Goal: Task Accomplishment & Management: Manage account settings

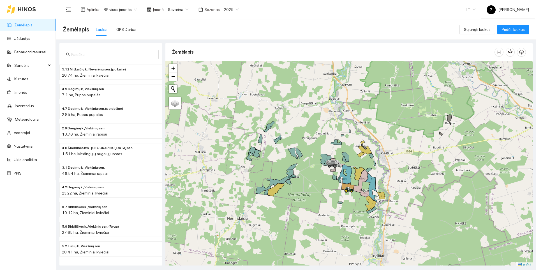
click at [183, 8] on span "Savarina" at bounding box center [178, 9] width 20 height 8
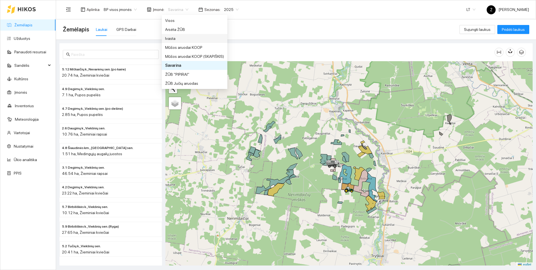
click at [168, 37] on div "Ivasta" at bounding box center [194, 38] width 59 height 6
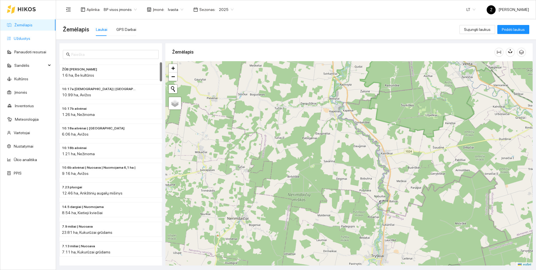
click at [21, 37] on link "Užduotys" at bounding box center [22, 38] width 17 height 4
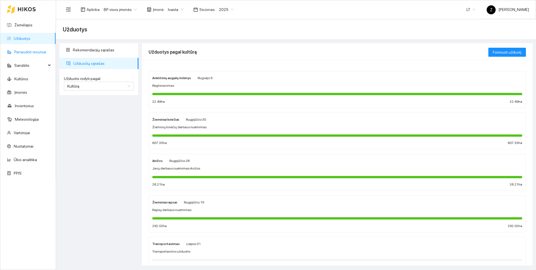
click at [24, 52] on link "Panaudoti resursai" at bounding box center [30, 52] width 32 height 4
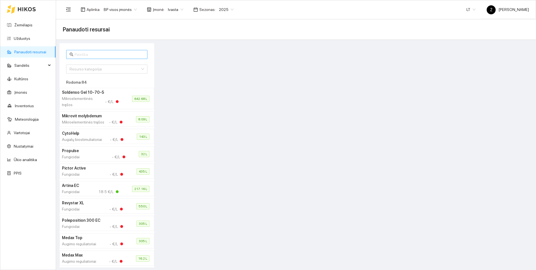
click at [80, 54] on input "text" at bounding box center [109, 54] width 69 height 6
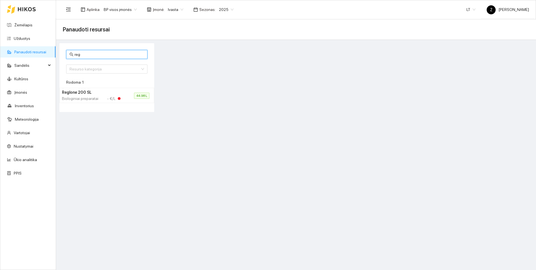
type input "reg"
click at [89, 94] on h4 "Reglone 200 SL" at bounding box center [90, 92] width 56 height 6
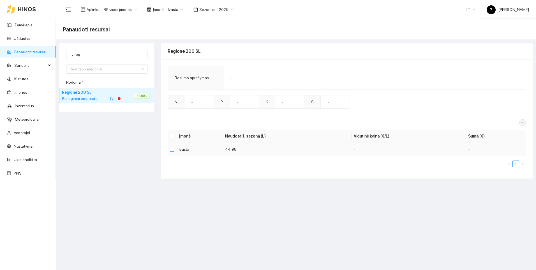
click at [174, 149] on input "checkbox" at bounding box center [172, 149] width 4 height 4
checkbox input "true"
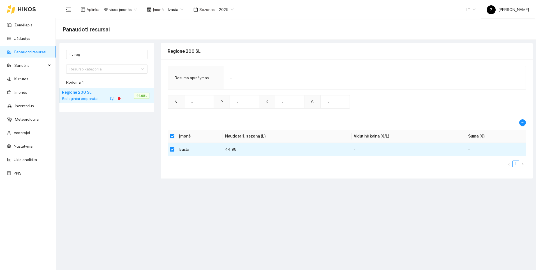
click at [145, 133] on div "reg Resurso kategorija Rodoma: 1 Reglone 200 SL Biologiniai preparatai - €/L 44…" at bounding box center [107, 110] width 98 height 135
click at [168, 147] on td at bounding box center [172, 149] width 9 height 13
click at [173, 149] on input "checkbox" at bounding box center [172, 149] width 4 height 4
checkbox input "false"
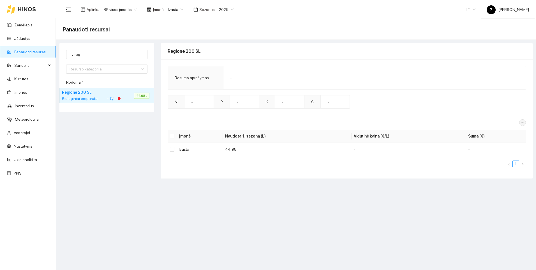
drag, startPoint x: 134, startPoint y: 150, endPoint x: 107, endPoint y: 142, distance: 27.8
click at [131, 150] on div "reg Resurso kategorija Rodoma: 1 Reglone 200 SL Biologiniai preparatai - €/L 44…" at bounding box center [107, 110] width 98 height 135
click at [27, 65] on span "Sandėlis" at bounding box center [30, 65] width 32 height 11
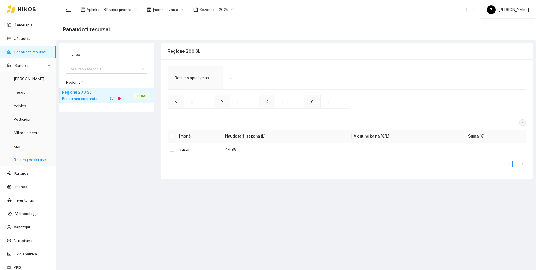
click at [27, 158] on link "Resursų paskirstymas" at bounding box center [33, 159] width 38 height 4
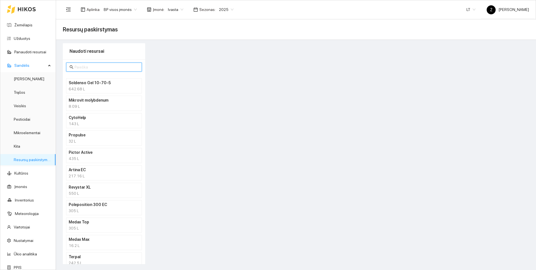
click at [83, 67] on input "text" at bounding box center [107, 67] width 64 height 6
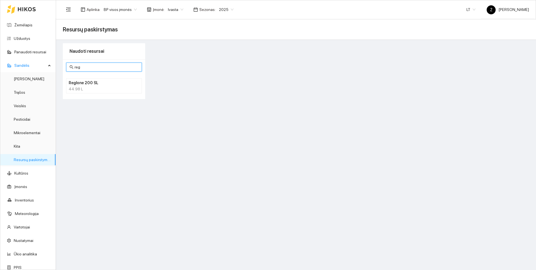
type input "reg"
click at [91, 84] on h4 "Reglone 200 SL" at bounding box center [97, 83] width 56 height 6
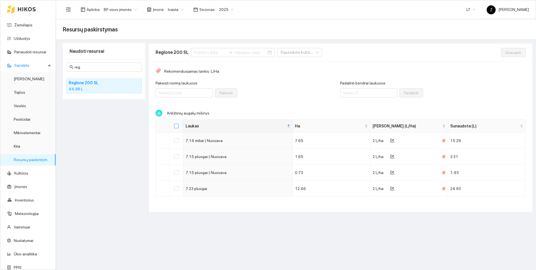
click at [178, 124] on input "Select all" at bounding box center [176, 126] width 4 height 4
checkbox input "true"
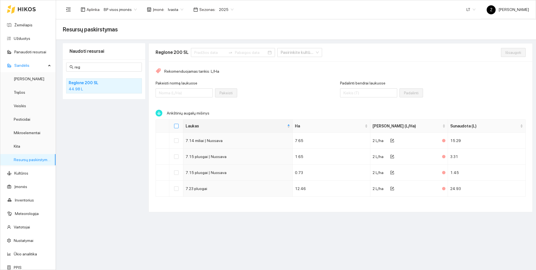
checkbox input "true"
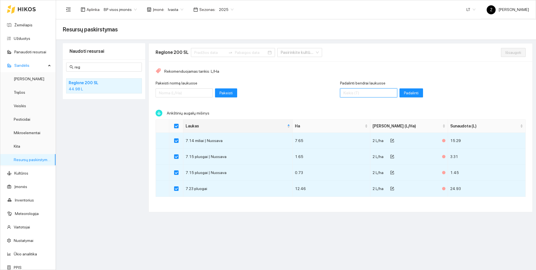
click at [349, 93] on input "Padalinti bendrai laukuose" at bounding box center [368, 92] width 57 height 9
type input "45"
click at [404, 92] on span "Padalinti" at bounding box center [411, 93] width 15 height 6
click at [515, 51] on span "Išsaugoti" at bounding box center [513, 52] width 16 height 6
checkbox input "false"
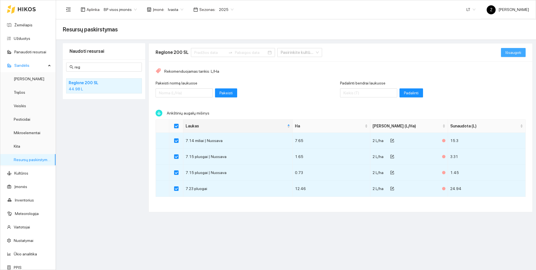
checkbox input "false"
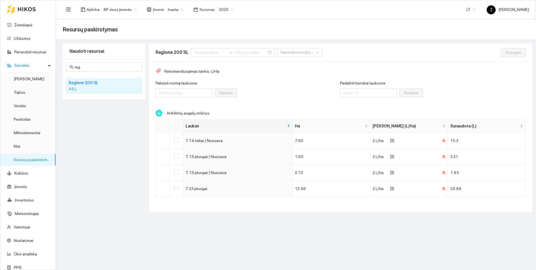
click at [227, 9] on span "2025" at bounding box center [226, 9] width 15 height 8
click at [221, 72] on div "2026" at bounding box center [221, 74] width 15 height 6
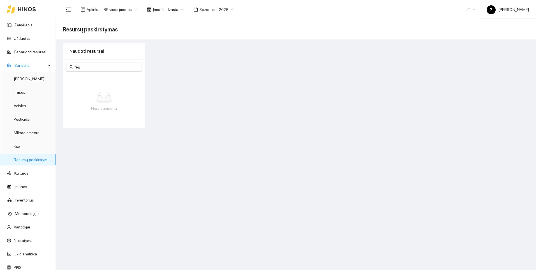
click at [175, 7] on span "Ivasta" at bounding box center [175, 9] width 15 height 8
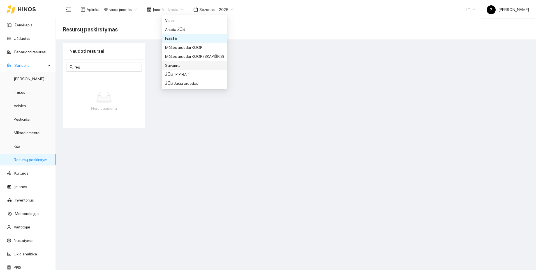
click at [172, 65] on div "Savarina" at bounding box center [194, 65] width 59 height 6
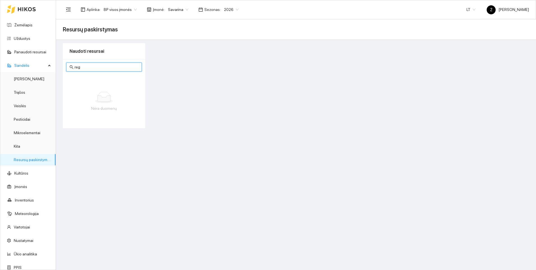
drag, startPoint x: 85, startPoint y: 66, endPoint x: 71, endPoint y: 69, distance: 14.6
click at [71, 69] on span "reg" at bounding box center [104, 66] width 76 height 9
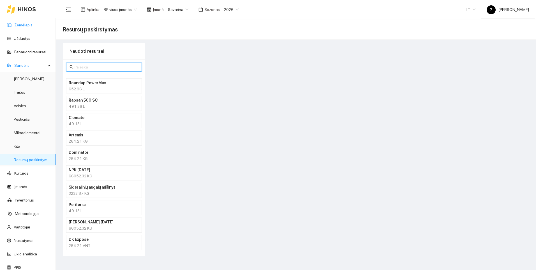
click at [22, 26] on link "Žemėlapis" at bounding box center [23, 25] width 18 height 4
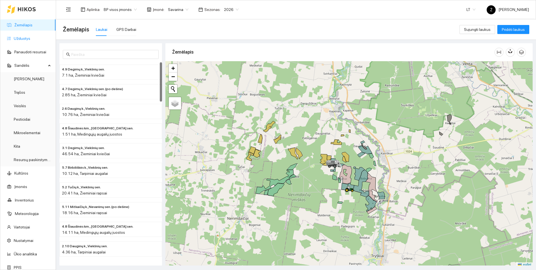
click at [24, 37] on link "Užduotys" at bounding box center [22, 38] width 17 height 4
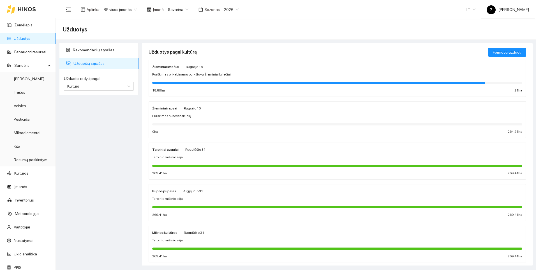
scroll to position [9, 0]
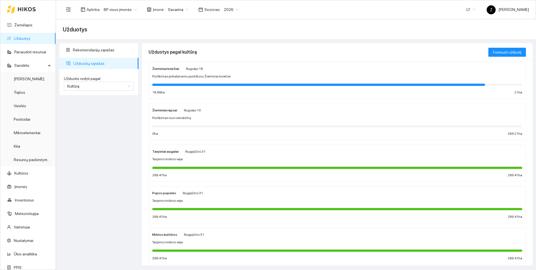
click at [185, 115] on span "Purškimas nuo vienskilčių" at bounding box center [171, 117] width 39 height 5
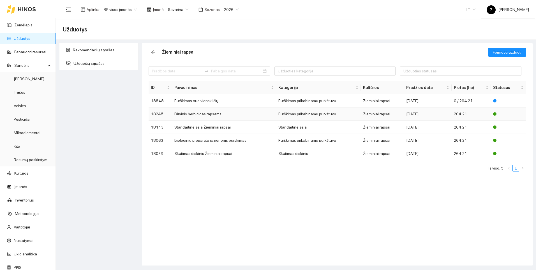
click at [189, 112] on td "Dirvinis herbicidas rapsams" at bounding box center [224, 113] width 104 height 13
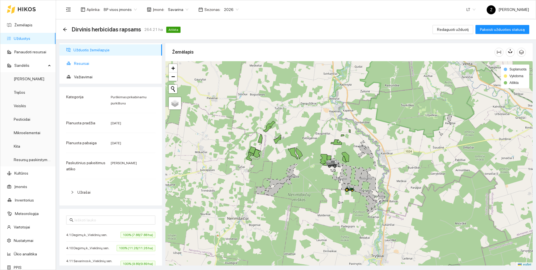
click at [86, 66] on span "Resursai" at bounding box center [116, 63] width 84 height 11
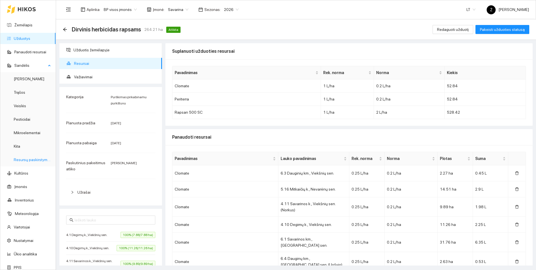
click at [28, 160] on link "Resursų paskirstymas" at bounding box center [33, 159] width 38 height 4
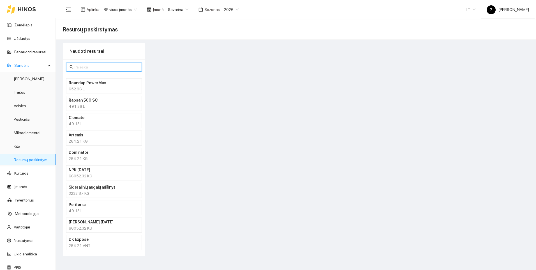
click at [105, 66] on input "text" at bounding box center [107, 67] width 64 height 6
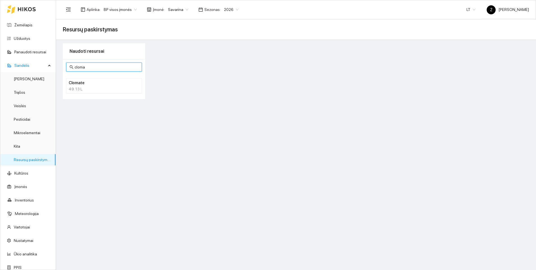
type input "cloma"
click at [91, 87] on div "49.13 L" at bounding box center [104, 89] width 71 height 6
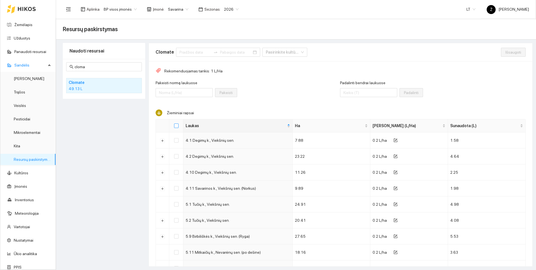
click at [176, 123] on label at bounding box center [176, 125] width 4 height 6
click at [176, 123] on input "Select all" at bounding box center [176, 125] width 4 height 4
checkbox input "true"
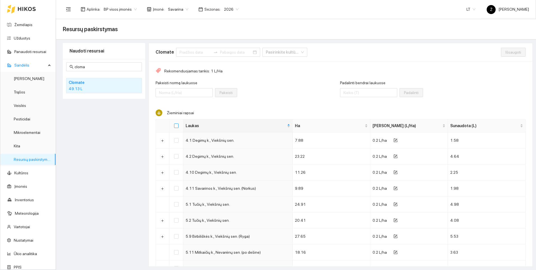
checkbox input "true"
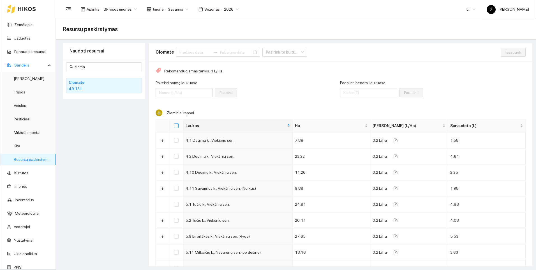
checkbox input "true"
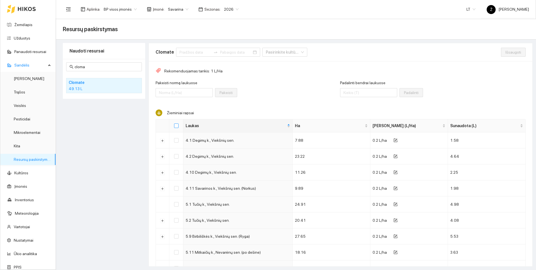
checkbox input "true"
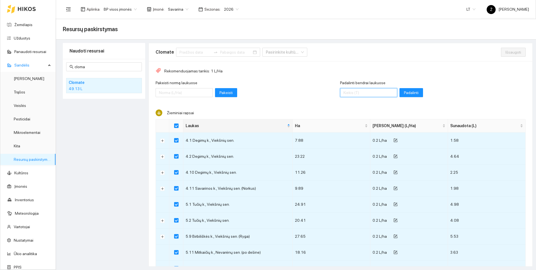
click at [342, 91] on input "Padalinti bendrai laukuose" at bounding box center [368, 92] width 57 height 9
click at [90, 67] on input "cloma" at bounding box center [107, 67] width 64 height 6
type input "c"
checkbox input "false"
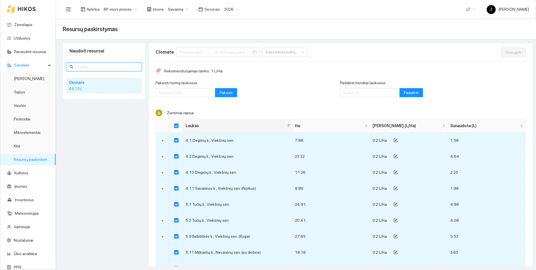
checkbox input "false"
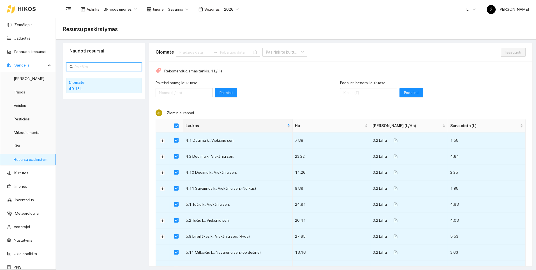
checkbox input "false"
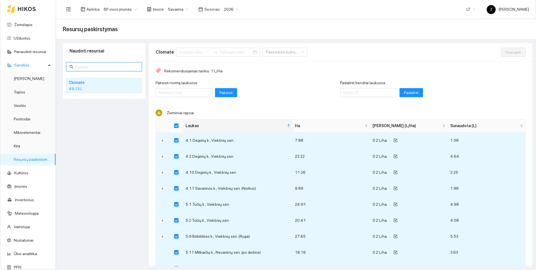
checkbox input "false"
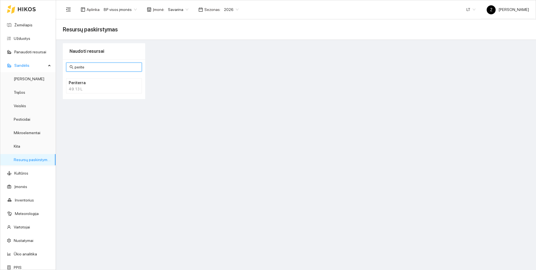
type input "perite"
click at [111, 92] on li "Periterra 49.13 L" at bounding box center [104, 85] width 76 height 15
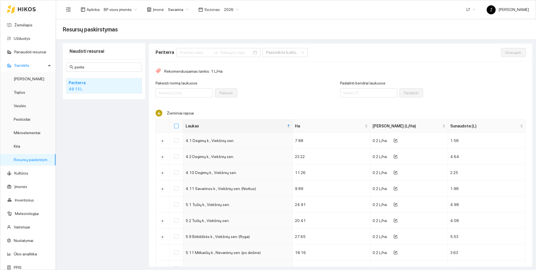
click at [176, 126] on input "Select all" at bounding box center [176, 126] width 4 height 4
checkbox input "true"
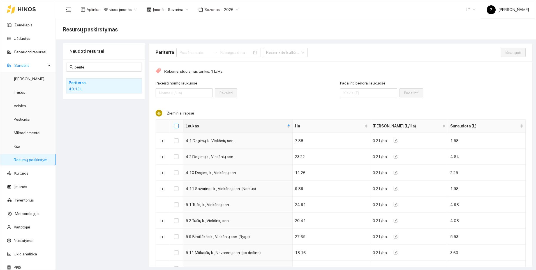
checkbox input "true"
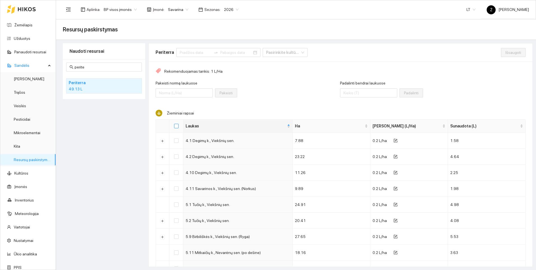
checkbox input "true"
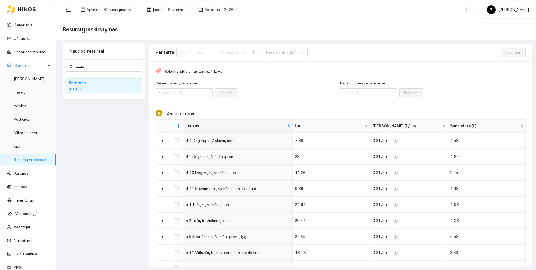
checkbox input "true"
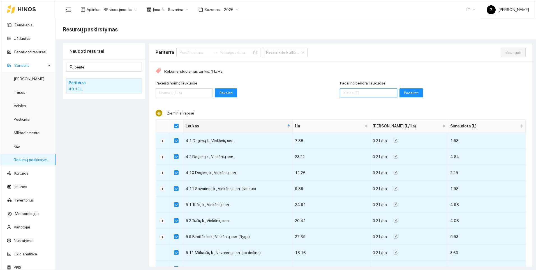
click at [359, 94] on input "Padalinti bendrai laukuose" at bounding box center [368, 92] width 57 height 9
click at [360, 93] on input "Padalinti bendrai laukuose" at bounding box center [368, 92] width 57 height 9
type input "55"
click at [404, 93] on span "Padalinti" at bounding box center [411, 93] width 15 height 6
click at [509, 51] on span "Išsaugoti" at bounding box center [513, 52] width 16 height 6
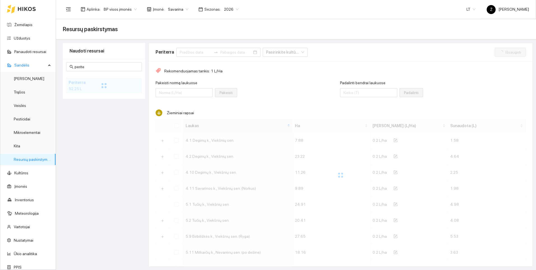
checkbox input "false"
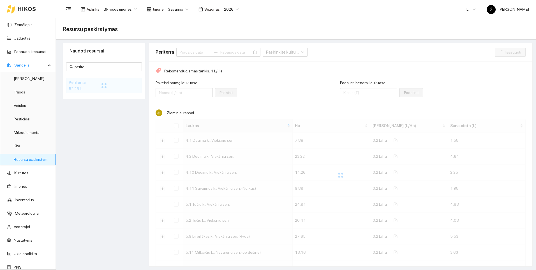
checkbox input "false"
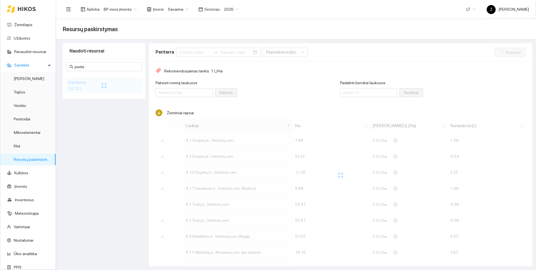
checkbox input "false"
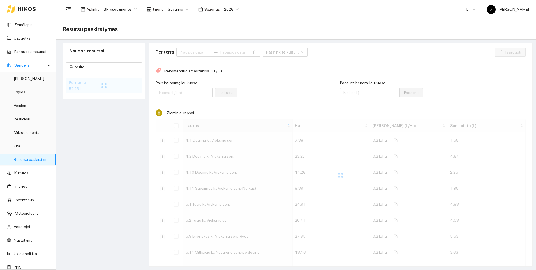
checkbox input "false"
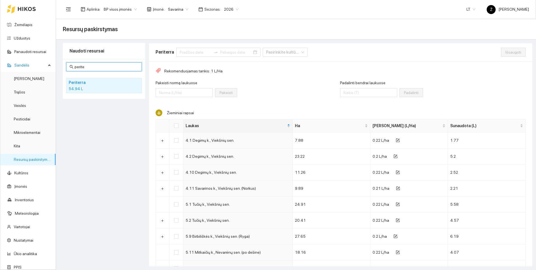
click at [104, 68] on input "perite" at bounding box center [107, 67] width 64 height 6
click at [177, 125] on input "Select all" at bounding box center [176, 125] width 4 height 4
checkbox input "true"
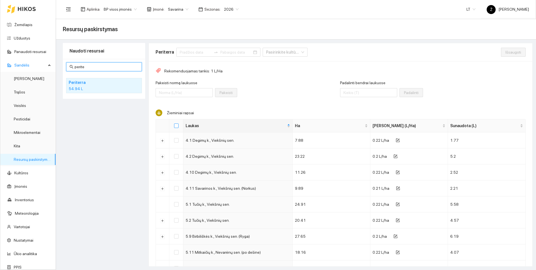
checkbox input "true"
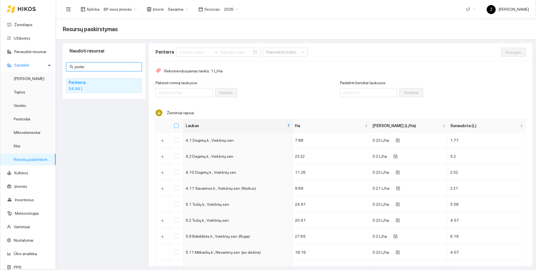
checkbox input "true"
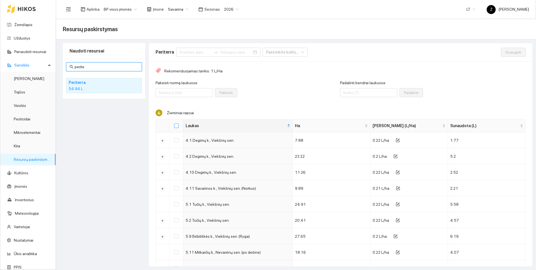
checkbox input "true"
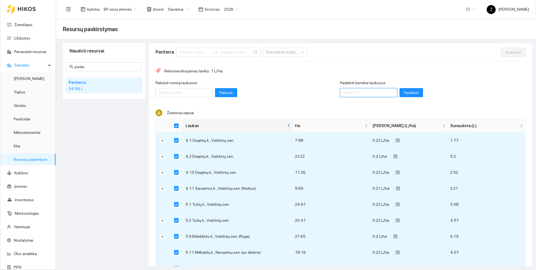
click at [360, 92] on input "Padalinti bendrai laukuose" at bounding box center [368, 92] width 57 height 9
type input "55"
click at [404, 91] on span "Padalinti" at bounding box center [411, 92] width 15 height 6
click at [506, 54] on span "Išsaugoti" at bounding box center [513, 52] width 16 height 6
checkbox input "false"
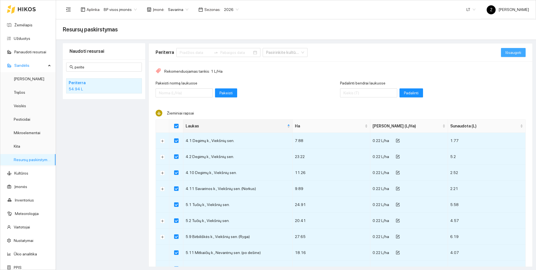
checkbox input "false"
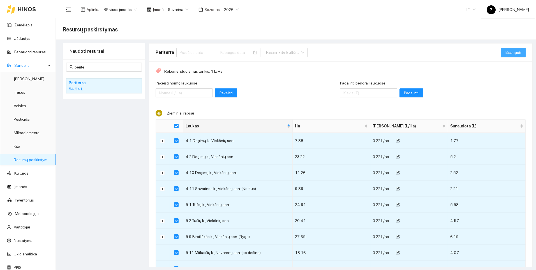
checkbox input "false"
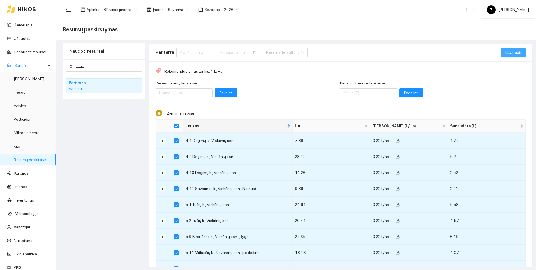
checkbox input "false"
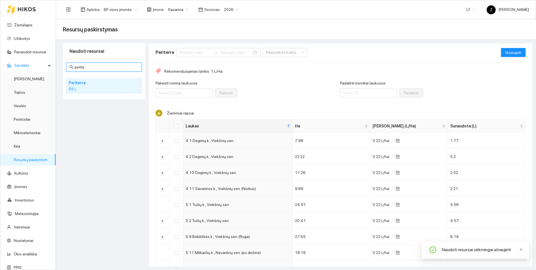
drag, startPoint x: 98, startPoint y: 66, endPoint x: 58, endPoint y: 66, distance: 39.8
click at [58, 66] on main "Resursų paskirstymas Naudoti resursai perite Periterra 55 L Periterra Pasirinki…" at bounding box center [296, 144] width 480 height 251
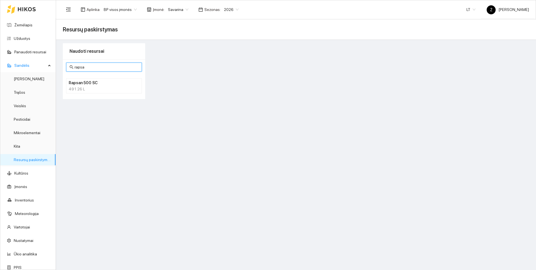
type input "rapsa"
click at [78, 85] on h4 "Rapsan 500 SC" at bounding box center [97, 83] width 56 height 6
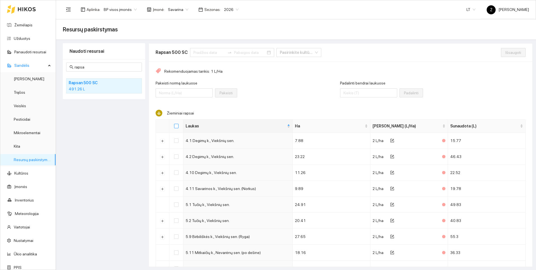
click at [175, 125] on input "Select all" at bounding box center [176, 126] width 4 height 4
checkbox input "true"
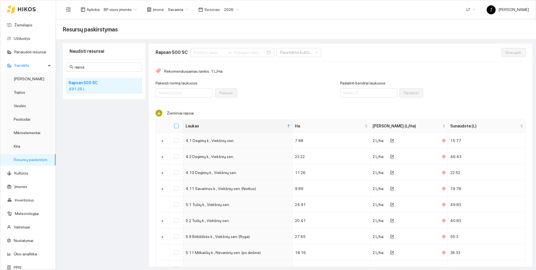
checkbox input "true"
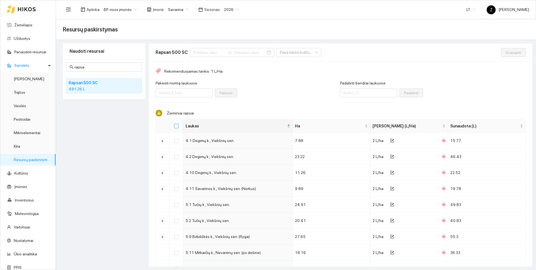
checkbox input "true"
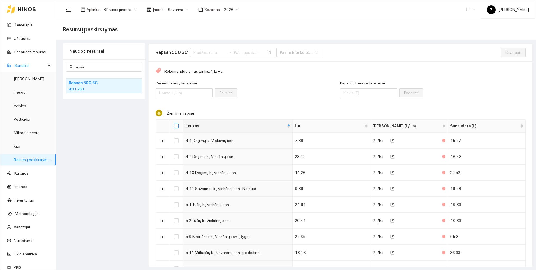
checkbox input "true"
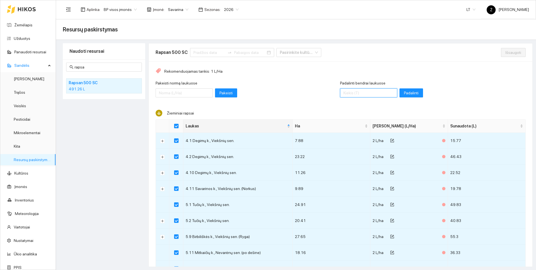
click at [358, 94] on input "Padalinti bendrai laukuose" at bounding box center [368, 92] width 57 height 9
type input "540"
click at [404, 92] on span "Padalinti" at bounding box center [411, 93] width 15 height 6
click at [505, 53] on span "Išsaugoti" at bounding box center [513, 52] width 16 height 6
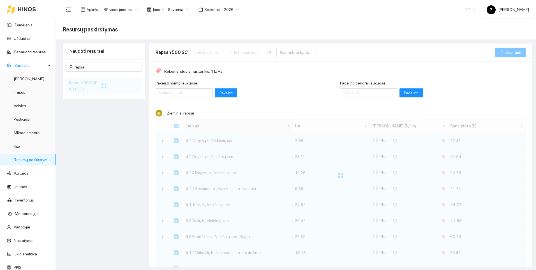
checkbox input "false"
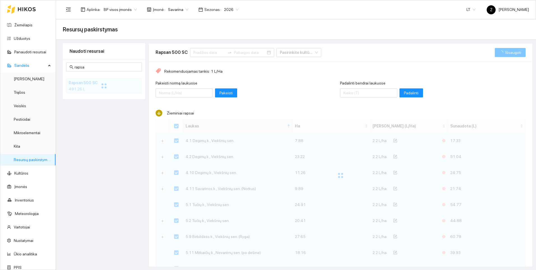
checkbox input "false"
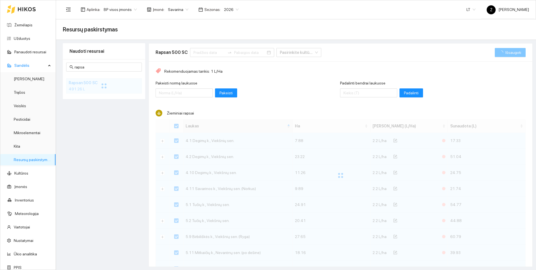
checkbox input "false"
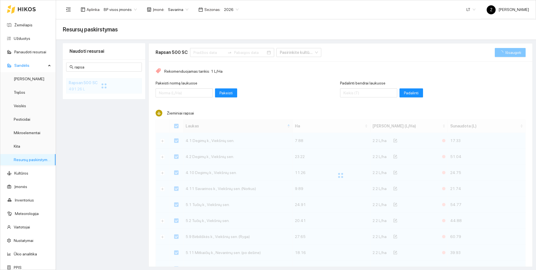
checkbox input "false"
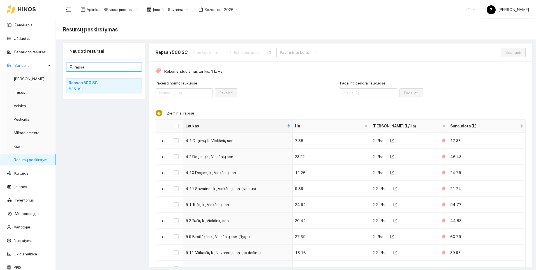
drag, startPoint x: 102, startPoint y: 69, endPoint x: 73, endPoint y: 69, distance: 29.4
click at [73, 69] on span "rapsa" at bounding box center [104, 66] width 76 height 9
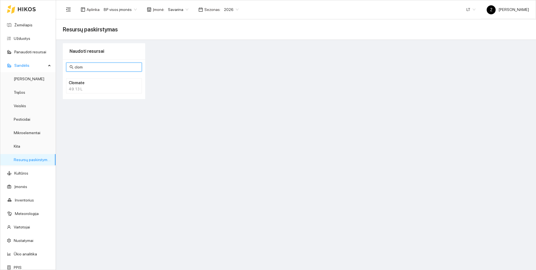
type input "clom"
click at [81, 81] on h4 "Clomate" at bounding box center [97, 83] width 56 height 6
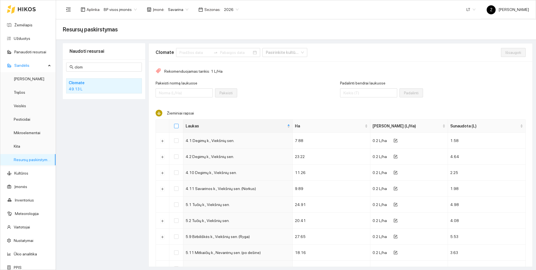
click at [177, 126] on input "Select all" at bounding box center [176, 126] width 4 height 4
checkbox input "true"
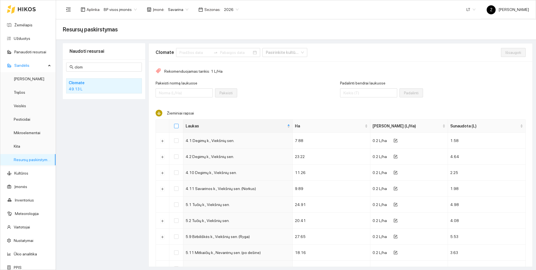
checkbox input "true"
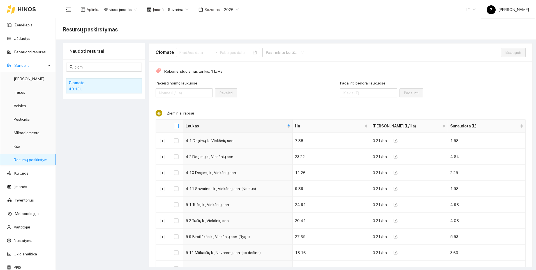
checkbox input "true"
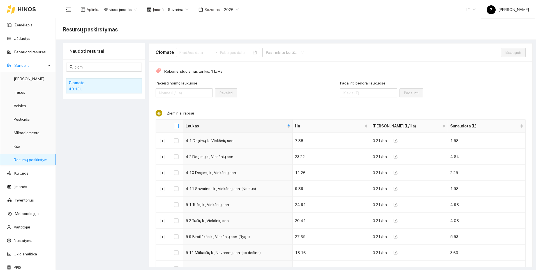
checkbox input "true"
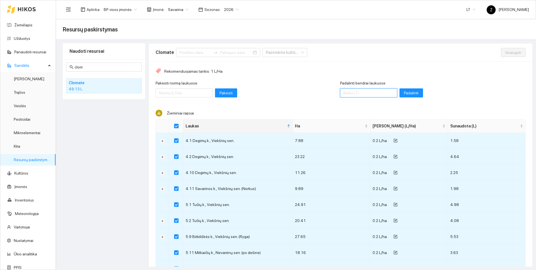
click at [343, 93] on input "Padalinti bendrai laukuose" at bounding box center [368, 92] width 57 height 9
type input "54"
click at [404, 92] on span "Padalinti" at bounding box center [411, 93] width 15 height 6
click at [505, 53] on span "Išsaugoti" at bounding box center [513, 52] width 16 height 6
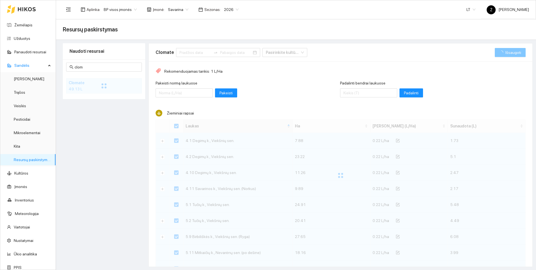
checkbox input "false"
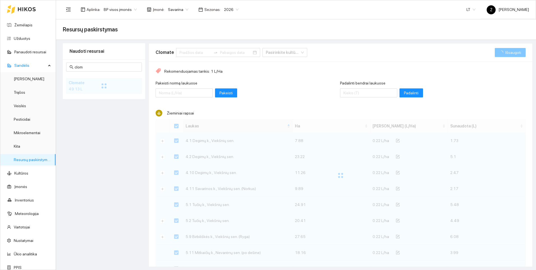
checkbox input "false"
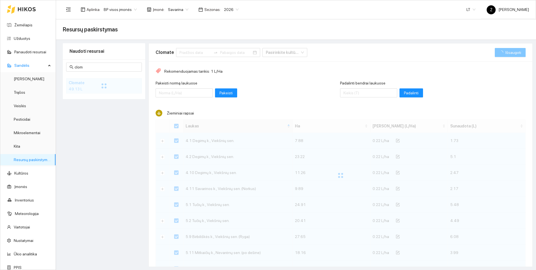
checkbox input "false"
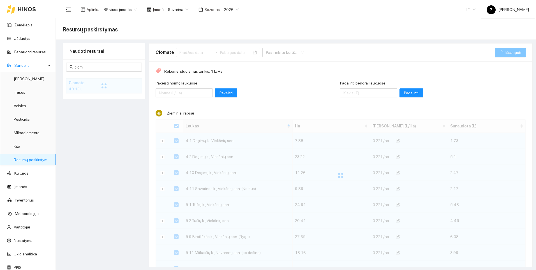
checkbox input "false"
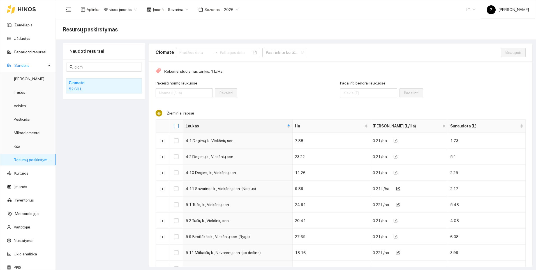
click at [176, 126] on input "Select all" at bounding box center [176, 126] width 4 height 4
checkbox input "true"
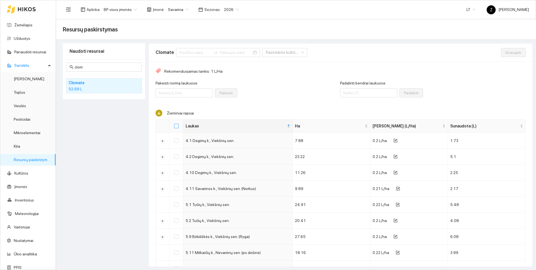
checkbox input "true"
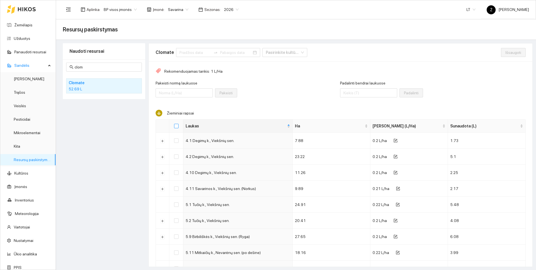
checkbox input "true"
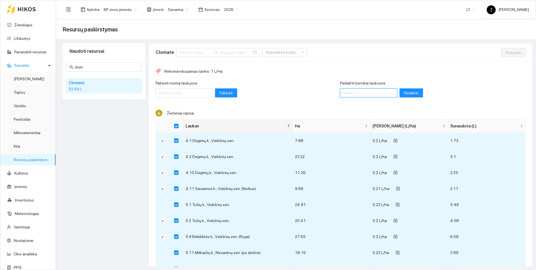
click at [363, 94] on input "Padalinti bendrai laukuose" at bounding box center [368, 92] width 57 height 9
click at [404, 94] on span "Padalinti" at bounding box center [411, 93] width 15 height 6
click at [509, 52] on span "Išsaugoti" at bounding box center [513, 52] width 16 height 6
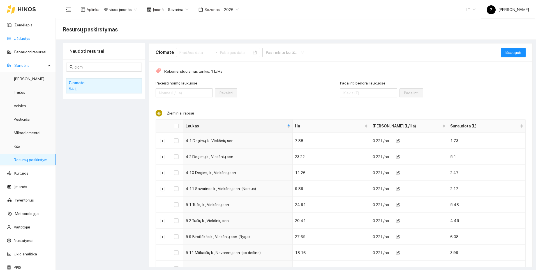
click at [18, 37] on link "Užduotys" at bounding box center [22, 38] width 17 height 4
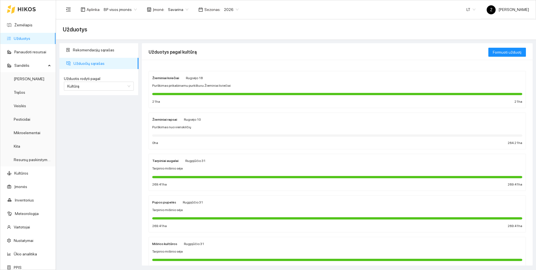
click at [176, 124] on div "Žieminiai rapsai [PERSON_NAME] 10 Purškimas nuo vienskilčių 0 ha 264.21 ha" at bounding box center [337, 131] width 370 height 30
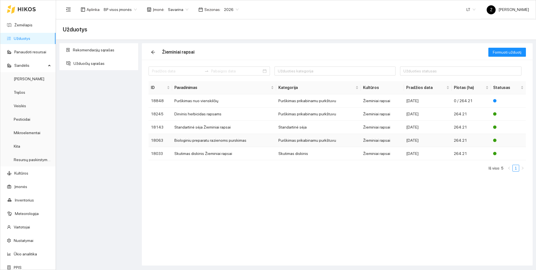
click at [186, 140] on td "Biologiniu preparatu razienoms purskimas" at bounding box center [224, 140] width 104 height 13
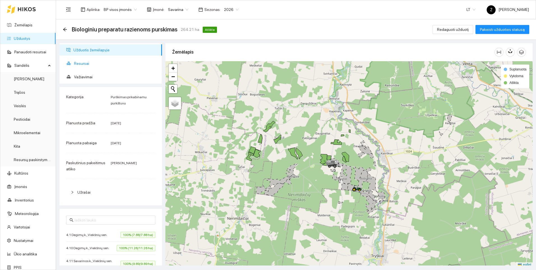
click at [92, 62] on span "Resursai" at bounding box center [116, 63] width 84 height 11
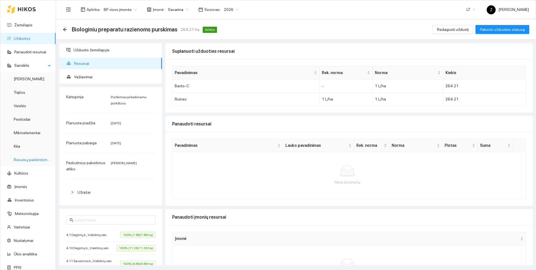
click at [29, 160] on link "Resursų paskirstymas" at bounding box center [33, 159] width 38 height 4
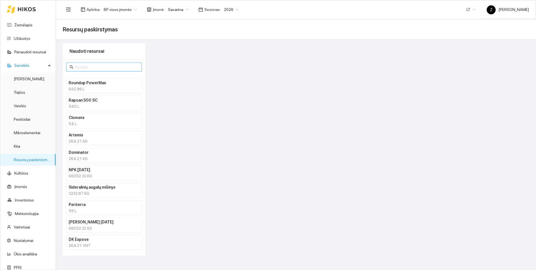
click at [82, 70] on input "text" at bounding box center [107, 67] width 64 height 6
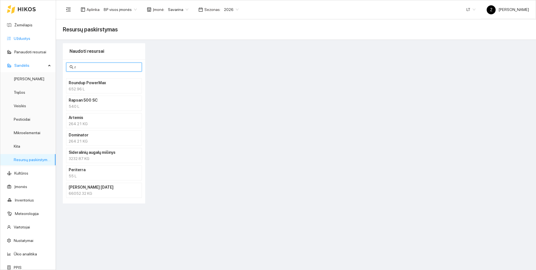
click at [24, 39] on link "Užduotys" at bounding box center [22, 38] width 17 height 4
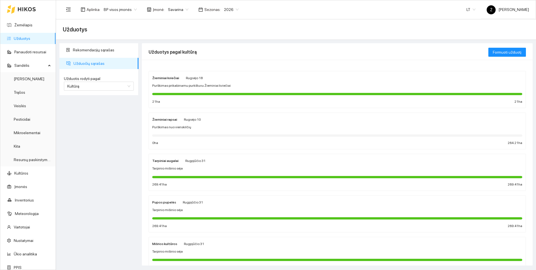
click at [177, 130] on div "Žieminiai rapsai [PERSON_NAME] 10 Purškimas nuo vienskilčių 0 ha 264.21 ha" at bounding box center [337, 131] width 370 height 30
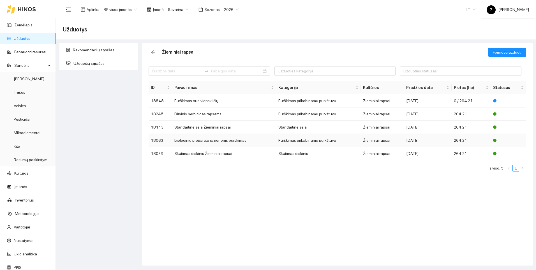
click at [185, 140] on td "Biologiniu preparatu razienoms purskimas" at bounding box center [224, 140] width 104 height 13
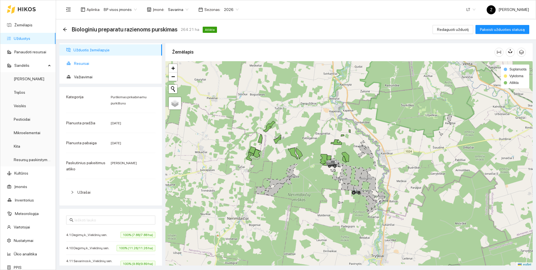
click at [84, 64] on span "Resursai" at bounding box center [116, 63] width 84 height 11
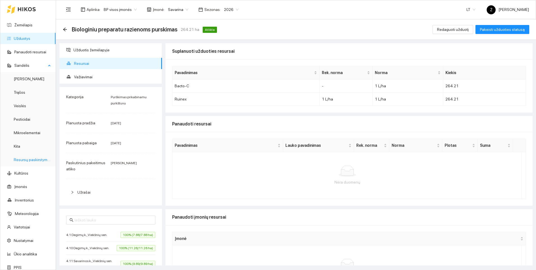
click at [40, 160] on link "Resursų paskirstymas" at bounding box center [33, 159] width 38 height 4
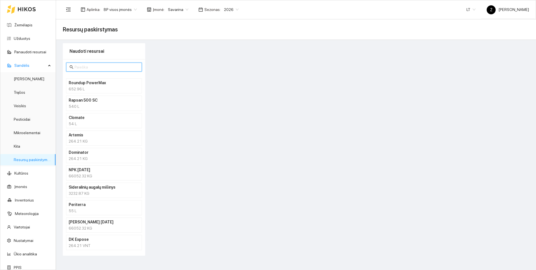
click at [77, 67] on input "text" at bounding box center [107, 67] width 64 height 6
click at [26, 39] on link "Užduotys" at bounding box center [22, 38] width 17 height 4
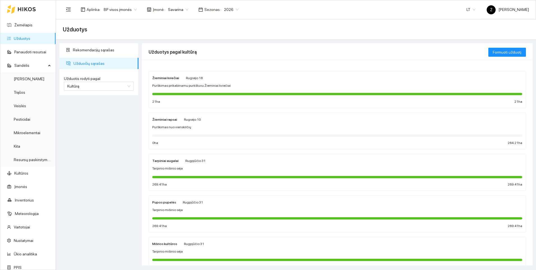
scroll to position [28, 0]
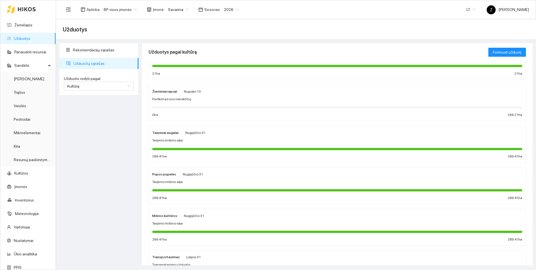
click at [179, 102] on div "Žieminiai rapsai [PERSON_NAME] 10 Purškimas nuo vienskilčių 0 ha 264.21 ha" at bounding box center [337, 103] width 370 height 30
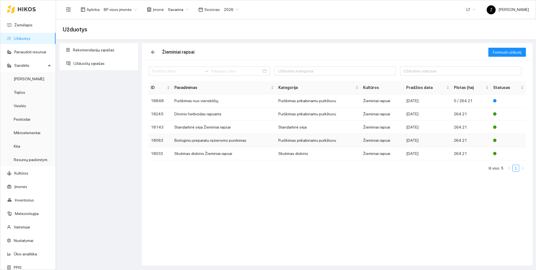
click at [197, 138] on td "Biologiniu preparatu razienoms purskimas" at bounding box center [224, 140] width 104 height 13
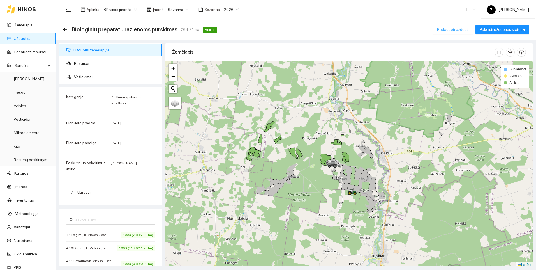
click at [441, 30] on button "Redaguoti užduotį" at bounding box center [452, 29] width 41 height 9
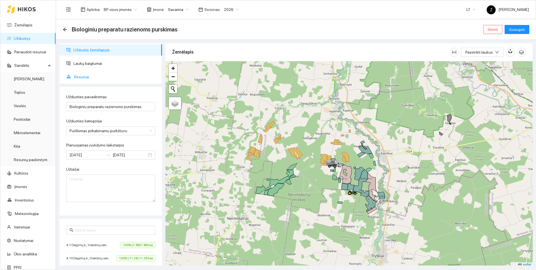
click at [85, 76] on span "Resursai" at bounding box center [116, 76] width 84 height 11
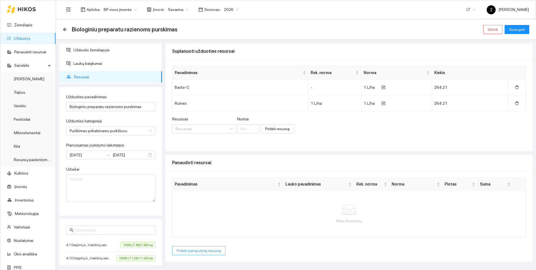
click at [214, 247] on span "Pridėti panaudotą resursą" at bounding box center [199, 250] width 44 height 6
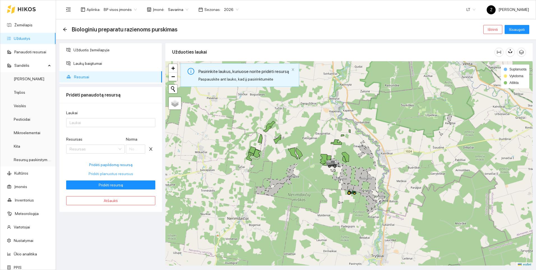
click at [113, 173] on span "Pridėti planuotus resursus" at bounding box center [111, 173] width 45 height 6
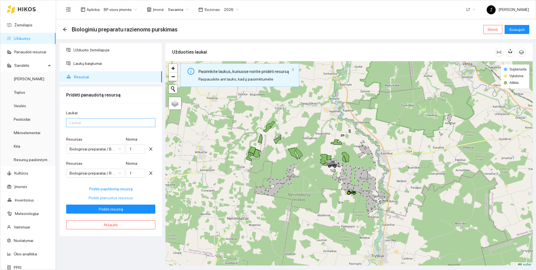
click at [90, 120] on div at bounding box center [108, 122] width 81 height 7
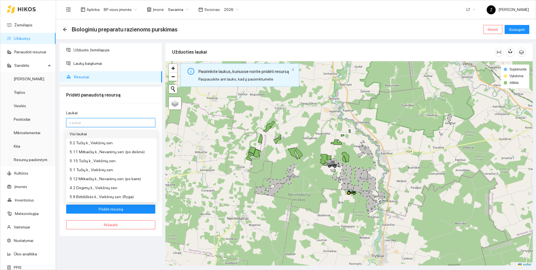
click at [84, 133] on div "Visi laukai" at bounding box center [111, 134] width 84 height 6
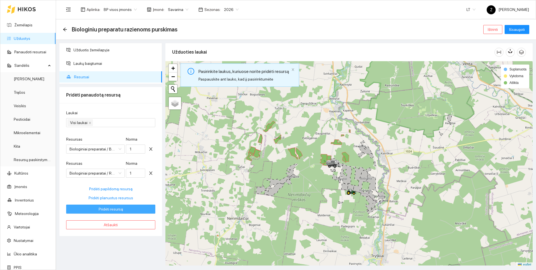
click at [119, 208] on span "Pridėti resursą" at bounding box center [111, 209] width 24 height 6
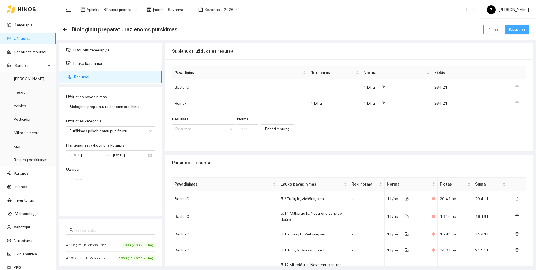
click at [517, 29] on span "Išsaugoti" at bounding box center [517, 29] width 16 height 6
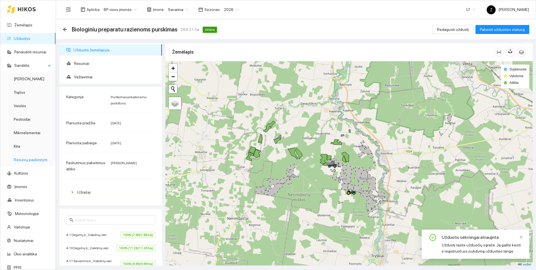
click at [28, 159] on link "Resursų paskirstymas" at bounding box center [33, 159] width 38 height 4
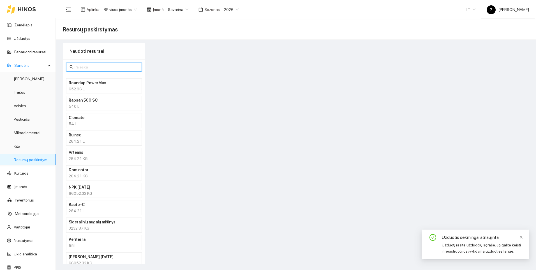
click at [89, 68] on input "text" at bounding box center [107, 67] width 64 height 6
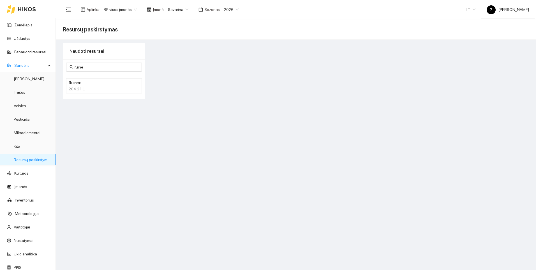
click at [80, 83] on h4 "Ruinex" at bounding box center [97, 83] width 56 height 6
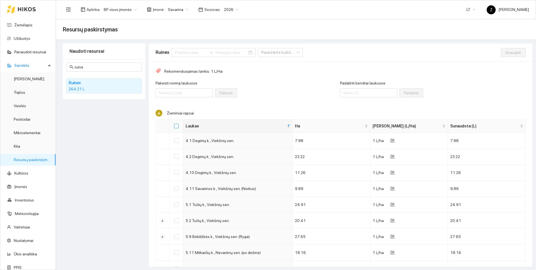
click at [176, 126] on input "Select all" at bounding box center [176, 126] width 4 height 4
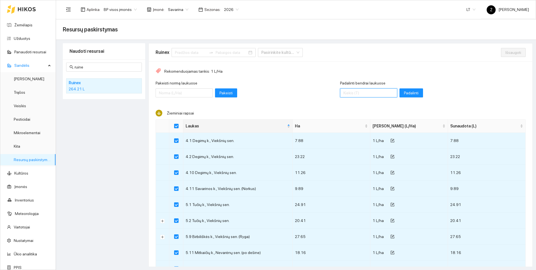
click at [351, 91] on input "Padalinti bendrai laukuose" at bounding box center [368, 92] width 57 height 9
click at [404, 92] on span "Padalinti" at bounding box center [411, 93] width 15 height 6
click at [505, 52] on span "Išsaugoti" at bounding box center [513, 52] width 16 height 6
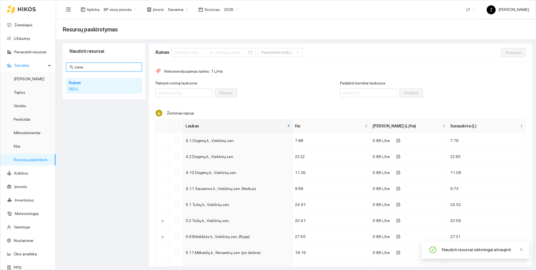
drag, startPoint x: 86, startPoint y: 67, endPoint x: 66, endPoint y: 62, distance: 20.9
click at [66, 62] on div "ruine Ruinex 260 L" at bounding box center [104, 79] width 82 height 40
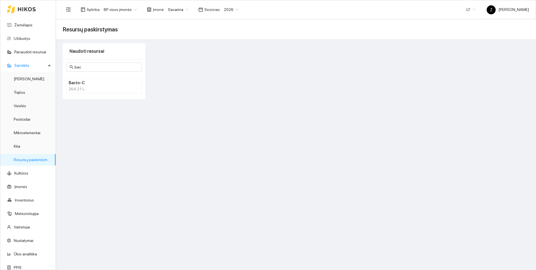
click at [71, 91] on div "264.21 L" at bounding box center [104, 89] width 71 height 6
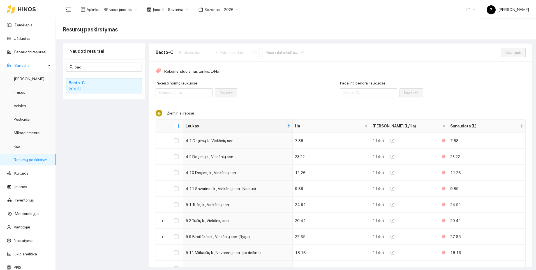
click at [176, 123] on label at bounding box center [176, 126] width 4 height 6
click at [176, 124] on input "Select all" at bounding box center [176, 126] width 4 height 4
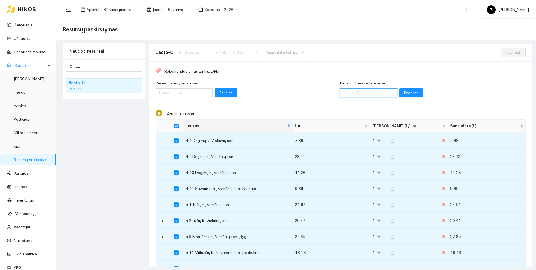
click at [349, 94] on input "Padalinti bendrai laukuose" at bounding box center [368, 92] width 57 height 9
click at [404, 92] on span "Padalinti" at bounding box center [411, 93] width 15 height 6
click at [505, 51] on span "Išsaugoti" at bounding box center [513, 52] width 16 height 6
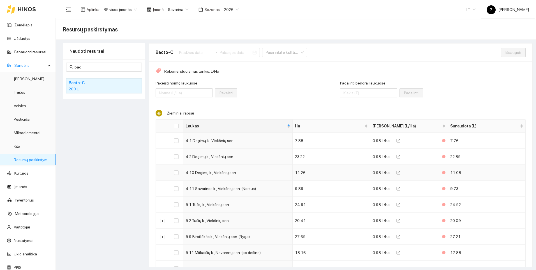
scroll to position [28, 0]
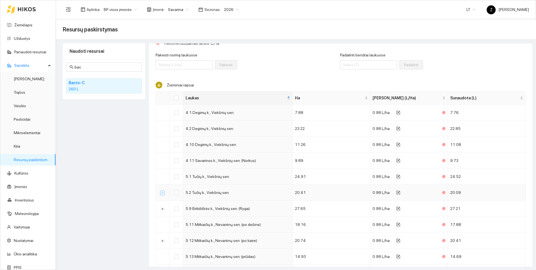
click at [162, 193] on button "Išskleisti" at bounding box center [162, 192] width 4 height 4
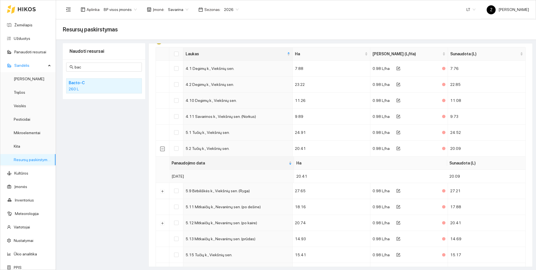
scroll to position [84, 0]
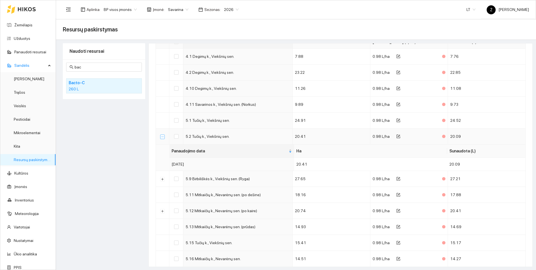
click at [161, 137] on button "Suskleisti" at bounding box center [162, 136] width 4 height 4
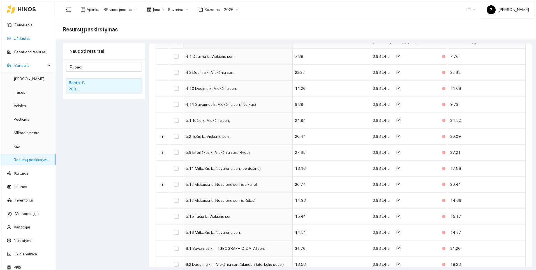
click at [24, 40] on link "Užduotys" at bounding box center [22, 38] width 17 height 4
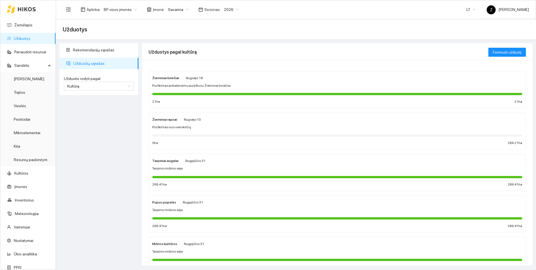
click at [193, 127] on div "Purškimas nuo vienskilčių" at bounding box center [337, 126] width 370 height 5
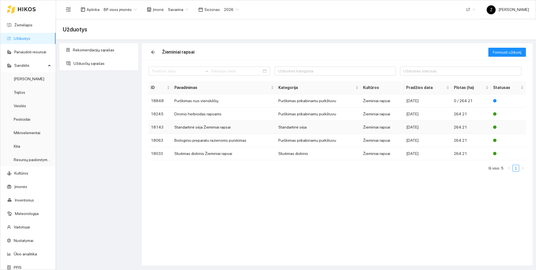
click at [204, 127] on td "Standartinė sėja Žieminiai rapsai" at bounding box center [224, 126] width 104 height 13
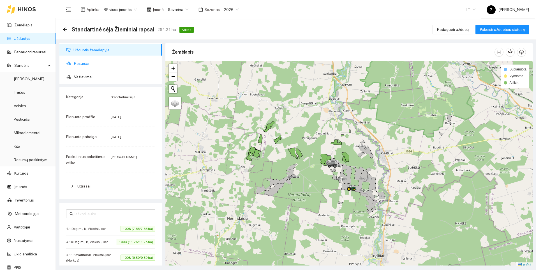
click at [86, 62] on span "Resursai" at bounding box center [116, 63] width 84 height 11
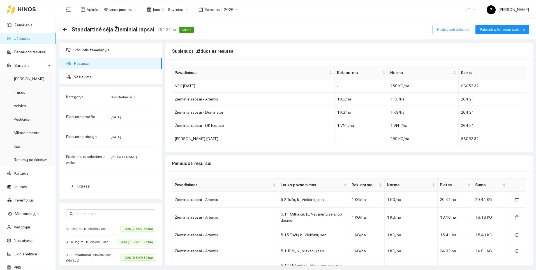
click at [458, 28] on span "Redaguoti užduotį" at bounding box center [453, 29] width 32 height 6
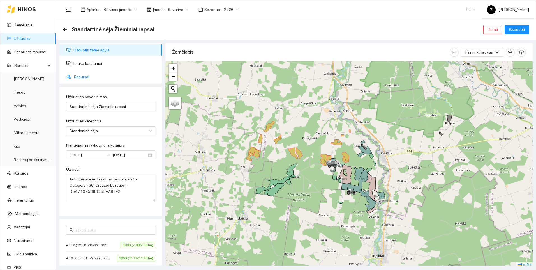
click at [80, 75] on span "Resursai" at bounding box center [116, 76] width 84 height 11
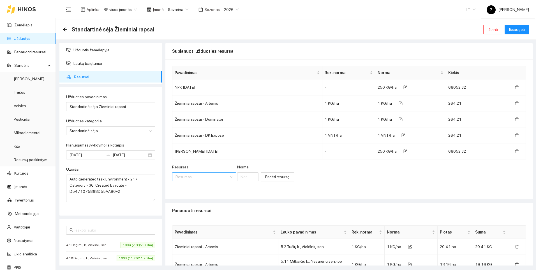
click at [190, 179] on input "Resursas" at bounding box center [201, 176] width 53 height 8
click at [68, 28] on div "Standartinė sėja Žieminiai rapsai" at bounding box center [110, 29] width 95 height 9
click at [64, 29] on icon "arrow-left" at bounding box center [65, 29] width 4 height 4
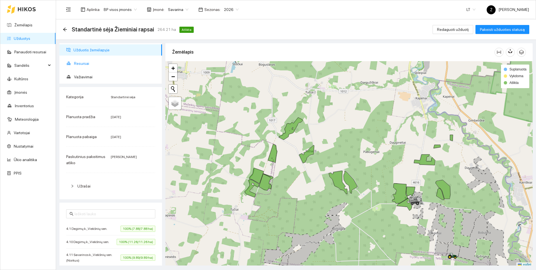
click at [82, 63] on span "Resursai" at bounding box center [116, 63] width 84 height 11
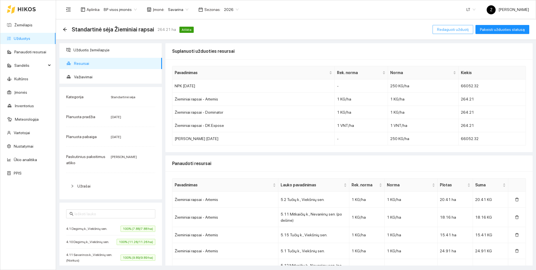
click at [450, 27] on span "Redaguoti užduotį" at bounding box center [453, 29] width 32 height 6
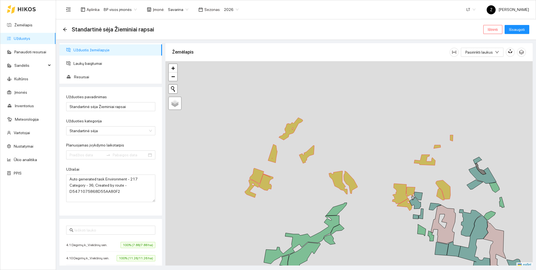
type input "[DATE]"
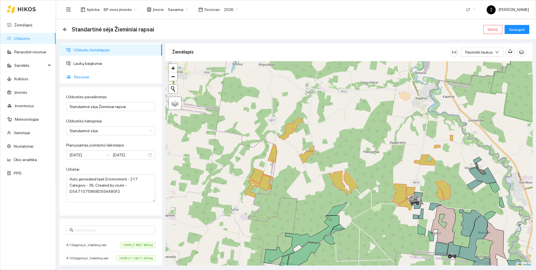
click at [87, 74] on span "Resursai" at bounding box center [116, 76] width 84 height 11
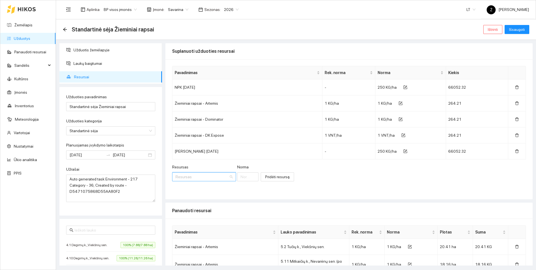
click at [205, 177] on input "Resursas" at bounding box center [201, 176] width 53 height 8
type input "p"
type input "P"
click at [65, 33] on div "Standartinė sėja Žieminiai rapsai" at bounding box center [110, 29] width 95 height 9
click at [64, 30] on icon "arrow-left" at bounding box center [65, 29] width 4 height 4
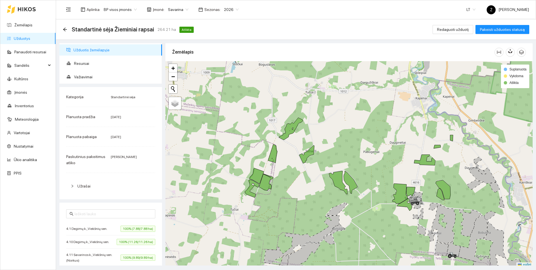
click at [64, 30] on icon "arrow-left" at bounding box center [65, 29] width 4 height 4
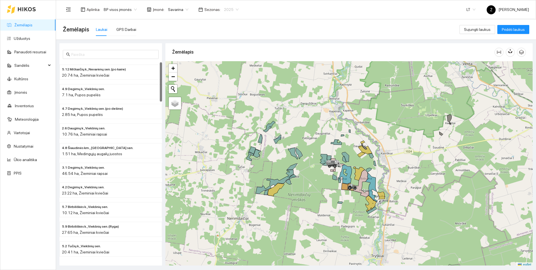
click at [230, 7] on span "2025" at bounding box center [231, 9] width 15 height 8
click at [226, 73] on div "2026" at bounding box center [226, 74] width 15 height 6
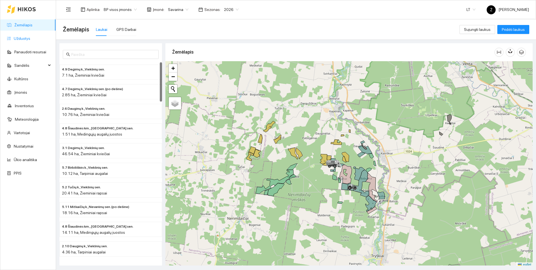
click at [22, 40] on link "Užduotys" at bounding box center [22, 38] width 17 height 4
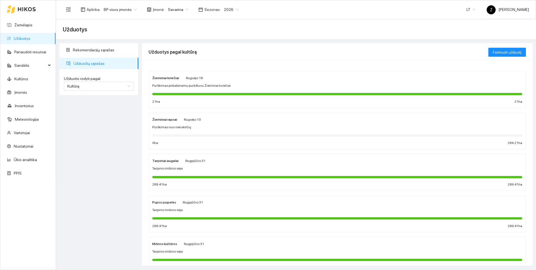
click at [172, 132] on div at bounding box center [337, 135] width 370 height 6
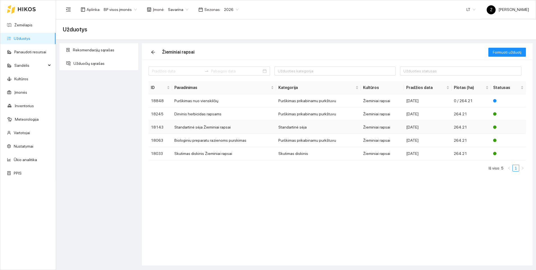
click at [199, 131] on td "Standartinė sėja Žieminiai rapsai" at bounding box center [224, 126] width 104 height 13
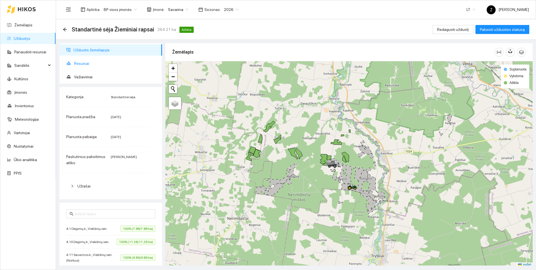
click at [83, 64] on span "Resursai" at bounding box center [116, 63] width 84 height 11
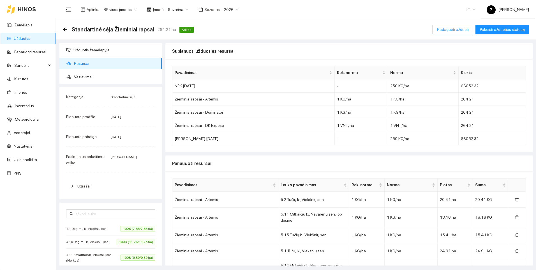
click at [450, 31] on span "Redaguoti užduotį" at bounding box center [453, 29] width 32 height 6
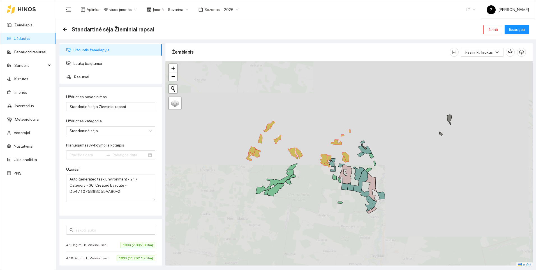
type input "[DATE]"
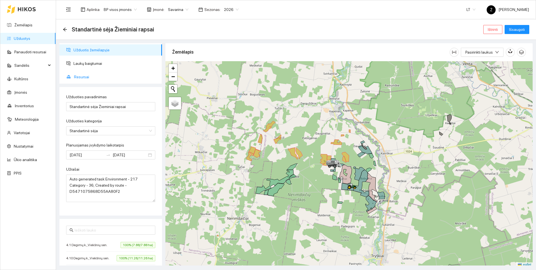
click at [82, 75] on span "Resursai" at bounding box center [116, 76] width 84 height 11
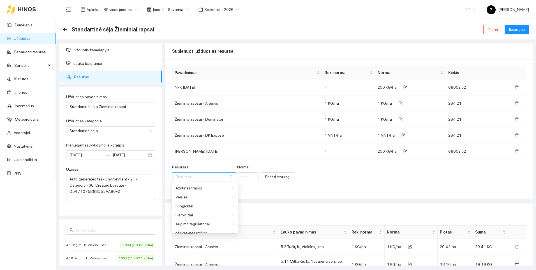
click at [197, 176] on input "Resursas" at bounding box center [201, 176] width 53 height 8
type input "p"
type input "P"
type input "pt"
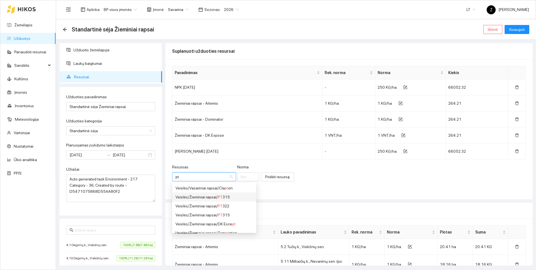
click at [225, 197] on div "Veislės / Žieminiai rapsai / PT 315" at bounding box center [213, 197] width 77 height 6
type input "1"
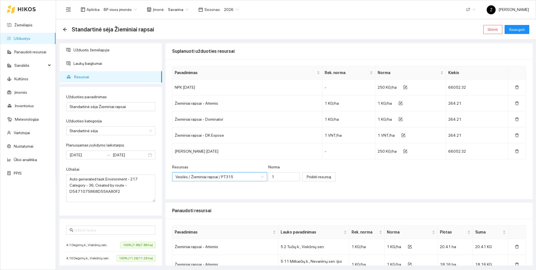
scroll to position [238, 0]
click at [307, 178] on span "Pridėti resursą" at bounding box center [319, 176] width 24 height 6
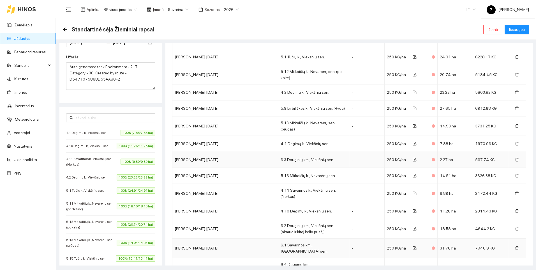
scroll to position [1375, 0]
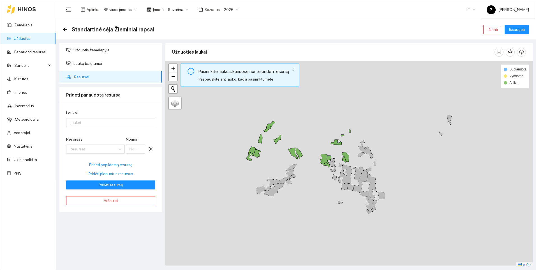
scroll to position [0, 0]
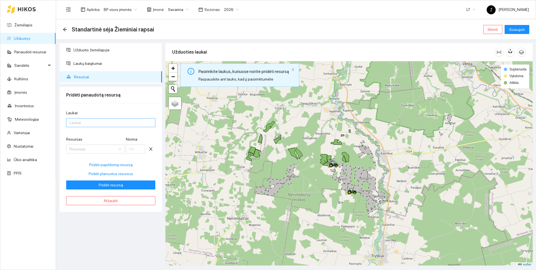
click at [80, 121] on div at bounding box center [108, 122] width 81 height 7
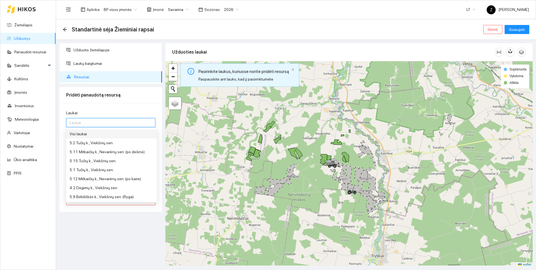
click at [85, 134] on div "Visi laukai" at bounding box center [111, 134] width 84 height 6
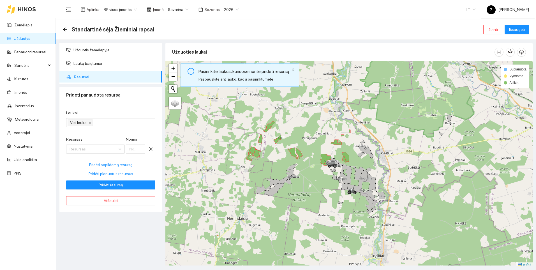
click at [114, 233] on div "Užduotis žemėlapyje Laukų baigtumai Resursai Pridėti panaudotą resursą Laukai V…" at bounding box center [111, 154] width 106 height 222
click at [83, 150] on input "Resursas" at bounding box center [93, 149] width 48 height 8
click at [156, 163] on div "Laukai Visi laukai Resursas Resursas Norma Pridėti papildomą resursą Pridėti pl…" at bounding box center [110, 157] width 103 height 109
click at [115, 174] on span "Pridėti planuotus resursus" at bounding box center [111, 173] width 45 height 6
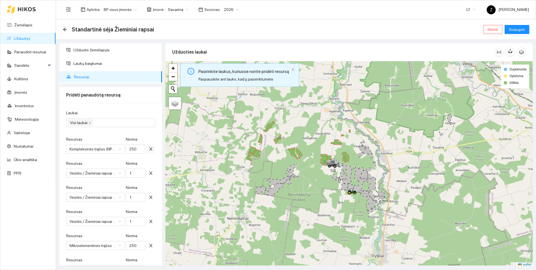
click at [149, 148] on icon "close" at bounding box center [151, 149] width 4 height 4
type input "1"
type input "250"
type input "1"
click at [149, 219] on icon "close" at bounding box center [151, 221] width 4 height 4
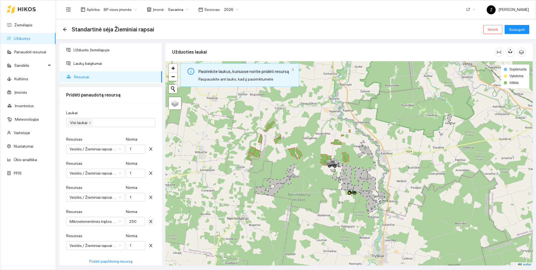
type input "1"
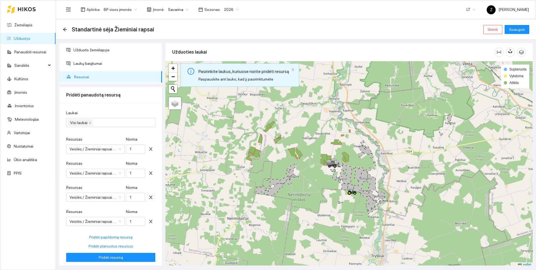
click at [149, 196] on icon "close" at bounding box center [151, 197] width 4 height 4
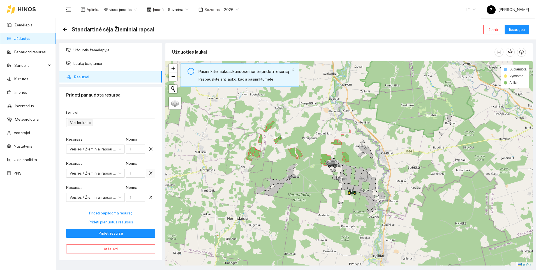
click at [151, 171] on icon "close" at bounding box center [151, 173] width 4 height 4
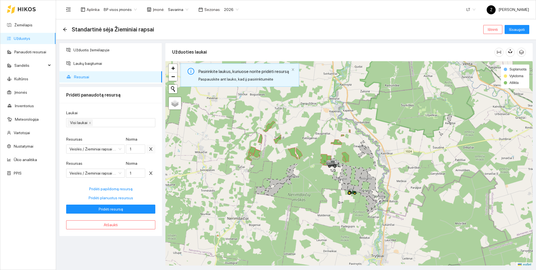
click at [151, 150] on icon "close" at bounding box center [151, 149] width 4 height 4
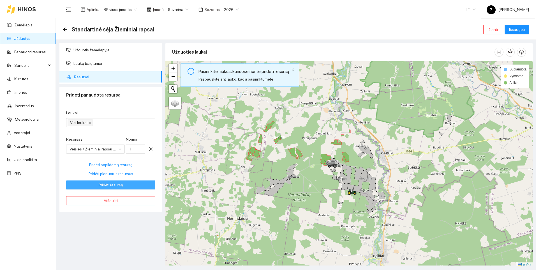
click at [115, 186] on span "Pridėti resursą" at bounding box center [111, 185] width 24 height 6
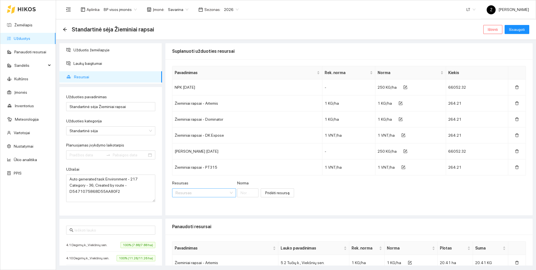
type input "[DATE]"
click at [517, 29] on span "Išsaugoti" at bounding box center [517, 29] width 16 height 6
click at [513, 29] on span "Išsaugoti" at bounding box center [517, 29] width 16 height 6
click at [521, 29] on span "Išsaugoti" at bounding box center [517, 29] width 16 height 6
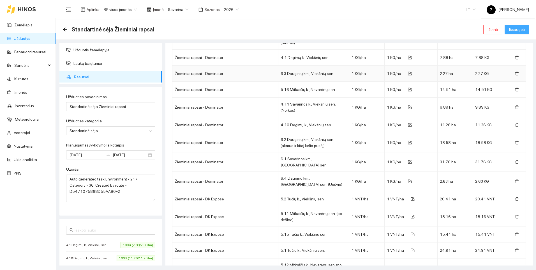
scroll to position [555, 0]
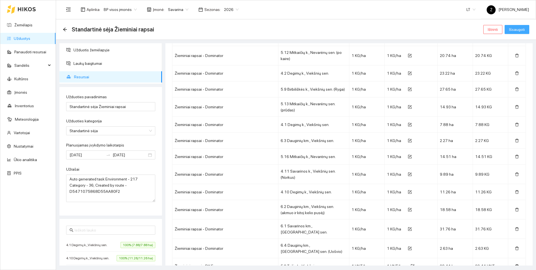
click at [516, 28] on span "Išsaugoti" at bounding box center [517, 29] width 16 height 6
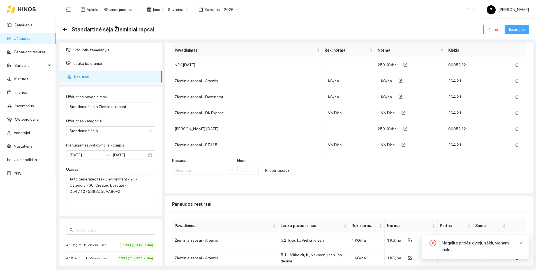
scroll to position [0, 0]
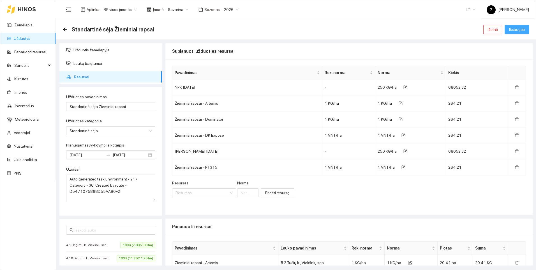
click at [518, 31] on span "Išsaugoti" at bounding box center [517, 29] width 16 height 6
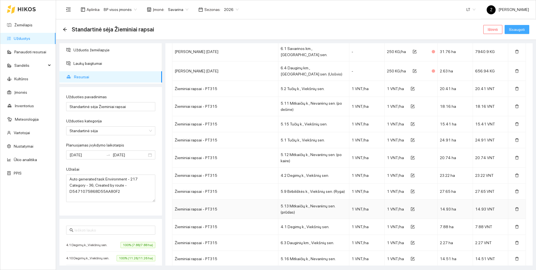
scroll to position [1648, 0]
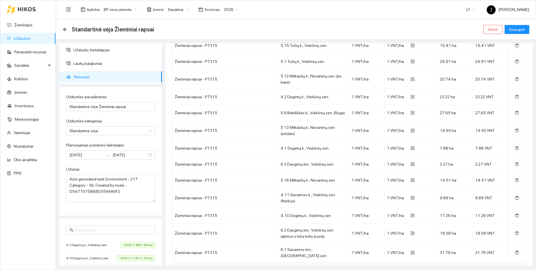
click at [515, 269] on icon "delete" at bounding box center [517, 272] width 4 height 4
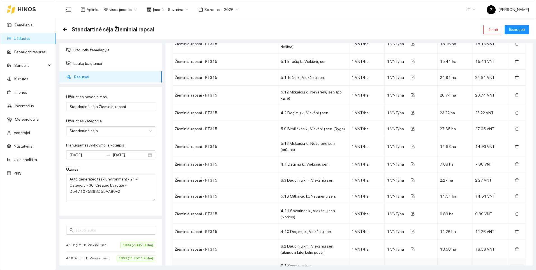
click at [515, 266] on icon "delete" at bounding box center [517, 268] width 4 height 4
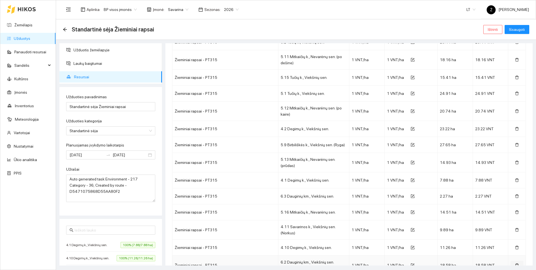
click at [515, 263] on icon "delete" at bounding box center [517, 265] width 4 height 4
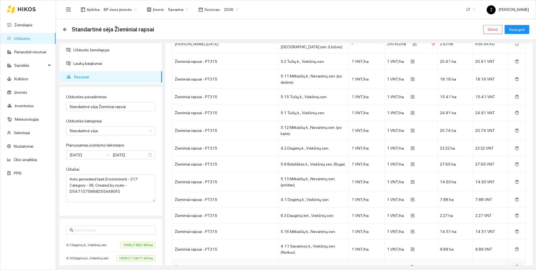
click at [515, 265] on icon "delete" at bounding box center [517, 267] width 4 height 4
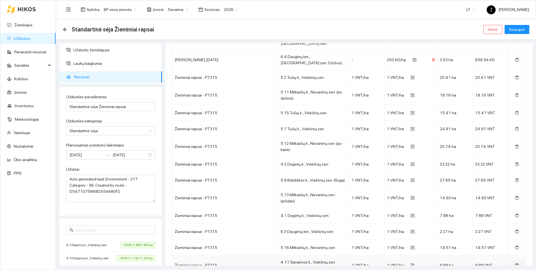
click at [515, 263] on icon "delete" at bounding box center [517, 265] width 4 height 4
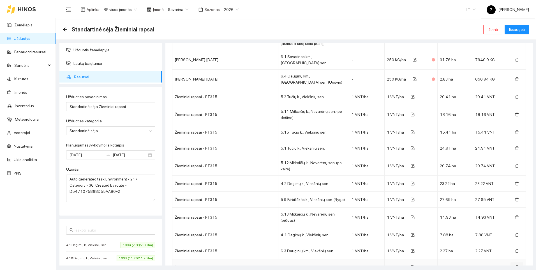
click at [515, 265] on icon "delete" at bounding box center [517, 267] width 4 height 4
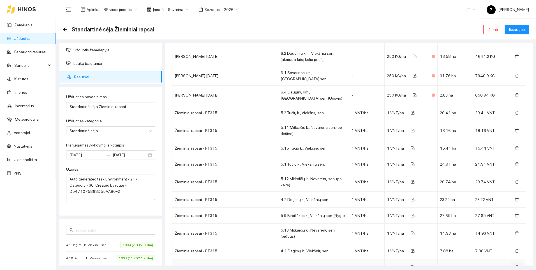
click at [515, 265] on icon "delete" at bounding box center [517, 267] width 4 height 4
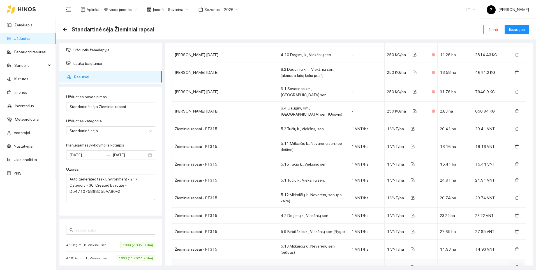
click at [515, 265] on icon "delete" at bounding box center [517, 267] width 4 height 4
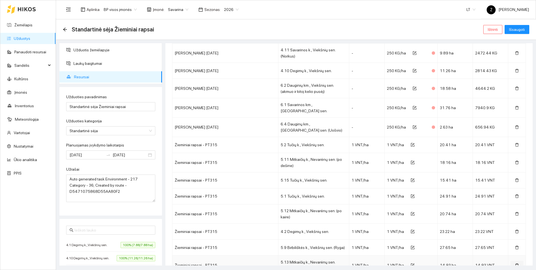
click at [515, 263] on icon "delete" at bounding box center [517, 265] width 4 height 4
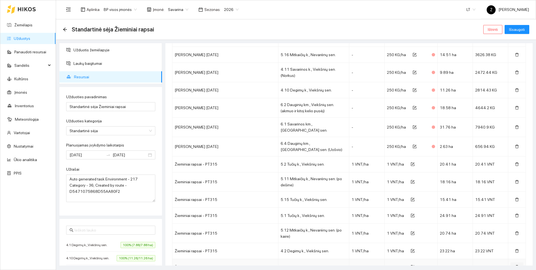
click at [515, 265] on icon "delete" at bounding box center [517, 267] width 4 height 4
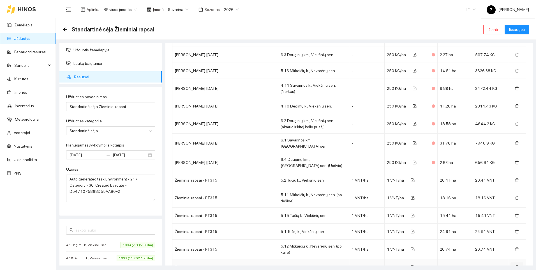
click at [515, 265] on icon "delete" at bounding box center [517, 267] width 4 height 4
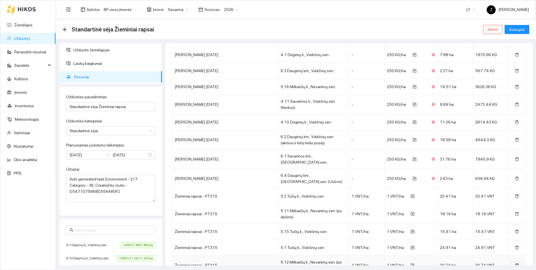
click at [515, 263] on icon "delete" at bounding box center [517, 265] width 4 height 4
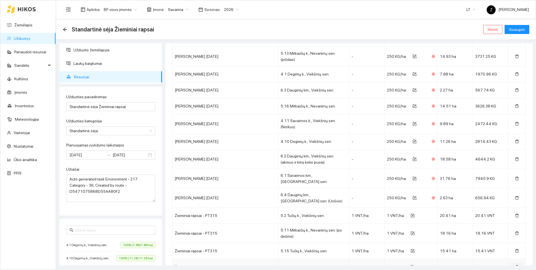
click at [515, 265] on icon "delete" at bounding box center [517, 267] width 4 height 4
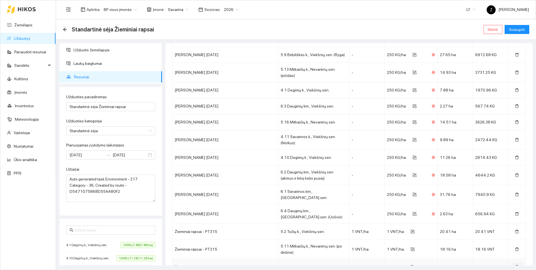
click at [515, 265] on icon "delete" at bounding box center [517, 267] width 4 height 4
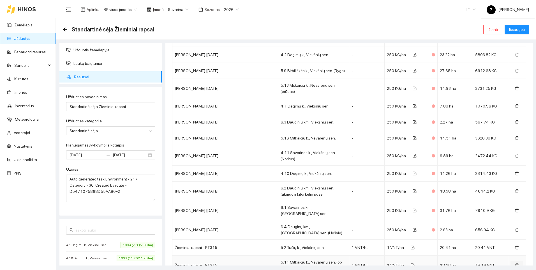
click at [515, 263] on icon "delete" at bounding box center [517, 265] width 4 height 4
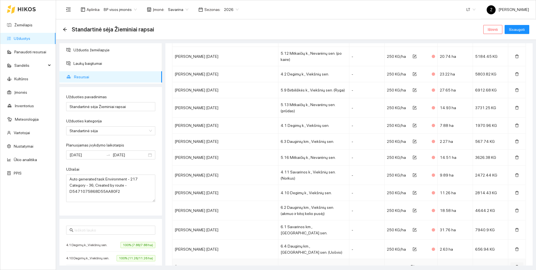
click at [515, 265] on icon "delete" at bounding box center [517, 267] width 4 height 4
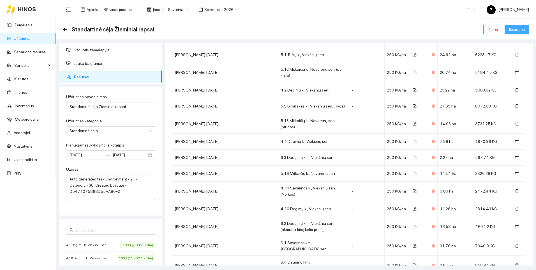
click at [513, 27] on span "Išsaugoti" at bounding box center [517, 29] width 16 height 6
click at [513, 28] on span "Išsaugoti" at bounding box center [517, 29] width 16 height 6
click at [67, 29] on icon "arrow-left" at bounding box center [65, 29] width 4 height 4
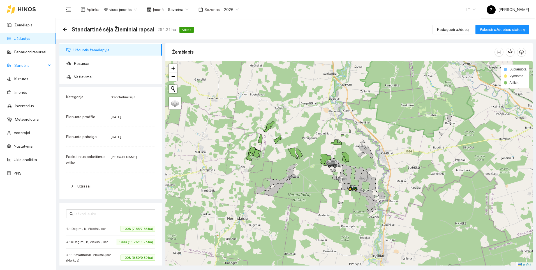
click at [20, 67] on span "Sandėlis" at bounding box center [30, 65] width 32 height 11
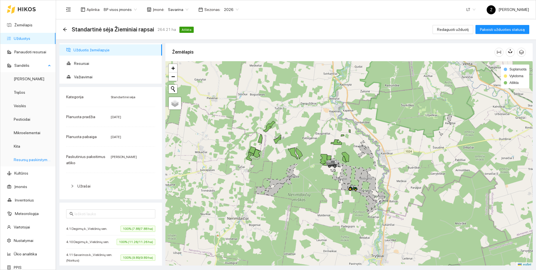
click at [34, 160] on link "Resursų paskirstymas" at bounding box center [33, 159] width 38 height 4
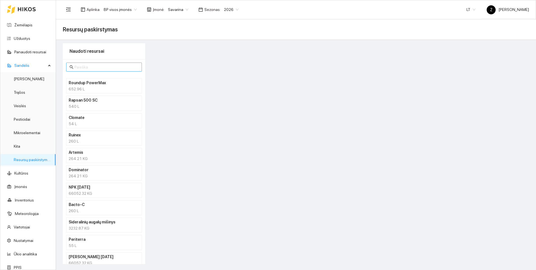
click at [99, 69] on input "text" at bounding box center [107, 67] width 64 height 6
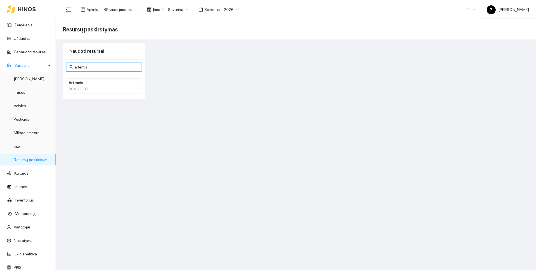
type input "artemis"
click at [91, 86] on div "264.21 KG" at bounding box center [104, 89] width 71 height 6
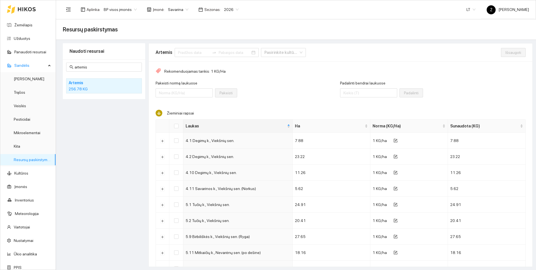
click at [178, 127] on th at bounding box center [176, 125] width 14 height 13
click at [177, 127] on input "Select all" at bounding box center [176, 126] width 4 height 4
checkbox input "true"
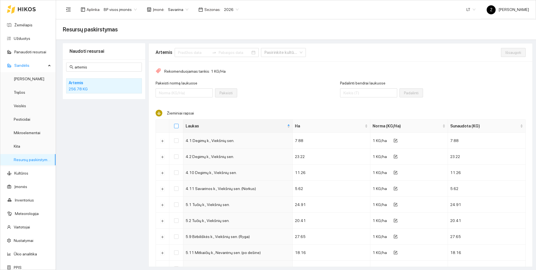
checkbox input "true"
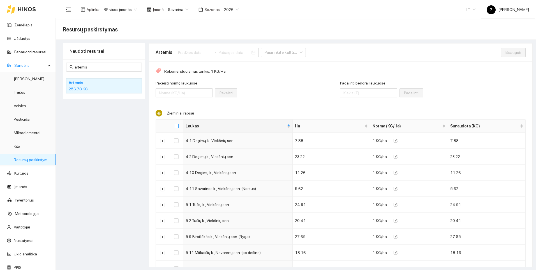
checkbox input "true"
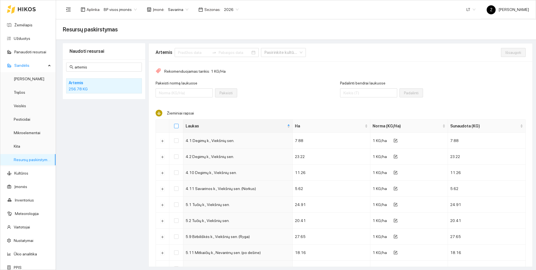
checkbox input "true"
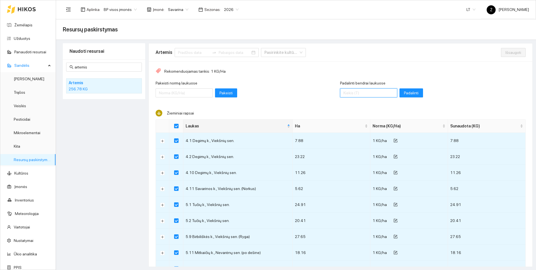
click at [357, 94] on input "Padalinti bendrai laukuose" at bounding box center [368, 92] width 57 height 9
drag, startPoint x: 91, startPoint y: 68, endPoint x: 73, endPoint y: 65, distance: 17.5
click at [73, 65] on span "artemis" at bounding box center [104, 66] width 76 height 9
checkbox input "false"
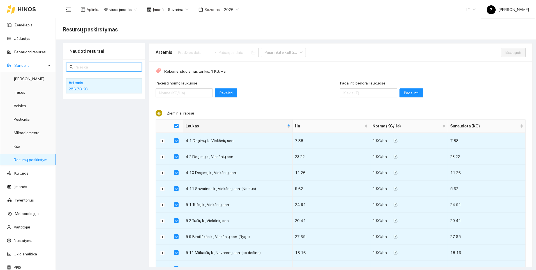
checkbox input "false"
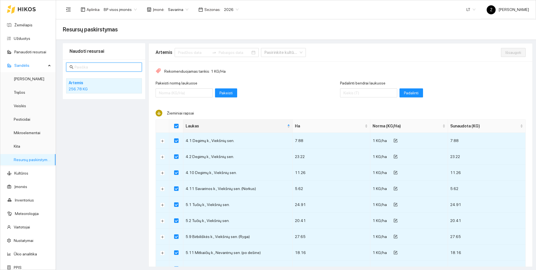
checkbox input "false"
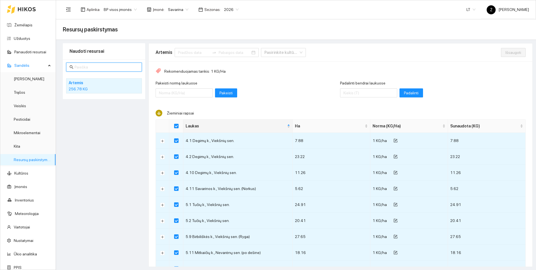
checkbox input "false"
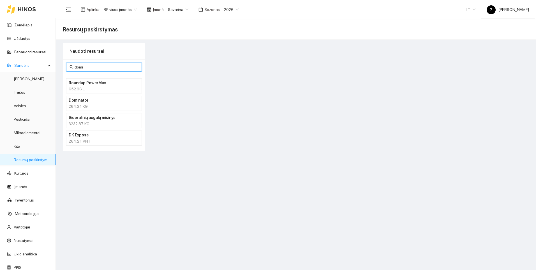
type input "[PERSON_NAME]"
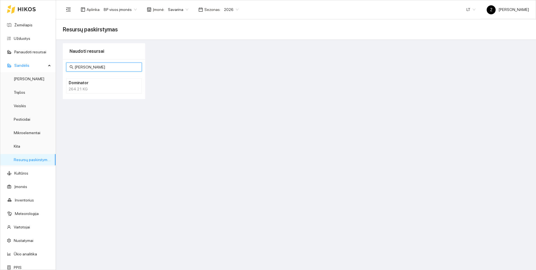
drag, startPoint x: 92, startPoint y: 66, endPoint x: 75, endPoint y: 71, distance: 17.5
click at [75, 71] on span "[PERSON_NAME]" at bounding box center [104, 66] width 76 height 9
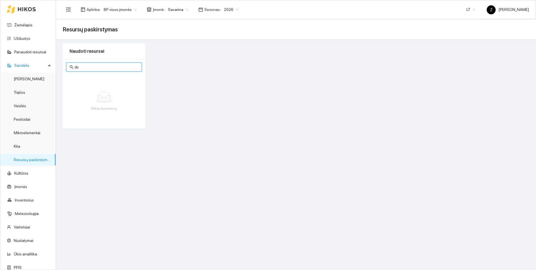
type input "d"
type input "e"
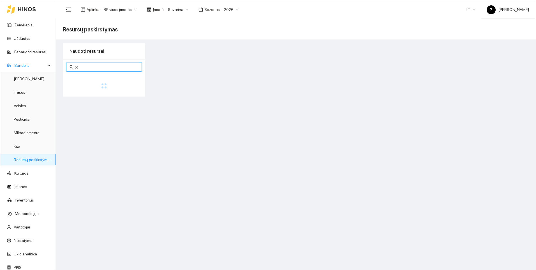
type input "p"
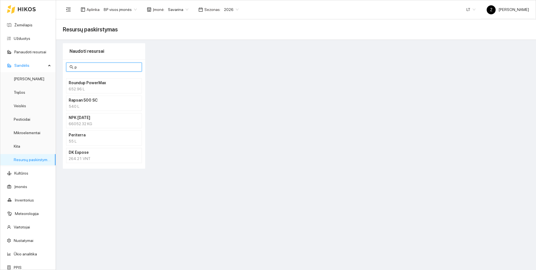
drag, startPoint x: 82, startPoint y: 68, endPoint x: 73, endPoint y: 67, distance: 8.8
click at [73, 67] on span "p" at bounding box center [104, 66] width 76 height 9
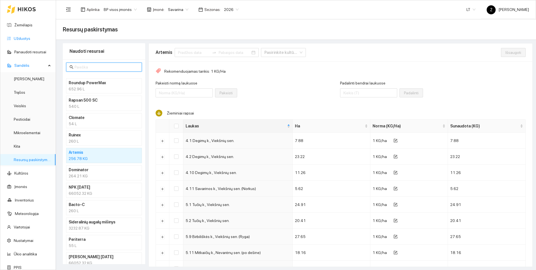
click at [27, 36] on link "Užduotys" at bounding box center [22, 38] width 17 height 4
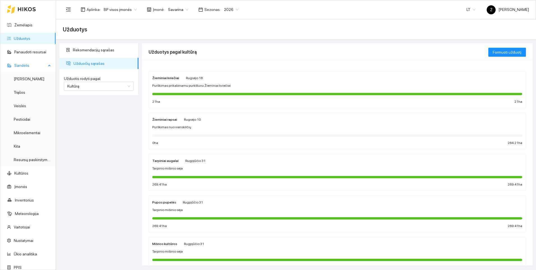
click at [25, 67] on span "Sandėlis" at bounding box center [30, 65] width 32 height 11
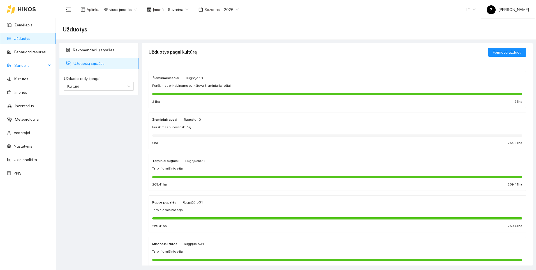
click at [24, 64] on span "Sandėlis" at bounding box center [30, 65] width 32 height 11
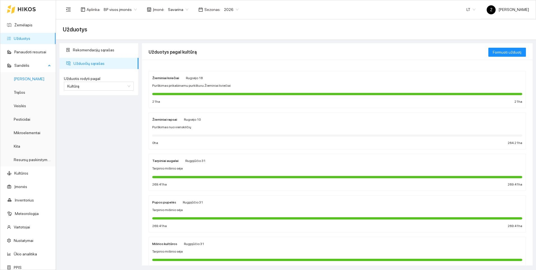
click at [24, 77] on link "[PERSON_NAME]" at bounding box center [29, 78] width 31 height 4
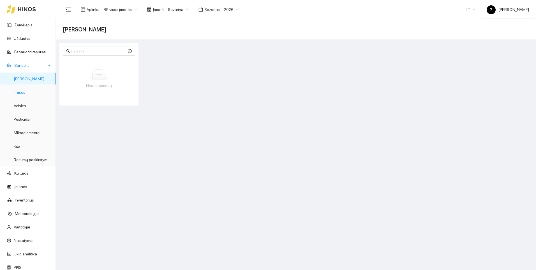
click at [25, 92] on link "Trąšos" at bounding box center [19, 92] width 11 height 4
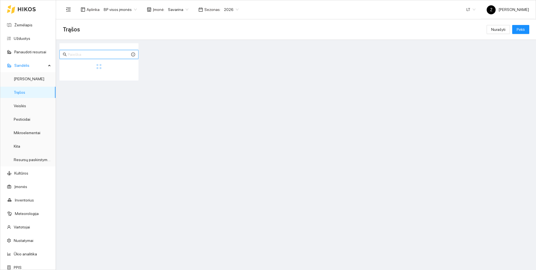
click at [84, 54] on input "text" at bounding box center [99, 54] width 62 height 6
click at [519, 30] on span "Pirkti" at bounding box center [520, 29] width 8 height 6
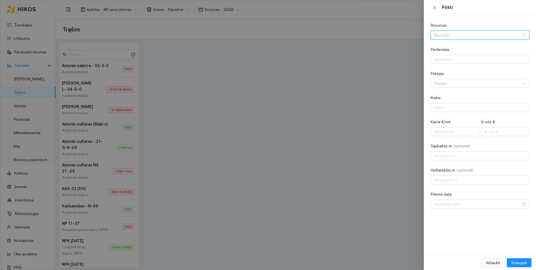
click at [446, 36] on input "Resursas" at bounding box center [478, 35] width 88 height 8
type input "pt315"
click at [456, 45] on div "Veislės / Žieminiai rapsai / PT315" at bounding box center [461, 46] width 54 height 6
click at [435, 8] on icon "close" at bounding box center [434, 7] width 3 height 3
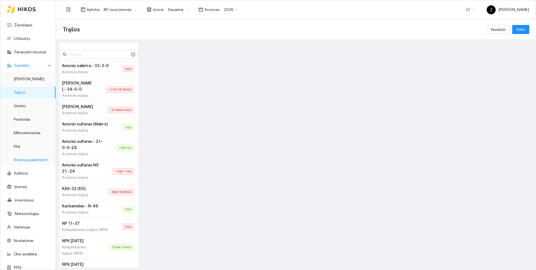
click at [26, 158] on link "Resursų paskirstymas" at bounding box center [33, 159] width 38 height 4
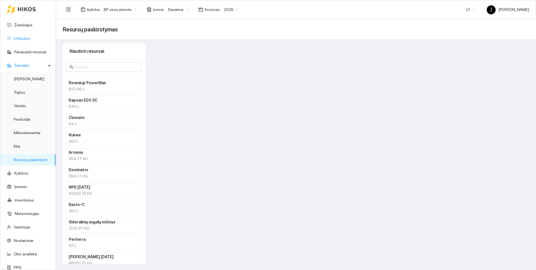
click at [22, 37] on link "Užduotys" at bounding box center [22, 38] width 17 height 4
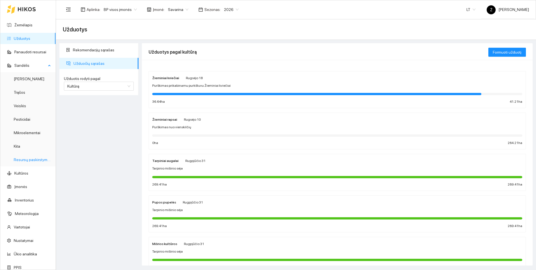
click at [38, 158] on link "Resursų paskirstymas" at bounding box center [33, 159] width 38 height 4
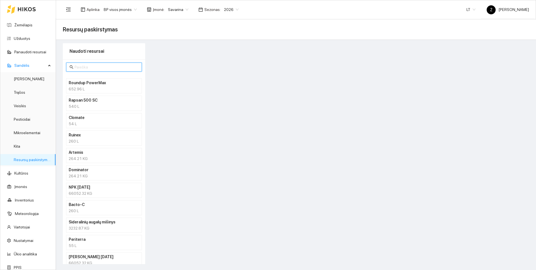
click at [85, 69] on input "text" at bounding box center [107, 67] width 64 height 6
click at [18, 39] on link "Užduotys" at bounding box center [22, 38] width 17 height 4
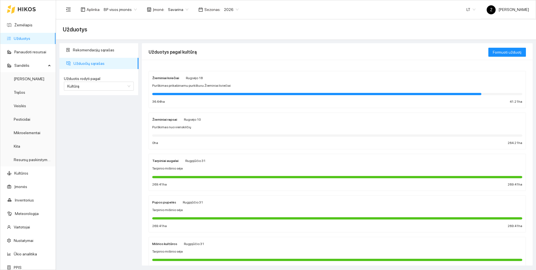
click at [186, 127] on span "Purškimas nuo vienskilčių" at bounding box center [171, 126] width 39 height 5
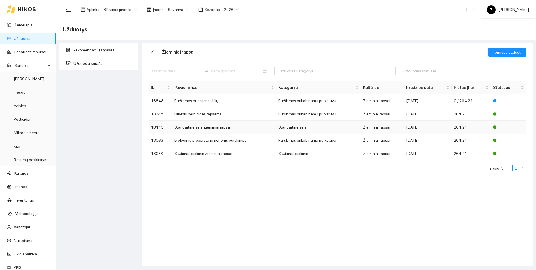
click at [197, 128] on td "Standartinė sėja Žieminiai rapsai" at bounding box center [224, 126] width 104 height 13
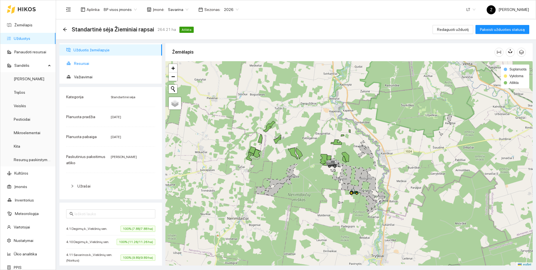
click at [80, 63] on span "Resursai" at bounding box center [116, 63] width 84 height 11
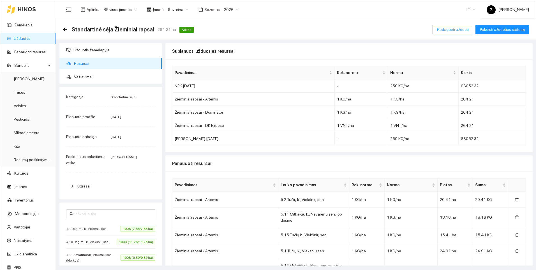
click at [455, 30] on span "Redaguoti užduotį" at bounding box center [453, 29] width 32 height 6
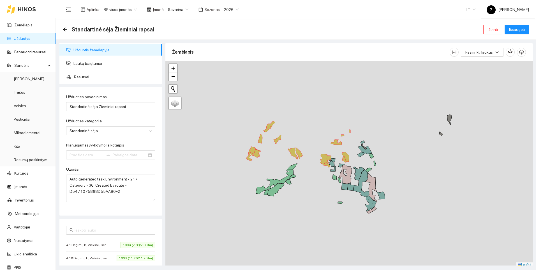
type input "[DATE]"
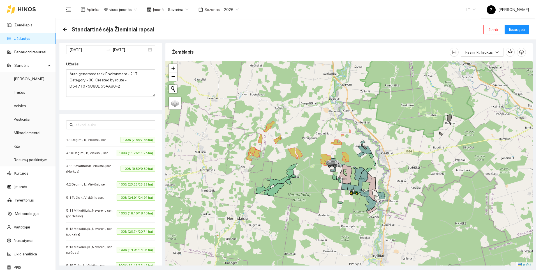
scroll to position [13, 0]
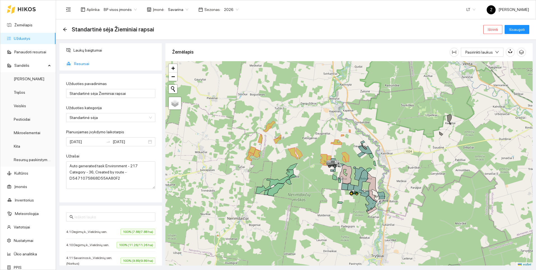
click at [79, 64] on span "Resursai" at bounding box center [116, 63] width 84 height 11
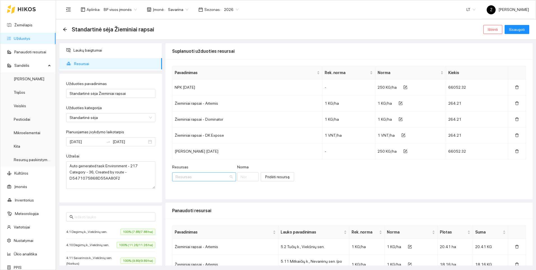
click at [203, 176] on input "Resursas" at bounding box center [201, 176] width 53 height 8
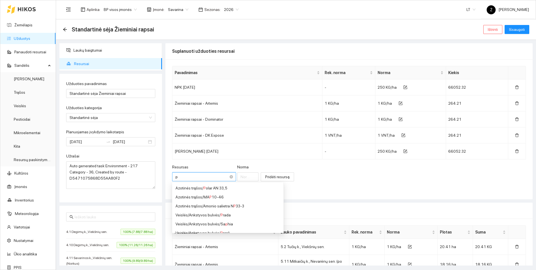
type input "pt"
click at [198, 196] on div "Veislės / Žieminiai rapsai / PT 315" at bounding box center [213, 197] width 77 height 6
type input "1"
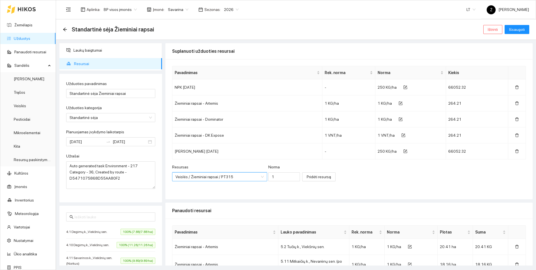
scroll to position [238, 0]
click at [307, 176] on span "Pridėti resursą" at bounding box center [319, 176] width 24 height 6
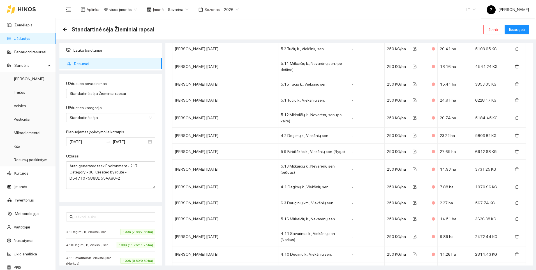
scroll to position [1375, 0]
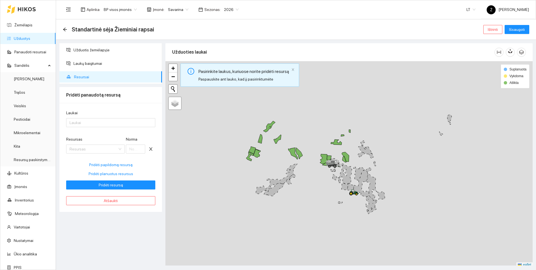
scroll to position [0, 0]
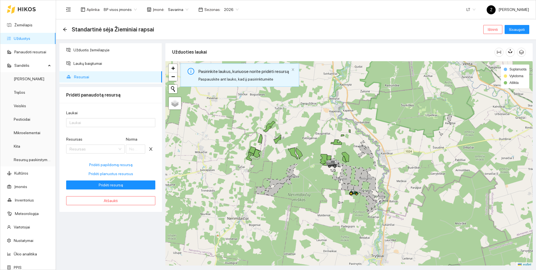
click at [97, 118] on div "Laukai" at bounding box center [110, 114] width 89 height 8
click at [94, 122] on div at bounding box center [108, 122] width 81 height 7
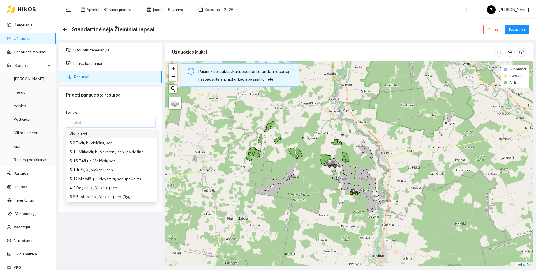
click at [92, 132] on div "Visi laukai" at bounding box center [111, 134] width 84 height 6
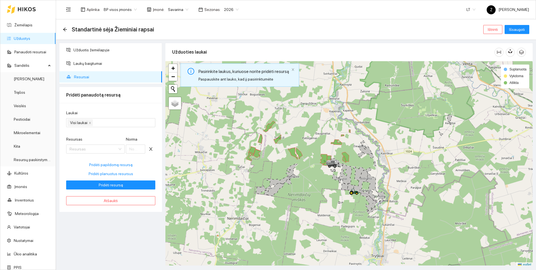
click at [135, 232] on div "Užduotis žemėlapyje Laukų baigtumai Resursai Pridėti panaudotą resursą Laukai V…" at bounding box center [111, 154] width 106 height 222
click at [118, 173] on span "Pridėti planuotus resursus" at bounding box center [111, 173] width 45 height 6
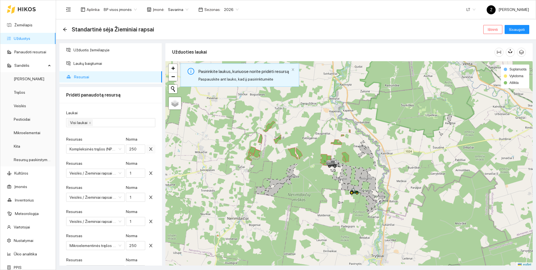
click at [149, 149] on icon "close" at bounding box center [151, 149] width 4 height 4
type input "1"
type input "250"
type input "1"
click at [149, 149] on icon "close" at bounding box center [151, 149] width 4 height 4
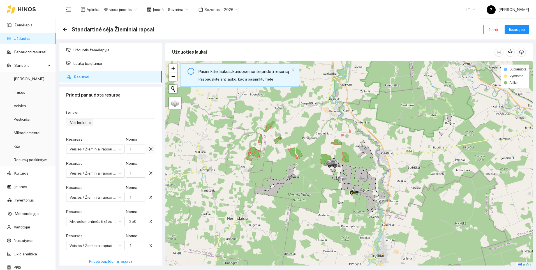
type input "250"
type input "1"
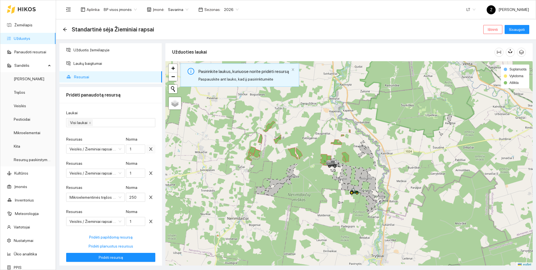
click at [149, 149] on icon "close" at bounding box center [151, 149] width 4 height 4
type input "250"
type input "1"
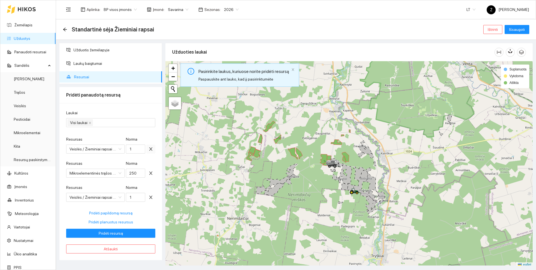
click at [151, 147] on icon "close" at bounding box center [151, 149] width 4 height 4
type input "250"
type input "1"
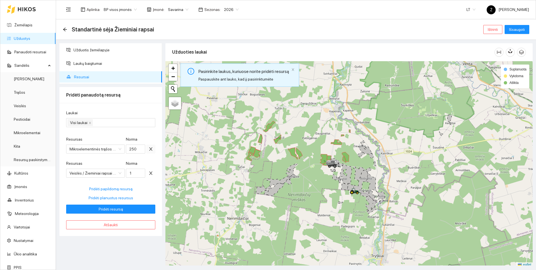
click at [151, 148] on icon "close" at bounding box center [150, 148] width 3 height 3
type input "1"
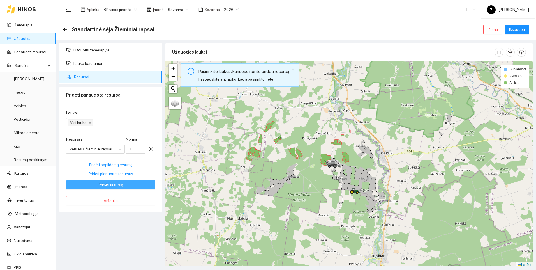
click at [122, 183] on button "Pridėti resursą" at bounding box center [110, 184] width 89 height 9
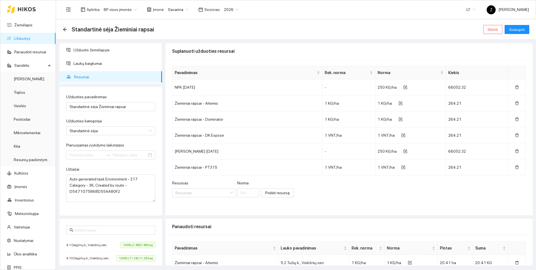
type input "[DATE]"
click at [517, 29] on span "Išsaugoti" at bounding box center [517, 29] width 16 height 6
click at [516, 31] on span "Išsaugoti" at bounding box center [517, 29] width 16 height 6
click at [434, 203] on div "Resursas Resursas [PERSON_NAME] resursą" at bounding box center [349, 192] width 354 height 24
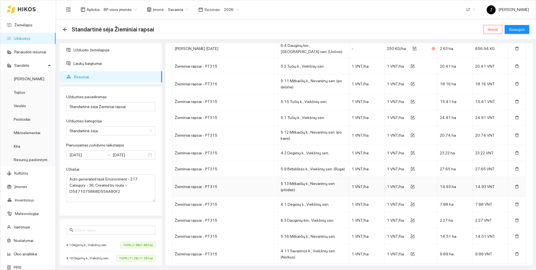
scroll to position [1648, 0]
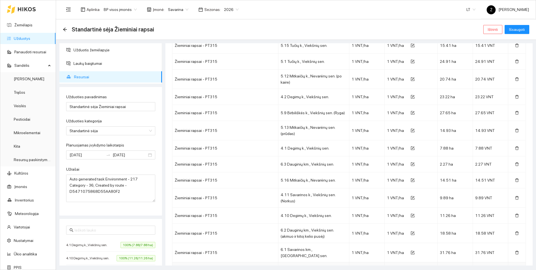
click at [515, 269] on icon "delete" at bounding box center [516, 272] width 3 height 4
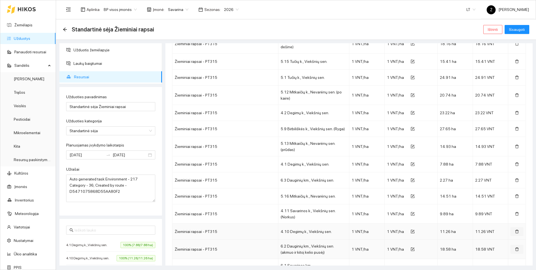
click at [515, 247] on icon "delete" at bounding box center [517, 249] width 4 height 4
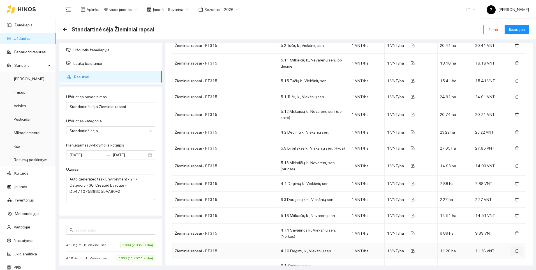
click at [511, 246] on button "button" at bounding box center [516, 250] width 13 height 9
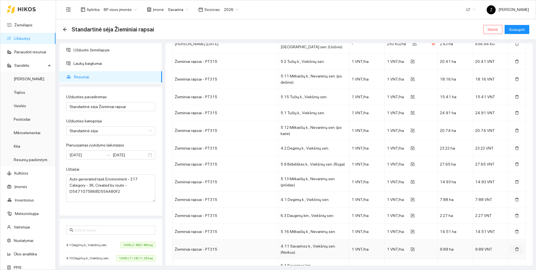
click at [515, 247] on icon "delete" at bounding box center [517, 249] width 4 height 4
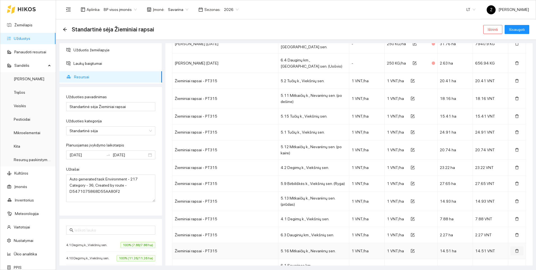
click at [511, 246] on button "button" at bounding box center [516, 250] width 13 height 9
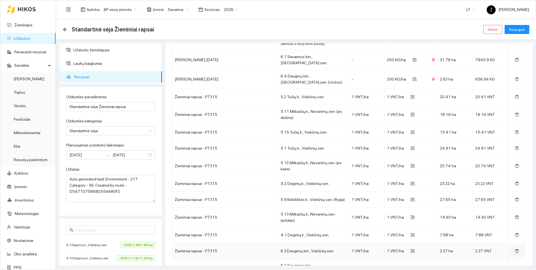
click at [511, 246] on button "button" at bounding box center [516, 250] width 13 height 9
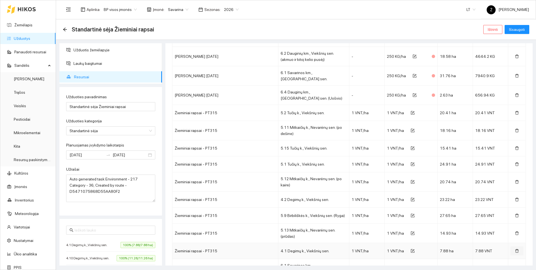
click at [511, 246] on button "button" at bounding box center [516, 250] width 13 height 9
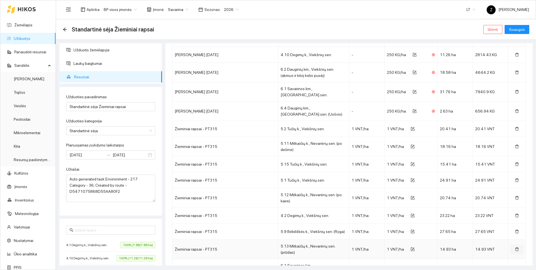
click at [515, 247] on icon "delete" at bounding box center [517, 249] width 4 height 4
click at [511, 227] on button "button" at bounding box center [516, 231] width 13 height 9
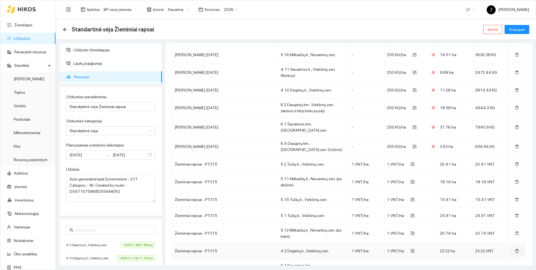
click at [511, 246] on button "button" at bounding box center [516, 250] width 13 height 9
click at [515, 231] on icon "delete" at bounding box center [517, 233] width 4 height 4
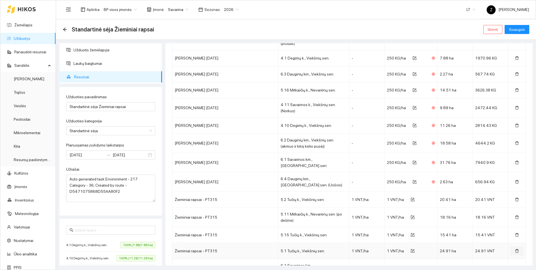
click at [511, 246] on button "button" at bounding box center [516, 250] width 13 height 9
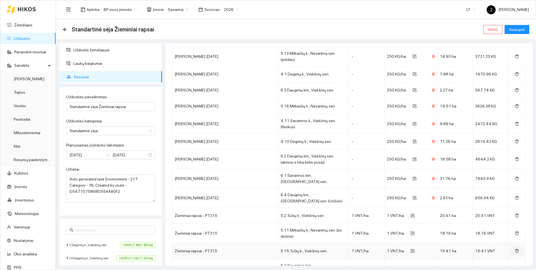
click at [511, 246] on button "button" at bounding box center [516, 250] width 13 height 9
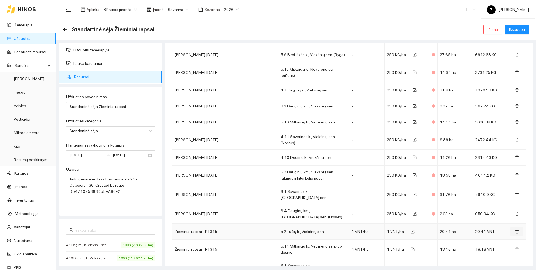
click at [515, 229] on icon "delete" at bounding box center [517, 231] width 4 height 4
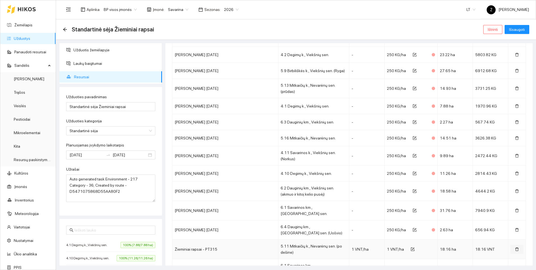
click at [515, 247] on icon "delete" at bounding box center [517, 249] width 4 height 4
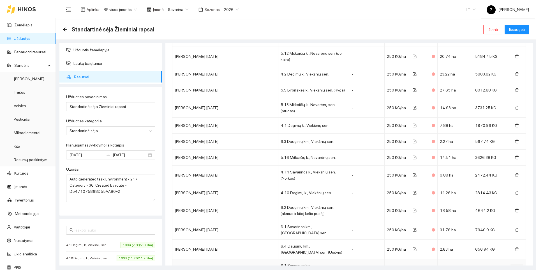
click at [515, 266] on icon "delete" at bounding box center [517, 268] width 4 height 4
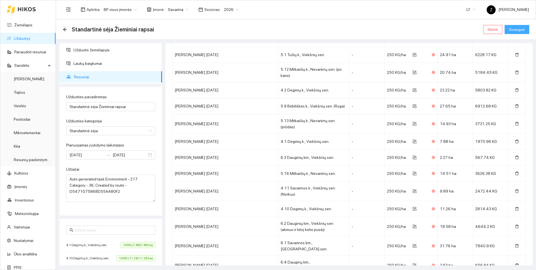
click at [511, 28] on span "Išsaugoti" at bounding box center [517, 29] width 16 height 6
click at [64, 31] on icon "arrow-left" at bounding box center [65, 29] width 4 height 4
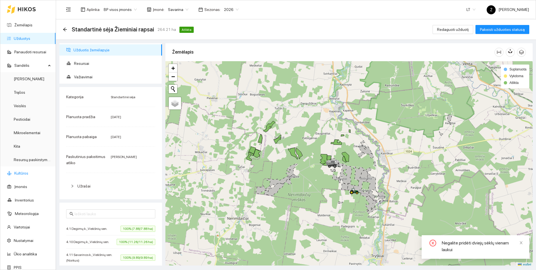
click at [28, 171] on link "Kultūros" at bounding box center [21, 173] width 14 height 4
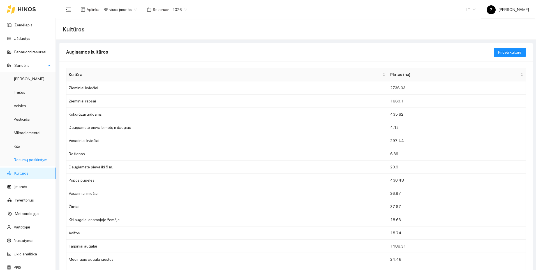
click at [33, 159] on link "Resursų paskirstymas" at bounding box center [33, 159] width 38 height 4
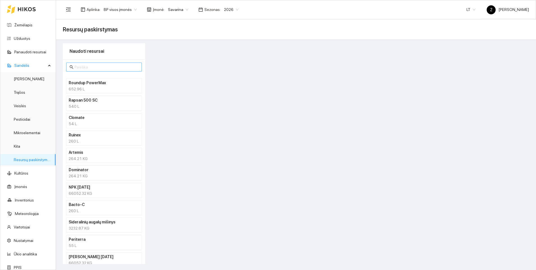
click at [85, 68] on input "text" at bounding box center [107, 67] width 64 height 6
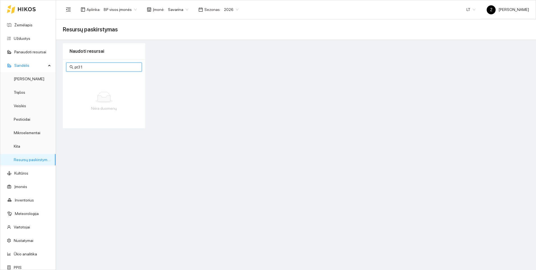
type input "pt315"
drag, startPoint x: 91, startPoint y: 67, endPoint x: 70, endPoint y: 68, distance: 21.0
click at [70, 68] on span "pt315" at bounding box center [104, 66] width 76 height 9
type input "p"
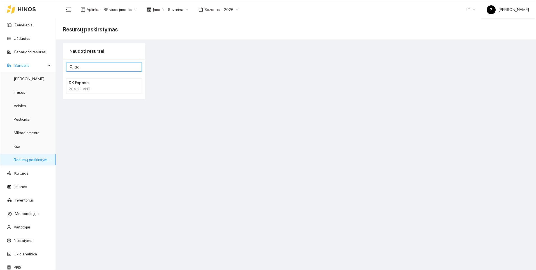
type input "dk"
click at [85, 83] on h4 "DK Expose" at bounding box center [97, 83] width 56 height 6
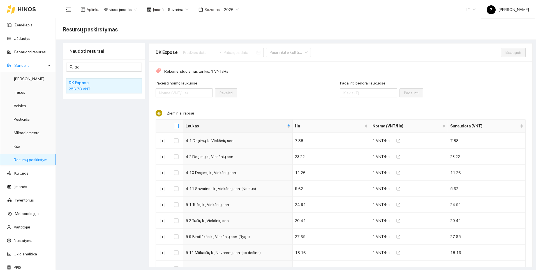
click at [174, 123] on label at bounding box center [176, 126] width 4 height 6
click at [174, 124] on input "Select all" at bounding box center [176, 126] width 4 height 4
checkbox input "true"
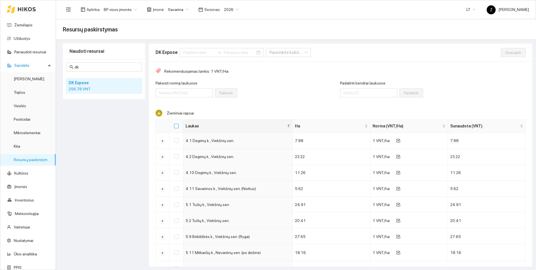
checkbox input "true"
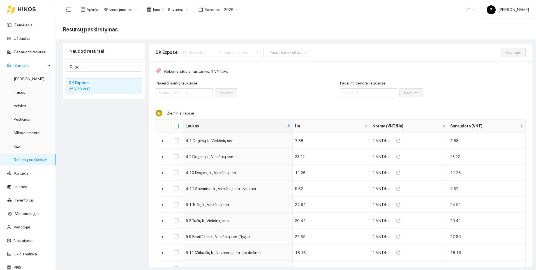
checkbox input "true"
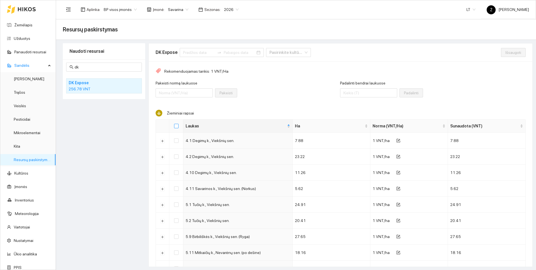
checkbox input "true"
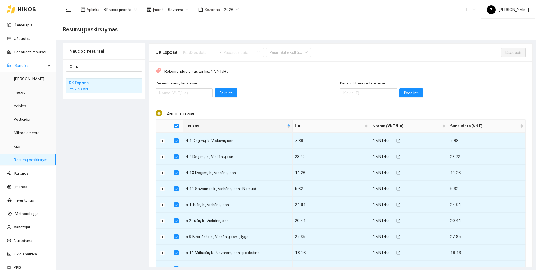
click at [175, 125] on input "Select all" at bounding box center [176, 126] width 4 height 4
checkbox input "false"
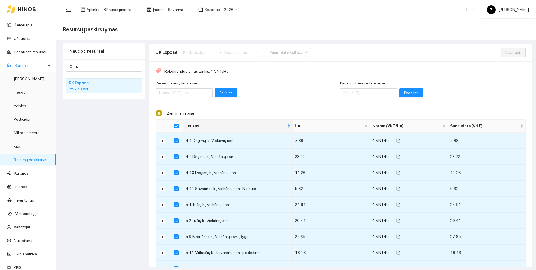
checkbox input "false"
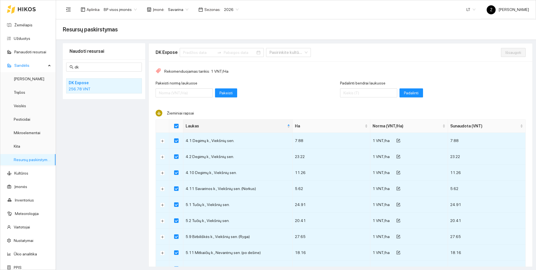
checkbox input "false"
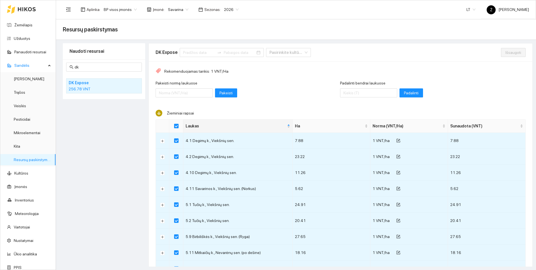
checkbox input "false"
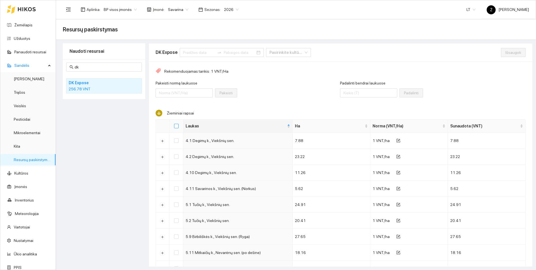
click at [175, 125] on input "Select all" at bounding box center [176, 126] width 4 height 4
checkbox input "true"
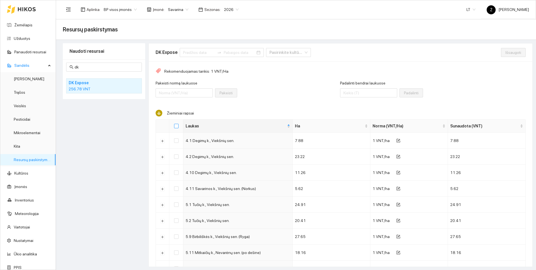
checkbox input "true"
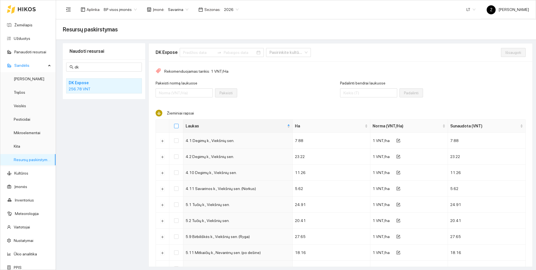
checkbox input "true"
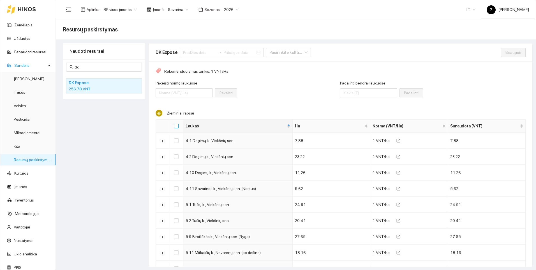
checkbox input "true"
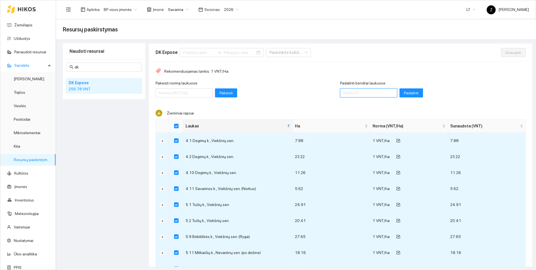
click at [356, 93] on input "Padalinti bendrai laukuose" at bounding box center [368, 92] width 57 height 9
type input "18"
click at [404, 92] on span "Padalinti" at bounding box center [411, 93] width 15 height 6
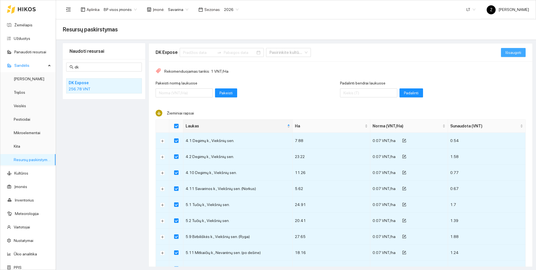
click at [507, 51] on span "Išsaugoti" at bounding box center [513, 52] width 16 height 6
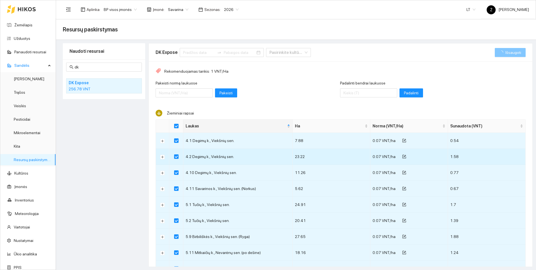
checkbox input "false"
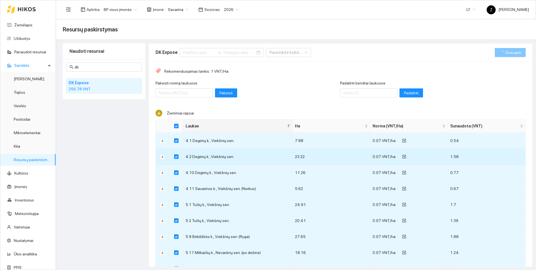
checkbox input "false"
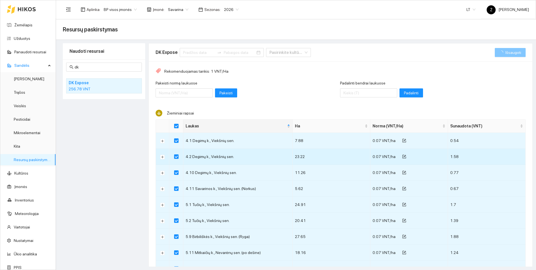
checkbox input "false"
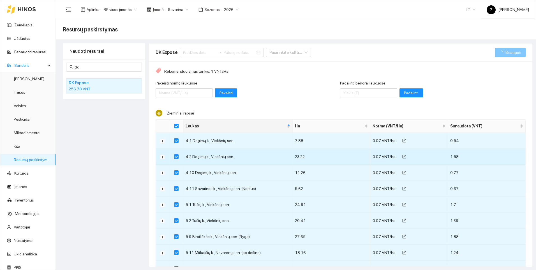
checkbox input "false"
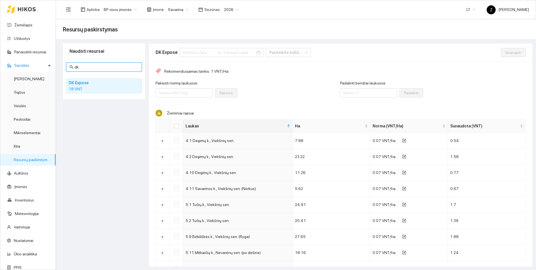
drag, startPoint x: 93, startPoint y: 68, endPoint x: 73, endPoint y: 67, distance: 19.9
click at [73, 67] on span "dk" at bounding box center [104, 66] width 76 height 9
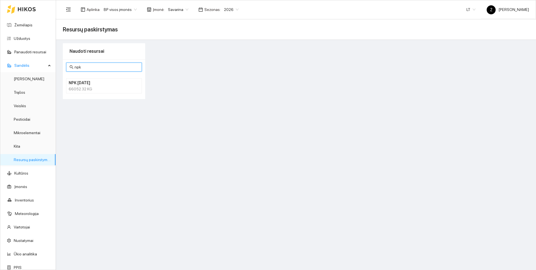
type input "npk"
click at [82, 85] on h4 "NPK [DATE]" at bounding box center [97, 83] width 56 height 6
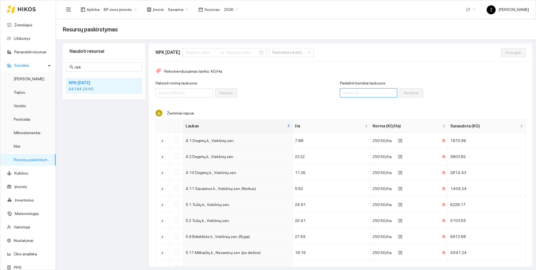
click at [348, 94] on input "Padalinti bendrai laukuose" at bounding box center [368, 92] width 57 height 9
type input "60000"
click at [177, 126] on input "Select all" at bounding box center [176, 126] width 4 height 4
checkbox input "true"
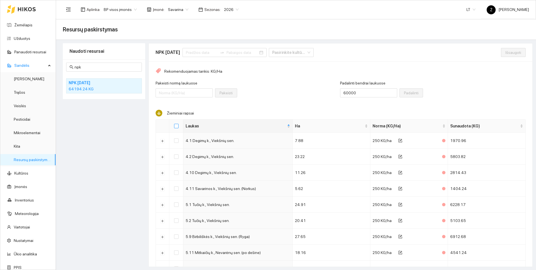
checkbox input "true"
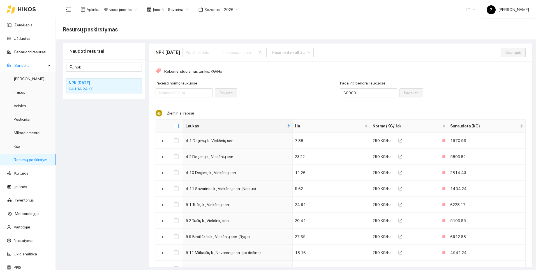
checkbox input "true"
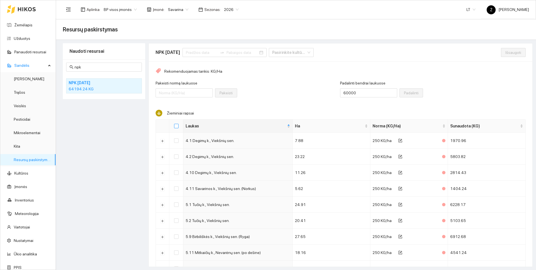
checkbox input "true"
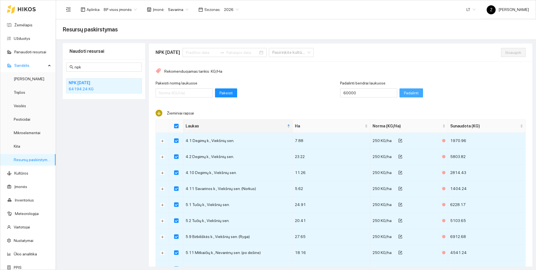
click at [404, 92] on span "Padalinti" at bounding box center [411, 93] width 15 height 6
click at [505, 52] on span "Išsaugoti" at bounding box center [513, 52] width 16 height 6
checkbox input "false"
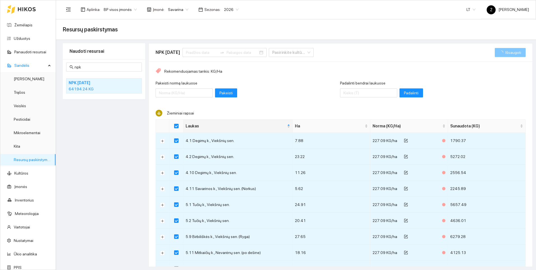
checkbox input "false"
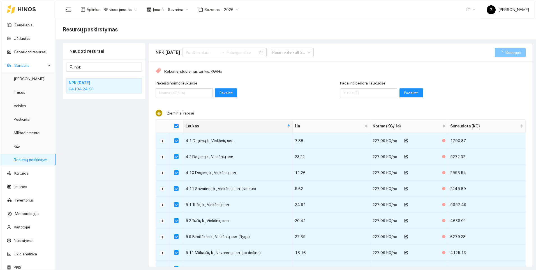
checkbox input "false"
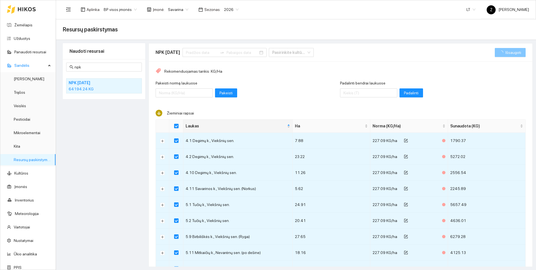
checkbox input "false"
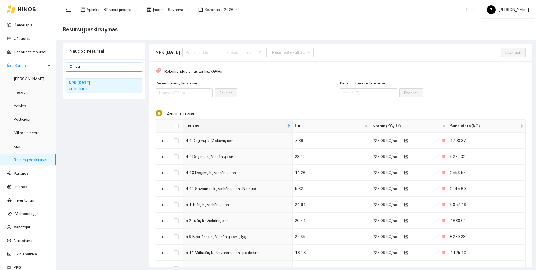
drag, startPoint x: 83, startPoint y: 67, endPoint x: 73, endPoint y: 68, distance: 10.1
click at [73, 68] on span "npk" at bounding box center [104, 66] width 76 height 9
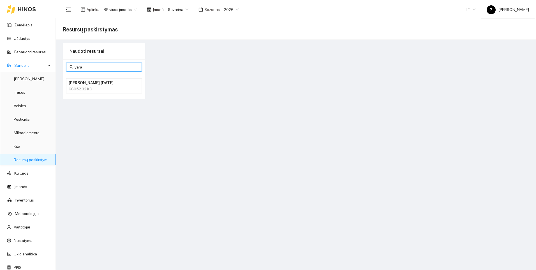
type input "yara"
click at [75, 85] on h4 "[PERSON_NAME] [DATE]" at bounding box center [97, 83] width 56 height 6
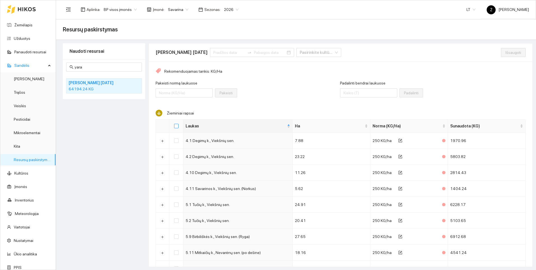
click at [178, 125] on th at bounding box center [176, 125] width 14 height 13
click at [175, 126] on input "Select all" at bounding box center [176, 126] width 4 height 4
checkbox input "true"
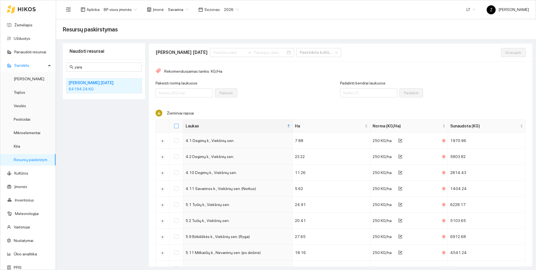
checkbox input "true"
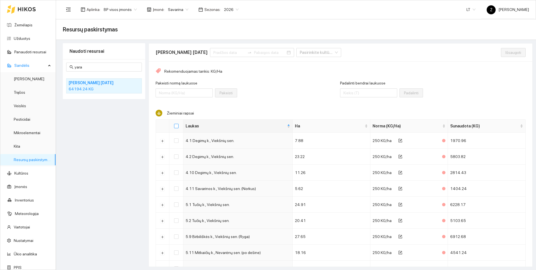
checkbox input "true"
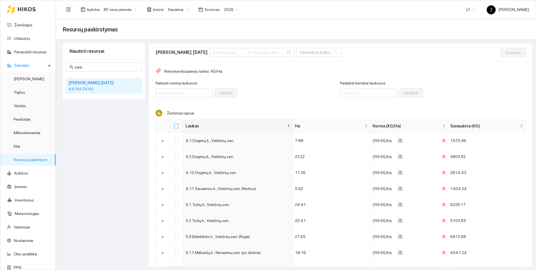
checkbox input "true"
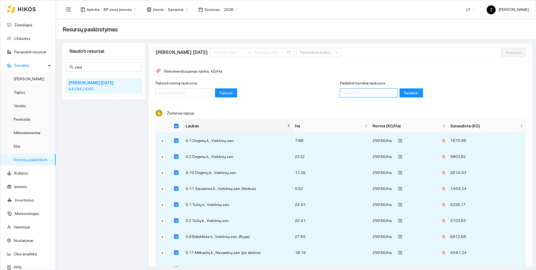
click at [340, 92] on input "Padalinti bendrai laukuose" at bounding box center [368, 92] width 57 height 9
click at [404, 93] on span "Padalinti" at bounding box center [411, 93] width 15 height 6
click at [505, 51] on span "Išsaugoti" at bounding box center [513, 52] width 16 height 6
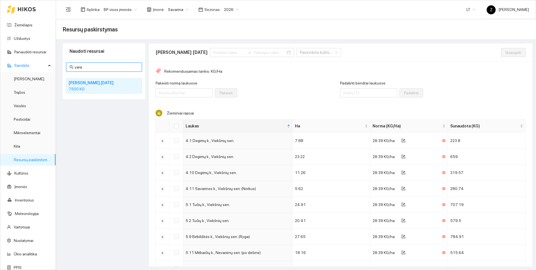
drag, startPoint x: 91, startPoint y: 68, endPoint x: 73, endPoint y: 66, distance: 18.0
click at [73, 66] on span "yara" at bounding box center [104, 66] width 76 height 9
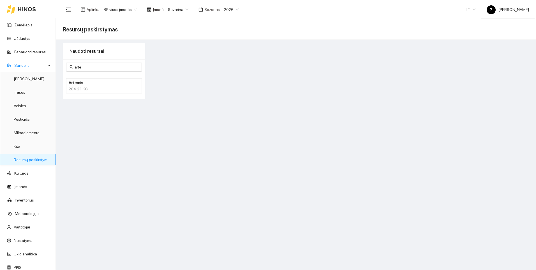
click at [88, 82] on h4 "Artemis" at bounding box center [97, 83] width 56 height 6
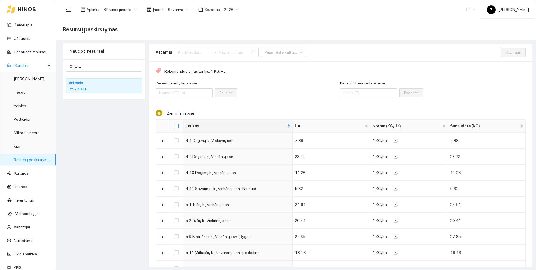
click at [177, 126] on input "Select all" at bounding box center [176, 126] width 4 height 4
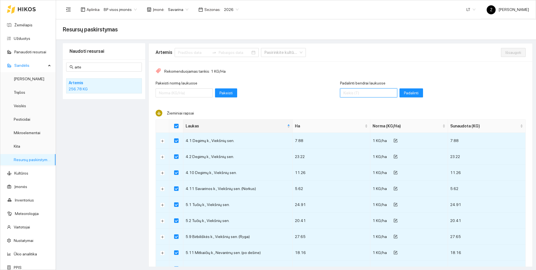
click at [352, 94] on input "Padalinti bendrai laukuose" at bounding box center [368, 92] width 57 height 9
click at [404, 94] on span "Padalinti" at bounding box center [411, 93] width 15 height 6
click at [505, 51] on span "Išsaugoti" at bounding box center [513, 52] width 16 height 6
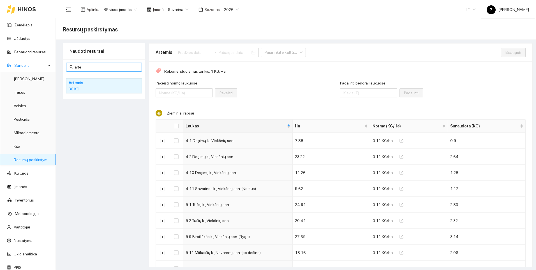
click at [83, 66] on input "arte" at bounding box center [107, 67] width 64 height 6
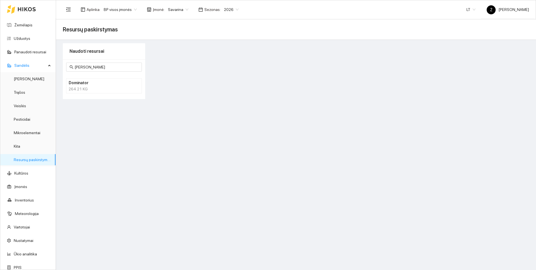
click at [91, 85] on h4 "Dominator" at bounding box center [97, 83] width 56 height 6
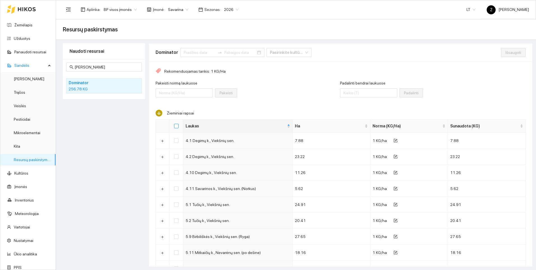
click at [175, 126] on input "Select all" at bounding box center [176, 126] width 4 height 4
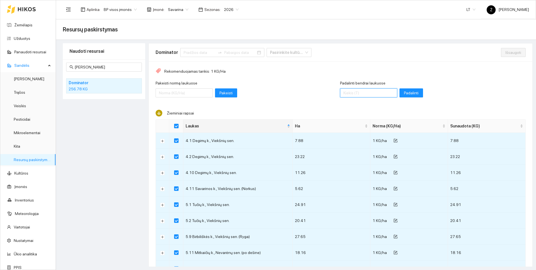
click at [342, 96] on input "Padalinti bendrai laukuose" at bounding box center [368, 92] width 57 height 9
click at [403, 89] on button "Padalinti" at bounding box center [411, 92] width 24 height 9
click at [505, 53] on span "Išsaugoti" at bounding box center [513, 52] width 16 height 6
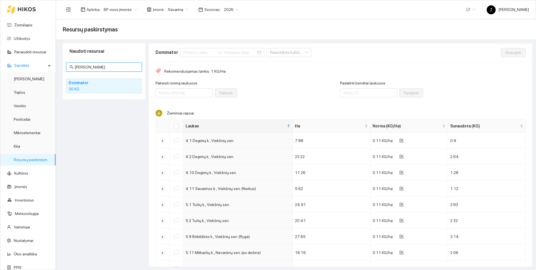
drag, startPoint x: 97, startPoint y: 66, endPoint x: 70, endPoint y: 68, distance: 27.0
click at [70, 68] on span "[PERSON_NAME]" at bounding box center [104, 66] width 76 height 9
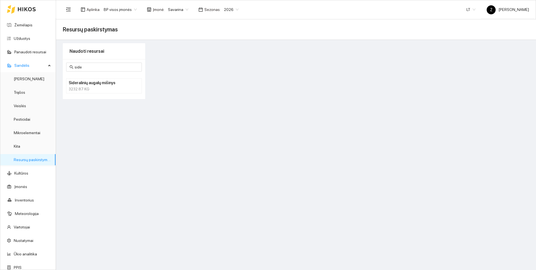
click at [78, 85] on h4 "Sideralinių augalų mišinys" at bounding box center [97, 83] width 56 height 6
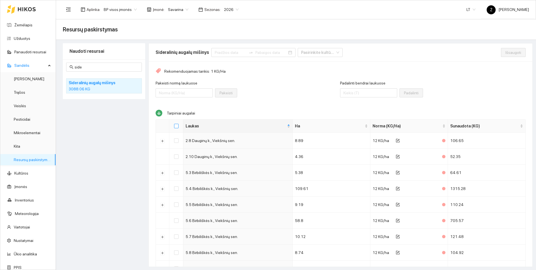
click at [176, 126] on input "Select all" at bounding box center [176, 126] width 4 height 4
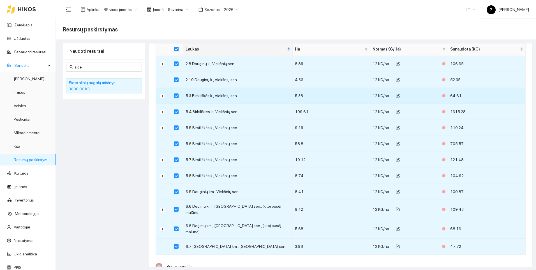
scroll to position [120, 0]
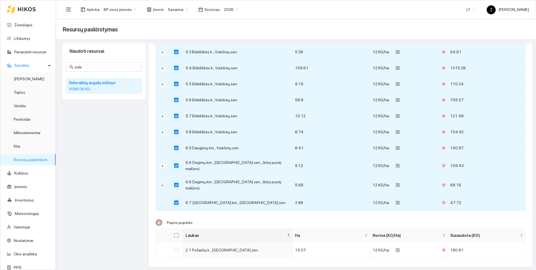
click at [176, 233] on input "Select all" at bounding box center [176, 235] width 4 height 4
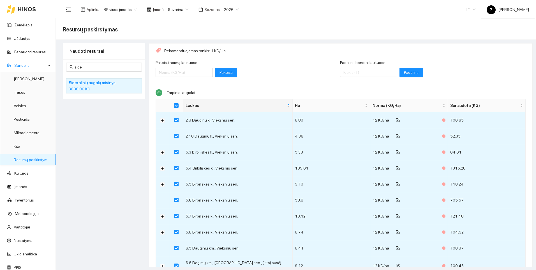
scroll to position [0, 0]
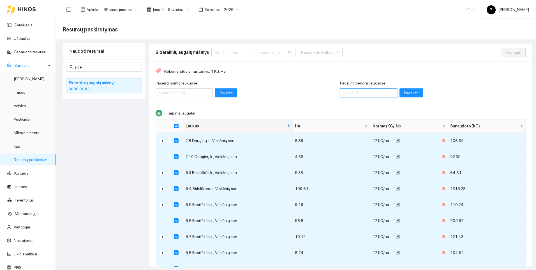
click at [346, 92] on input "Padalinti bendrai laukuose" at bounding box center [368, 92] width 57 height 9
click at [404, 92] on span "Padalinti" at bounding box center [411, 93] width 15 height 6
click at [505, 53] on span "Išsaugoti" at bounding box center [513, 52] width 16 height 6
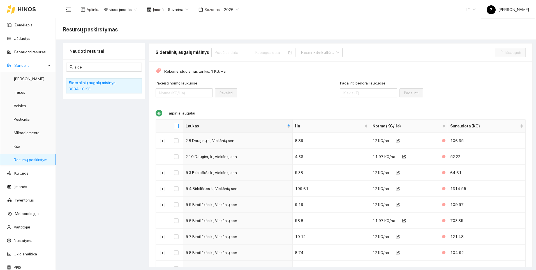
click at [177, 127] on input "Select all" at bounding box center [176, 126] width 4 height 4
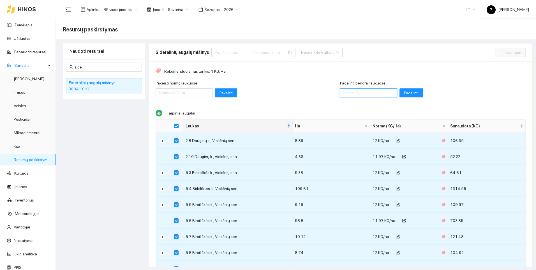
click at [352, 95] on input "Padalinti bendrai laukuose" at bounding box center [368, 92] width 57 height 9
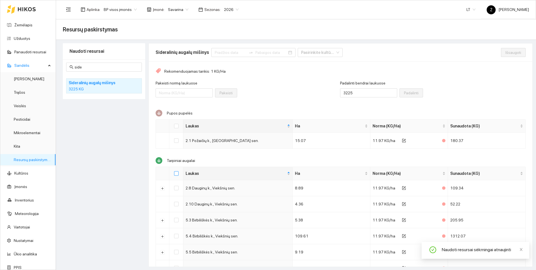
click at [177, 172] on input "Select all" at bounding box center [176, 173] width 4 height 4
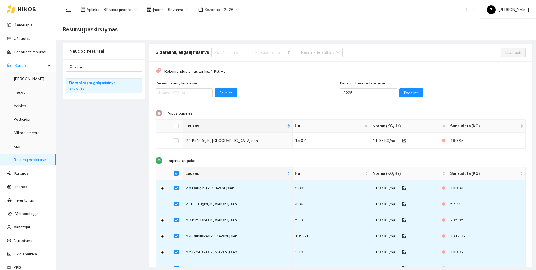
click at [178, 122] on th at bounding box center [176, 125] width 14 height 13
drag, startPoint x: 178, startPoint y: 122, endPoint x: 176, endPoint y: 126, distance: 4.0
click at [176, 126] on input "Select all" at bounding box center [176, 126] width 4 height 4
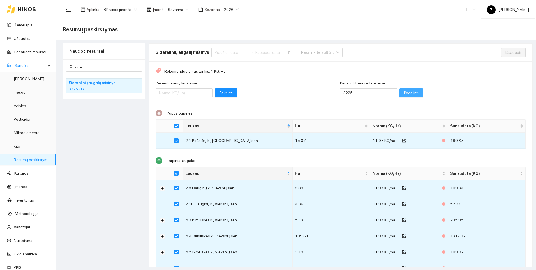
click at [404, 92] on span "Padalinti" at bounding box center [411, 93] width 15 height 6
click at [506, 50] on span "Išsaugoti" at bounding box center [513, 52] width 16 height 6
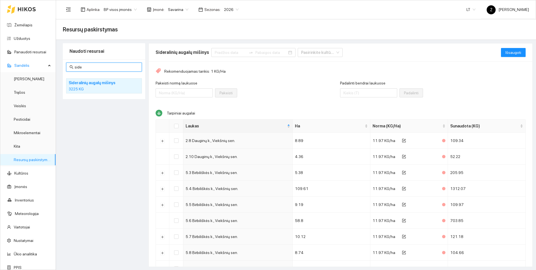
drag, startPoint x: 91, startPoint y: 68, endPoint x: 71, endPoint y: 66, distance: 20.5
click at [71, 66] on span "side" at bounding box center [104, 66] width 76 height 9
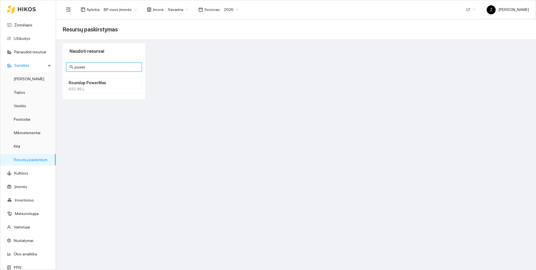
click at [86, 88] on div "652.96 L" at bounding box center [104, 89] width 71 height 6
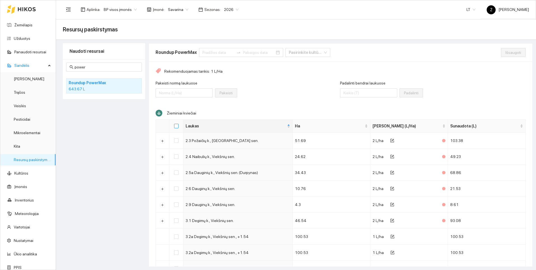
click at [177, 125] on input "Select all" at bounding box center [176, 126] width 4 height 4
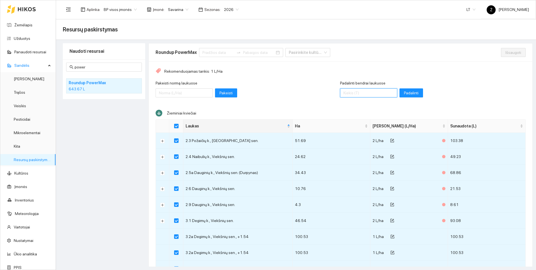
click at [354, 92] on input "Padalinti bendrai laukuose" at bounding box center [368, 92] width 57 height 9
click at [404, 92] on span "Padalinti" at bounding box center [411, 93] width 15 height 6
click at [505, 52] on span "Išsaugoti" at bounding box center [513, 52] width 16 height 6
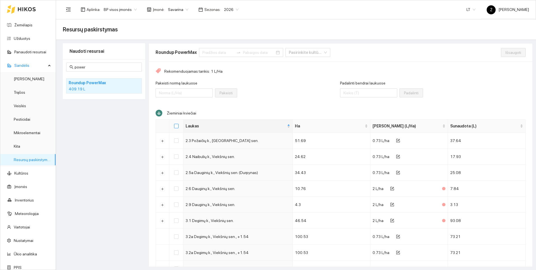
click at [178, 125] on input "Select all" at bounding box center [176, 126] width 4 height 4
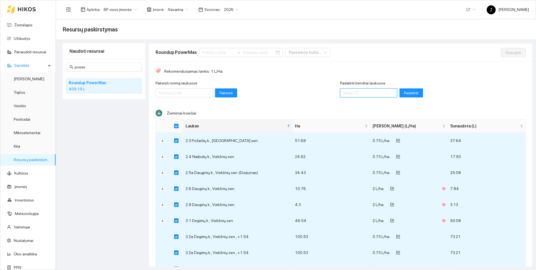
click at [340, 93] on input "Padalinti bendrai laukuose" at bounding box center [368, 92] width 57 height 9
click at [404, 90] on span "Padalinti" at bounding box center [411, 93] width 15 height 6
click at [505, 53] on span "Išsaugoti" at bounding box center [513, 52] width 16 height 6
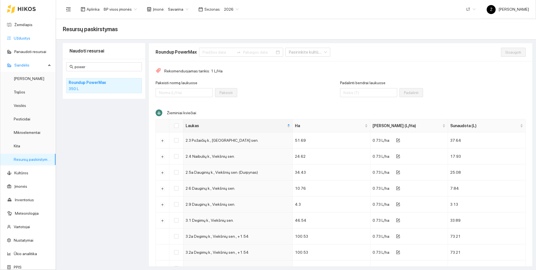
click at [22, 38] on link "Užduotys" at bounding box center [22, 38] width 17 height 4
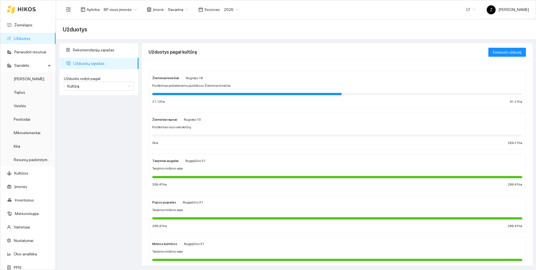
click at [219, 209] on div "Tarpinio mišinio sėja" at bounding box center [337, 209] width 370 height 5
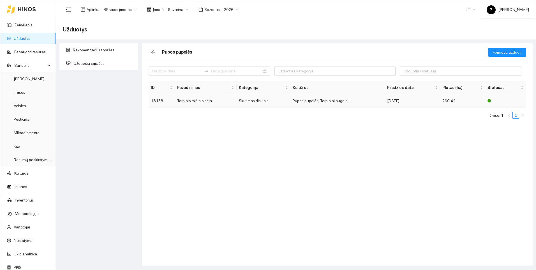
click at [201, 102] on td "Tarpinio mišinio sėja" at bounding box center [206, 100] width 62 height 13
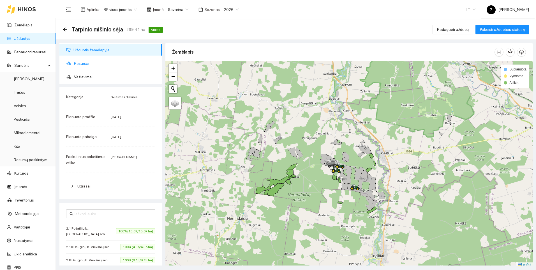
click at [92, 66] on span "Resursai" at bounding box center [116, 63] width 84 height 11
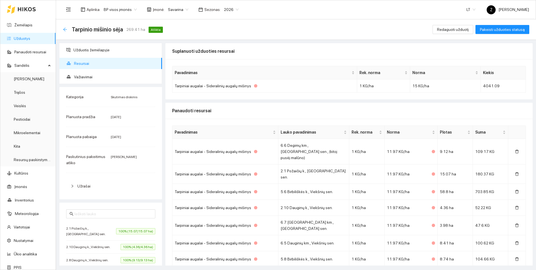
click at [67, 31] on icon "arrow-left" at bounding box center [65, 29] width 4 height 4
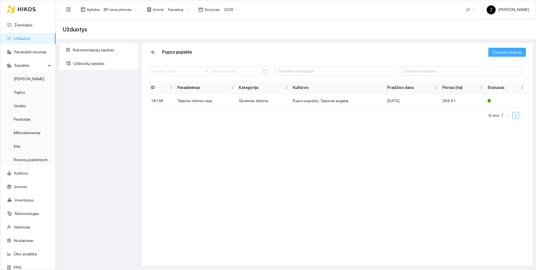
click at [517, 50] on span "Formuoti užduotį" at bounding box center [507, 52] width 29 height 6
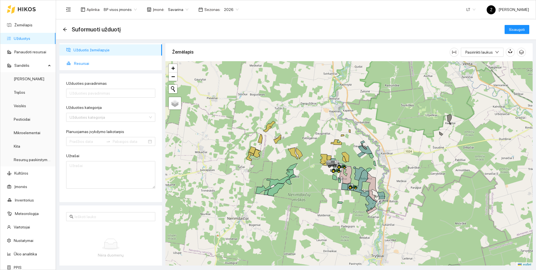
click at [80, 61] on span "Resursai" at bounding box center [116, 63] width 84 height 11
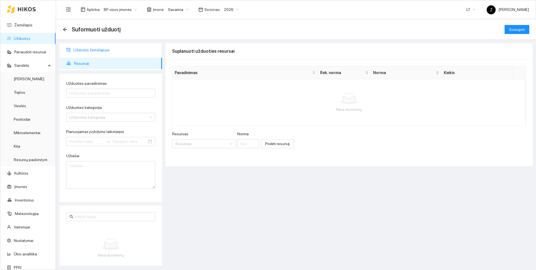
click at [89, 50] on span "Užduotis žemėlapyje" at bounding box center [115, 49] width 84 height 11
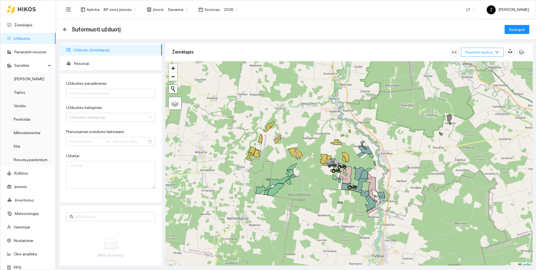
click at [474, 56] on button "Pasirinkti laukus" at bounding box center [482, 52] width 43 height 9
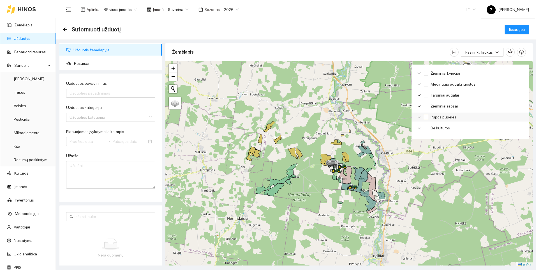
click at [440, 118] on span "Pupos pupelės" at bounding box center [443, 117] width 30 height 6
click at [428, 118] on input "Pupos pupelės" at bounding box center [426, 117] width 4 height 4
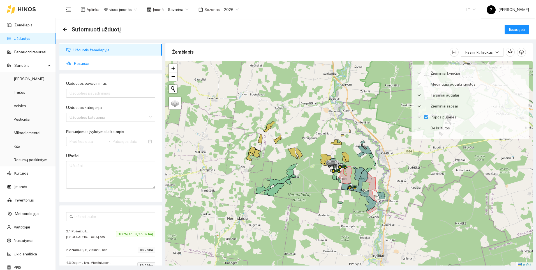
click at [92, 62] on span "Resursai" at bounding box center [116, 63] width 84 height 11
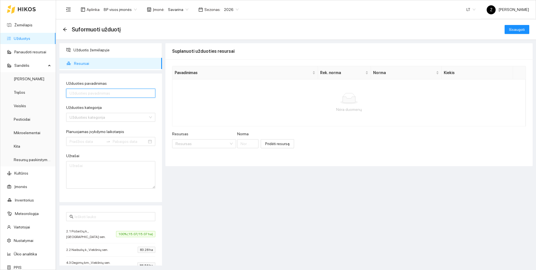
click at [82, 95] on input "Užduoties pavadinimas" at bounding box center [110, 93] width 89 height 9
click at [90, 119] on input "Užduoties kategorija" at bounding box center [108, 117] width 78 height 8
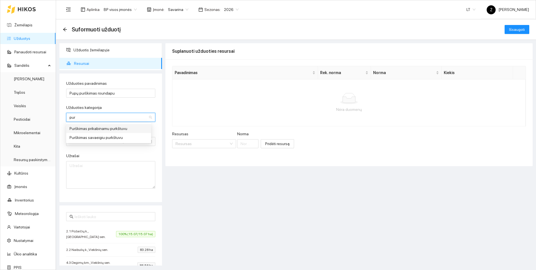
click at [100, 127] on div "Purškimas prikabinamu purkštuvu" at bounding box center [108, 128] width 78 height 6
click at [183, 142] on input "Resursas" at bounding box center [201, 143] width 53 height 8
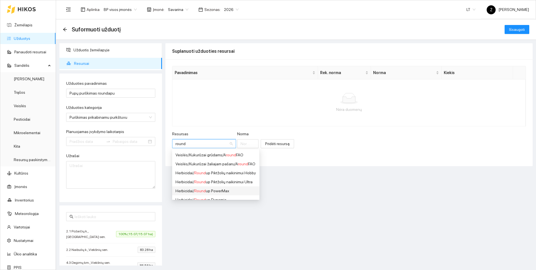
click at [199, 189] on span "Round" at bounding box center [199, 190] width 11 height 4
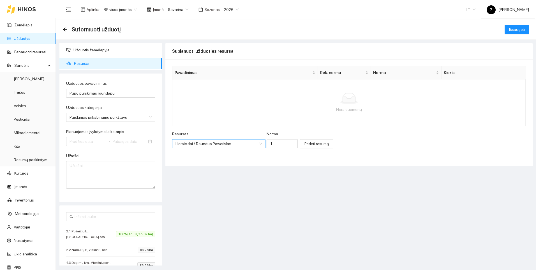
scroll to position [4, 0]
click at [317, 145] on span "Pridėti resursą" at bounding box center [316, 143] width 24 height 6
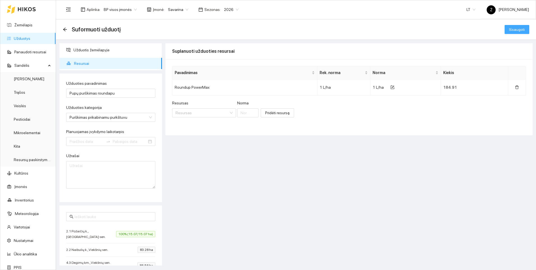
click at [512, 30] on span "Išsaugoti" at bounding box center [517, 29] width 16 height 6
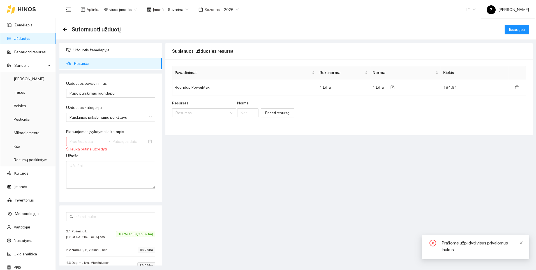
click at [86, 137] on div at bounding box center [110, 141] width 89 height 9
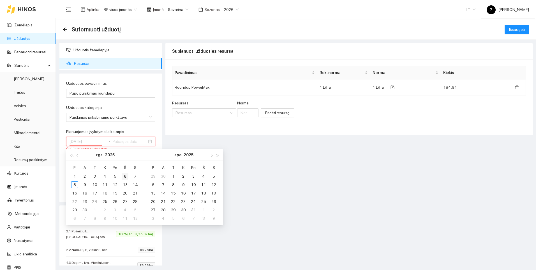
click at [125, 174] on div "6" at bounding box center [125, 176] width 7 height 7
click at [135, 176] on div "7" at bounding box center [135, 176] width 7 height 7
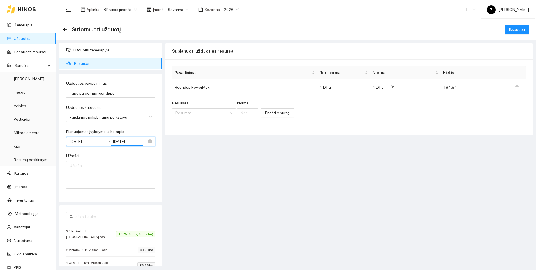
click at [134, 140] on input "[DATE]" at bounding box center [130, 141] width 34 height 6
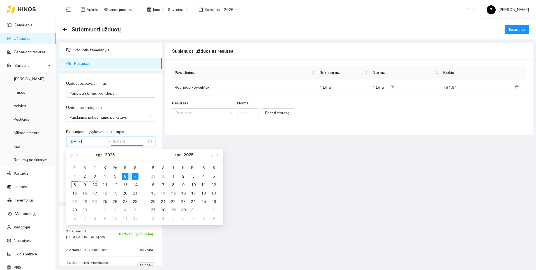
click at [99, 184] on td "10" at bounding box center [95, 184] width 10 height 8
click at [231, 167] on div "Suplanuoti užduoties resursai Pavadinimas Rek. [PERSON_NAME] [PERSON_NAME] Kiek…" at bounding box center [348, 154] width 367 height 222
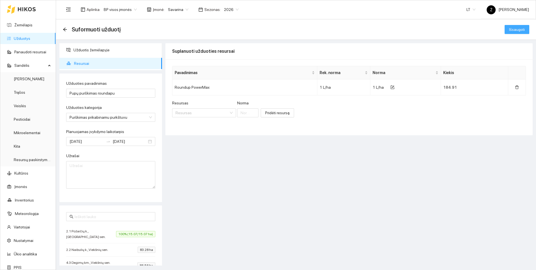
click at [510, 29] on span "Išsaugoti" at bounding box center [517, 29] width 16 height 6
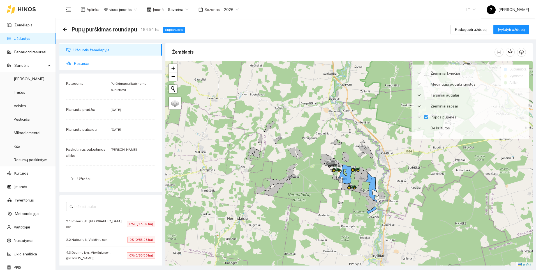
click at [84, 65] on span "Resursai" at bounding box center [116, 63] width 84 height 11
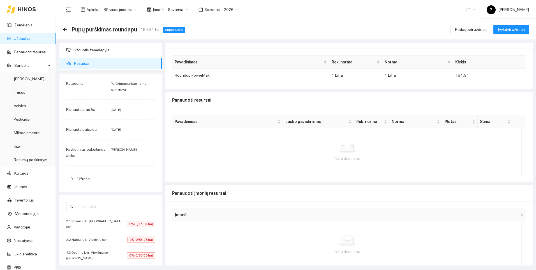
scroll to position [20, 0]
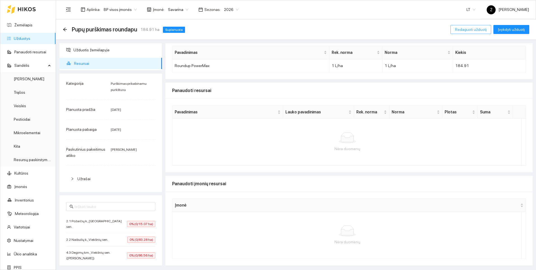
click at [472, 29] on span "Redaguoti užduotį" at bounding box center [471, 29] width 32 height 6
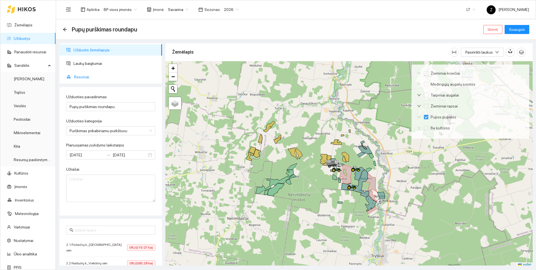
click at [89, 79] on span "Resursai" at bounding box center [116, 76] width 84 height 11
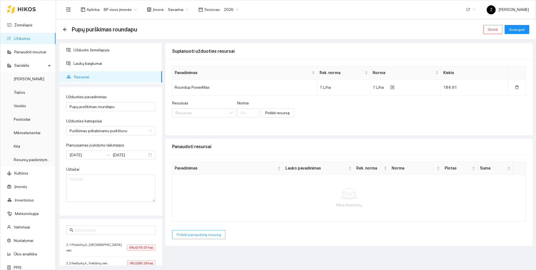
click at [183, 235] on span "Pridėti panaudotą resursą" at bounding box center [199, 234] width 44 height 6
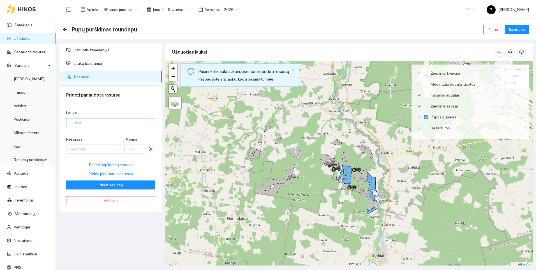
click at [101, 123] on div at bounding box center [108, 122] width 81 height 7
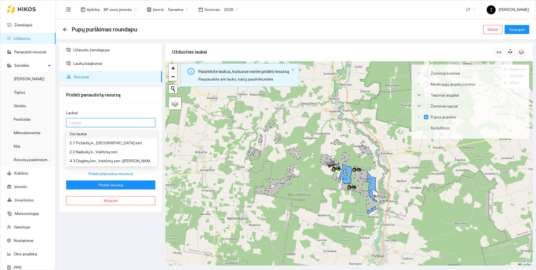
click at [95, 133] on div "Visi laukai" at bounding box center [111, 134] width 84 height 6
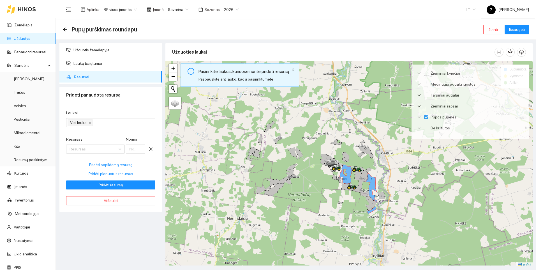
click at [148, 218] on div "Užduotis žemėlapyje Laukų baigtumai Resursai Pridėti panaudotą resursą Laukai V…" at bounding box center [111, 154] width 106 height 222
click at [120, 173] on span "Pridėti planuotus resursus" at bounding box center [111, 173] width 45 height 6
click at [118, 183] on span "Pridėti resursą" at bounding box center [111, 185] width 24 height 6
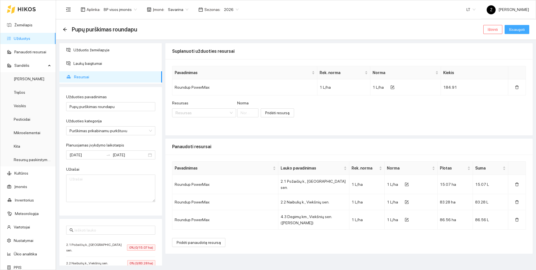
click at [513, 28] on span "Išsaugoti" at bounding box center [517, 29] width 16 height 6
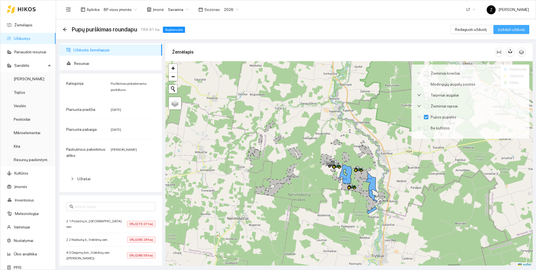
click at [503, 30] on span "Įvykdyti užduotį" at bounding box center [511, 29] width 27 height 6
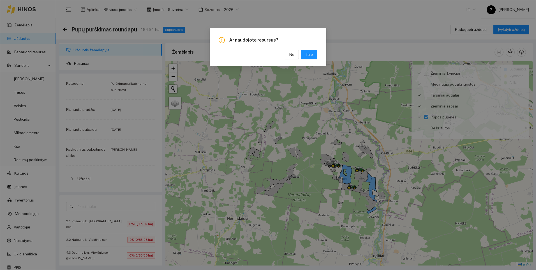
click at [346, 29] on div "Ar naudojote resursus? Ne [GEOGRAPHIC_DATA]" at bounding box center [268, 135] width 536 height 270
click at [294, 54] on span "Ne" at bounding box center [291, 54] width 5 height 6
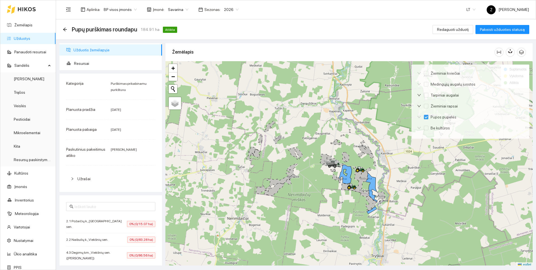
click at [90, 50] on span "Užduotis žemėlapyje" at bounding box center [115, 49] width 84 height 11
click at [103, 223] on span "2.1 Požaičių k., [GEOGRAPHIC_DATA] sen." at bounding box center [96, 223] width 61 height 11
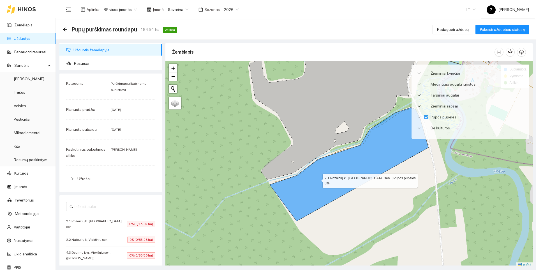
scroll to position [2, 0]
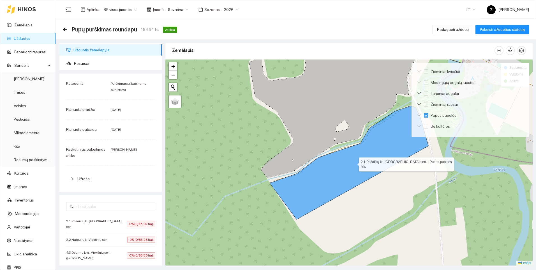
click at [317, 179] on icon at bounding box center [349, 162] width 159 height 113
click at [213, 24] on div "Pupų purškimas roundapu 184.91 ha Atlikta Redaguoti užduotį Pakeisti užduoties …" at bounding box center [296, 29] width 466 height 11
click at [450, 30] on span "Redaguoti užduotį" at bounding box center [453, 29] width 32 height 6
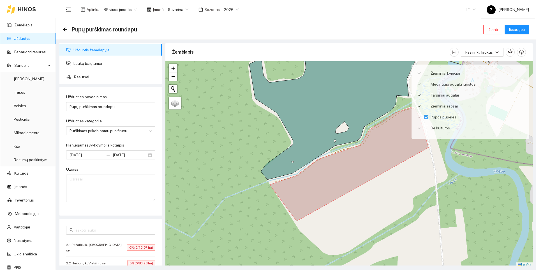
scroll to position [26, 0]
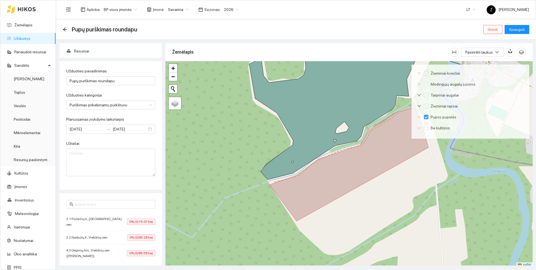
click at [136, 234] on span "0% (0/83.28 ha)" at bounding box center [141, 237] width 28 height 6
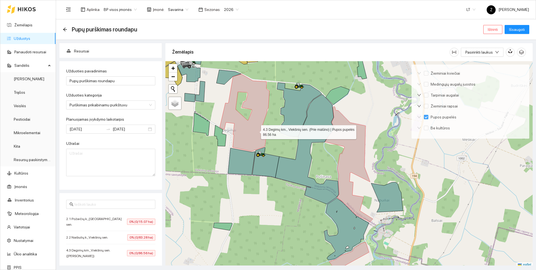
scroll to position [2, 0]
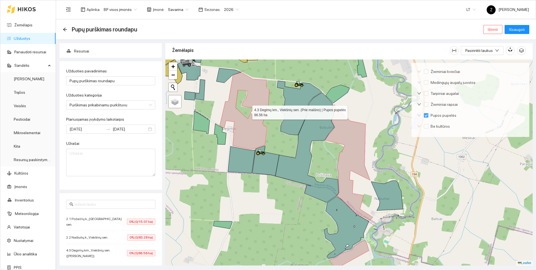
click at [256, 131] on icon at bounding box center [245, 110] width 50 height 77
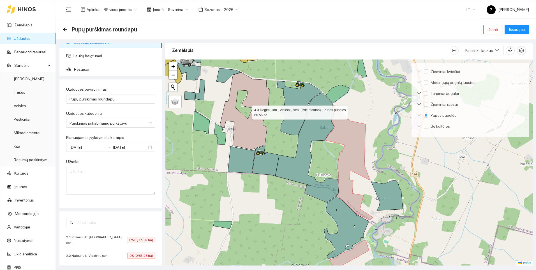
click at [256, 131] on icon at bounding box center [245, 110] width 50 height 77
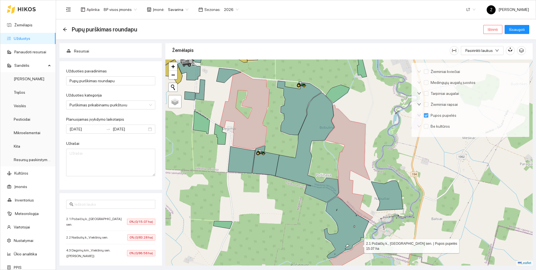
click at [359, 244] on icon at bounding box center [349, 254] width 40 height 28
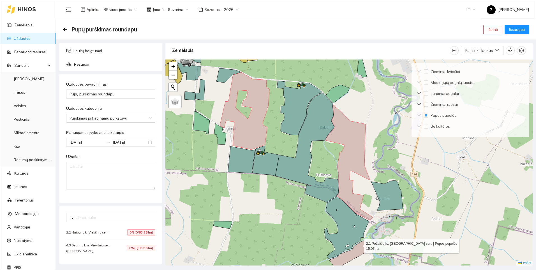
scroll to position [13, 0]
click at [359, 244] on icon at bounding box center [349, 254] width 40 height 28
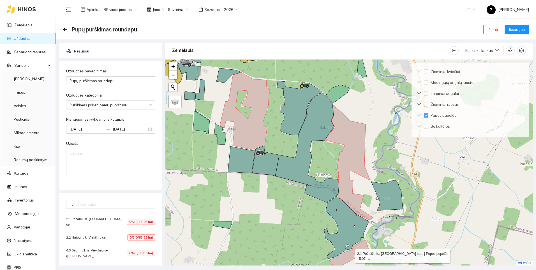
click at [358, 249] on icon at bounding box center [349, 254] width 40 height 28
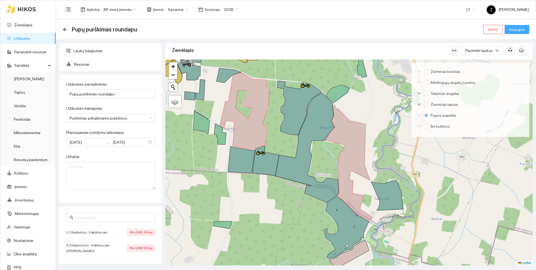
click at [518, 27] on span "Išsaugoti" at bounding box center [517, 29] width 16 height 6
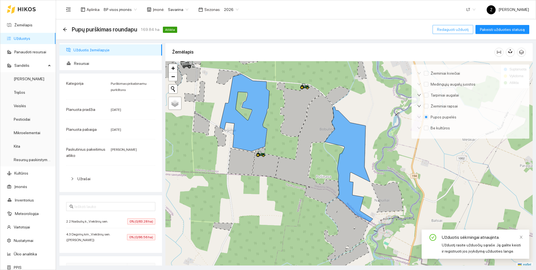
click at [447, 28] on span "Redaguoti užduotį" at bounding box center [453, 29] width 32 height 6
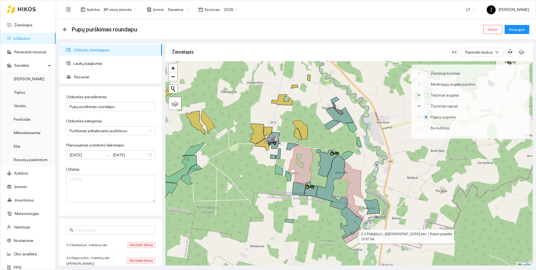
click at [354, 235] on icon at bounding box center [353, 236] width 20 height 14
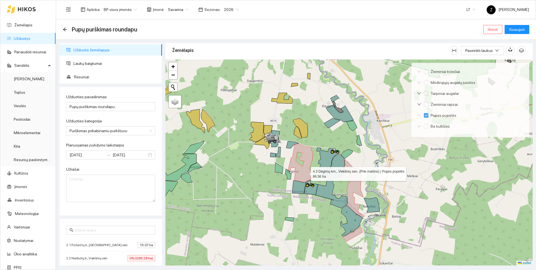
click at [305, 172] on icon at bounding box center [300, 162] width 25 height 38
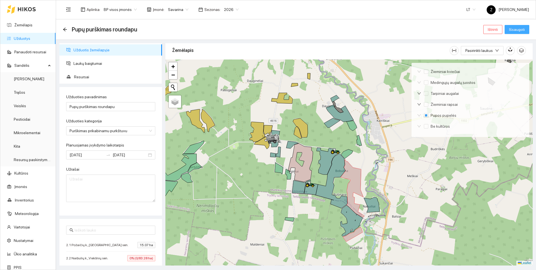
click at [513, 29] on span "Išsaugoti" at bounding box center [517, 29] width 16 height 6
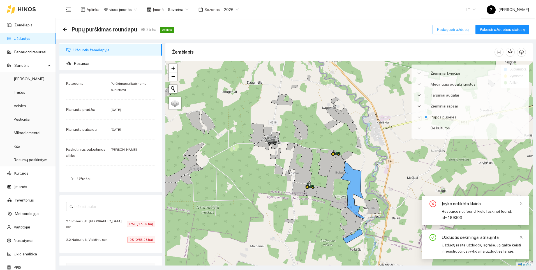
click at [444, 29] on span "Redaguoti užduotį" at bounding box center [453, 29] width 32 height 6
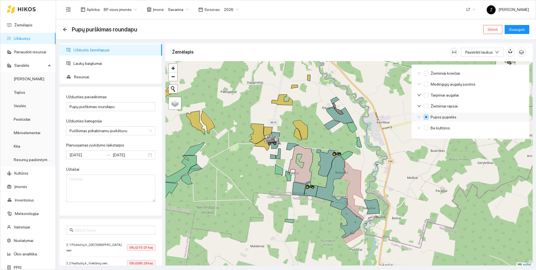
click at [428, 115] on span "Pupos pupelės" at bounding box center [443, 117] width 30 height 6
click at [428, 115] on input "Pupos pupelės" at bounding box center [426, 117] width 4 height 4
click at [428, 115] on span "Pupos pupelės" at bounding box center [443, 117] width 30 height 6
click at [428, 115] on input "Pupos pupelės" at bounding box center [426, 117] width 4 height 4
click at [428, 115] on span "Pupos pupelės" at bounding box center [443, 117] width 30 height 6
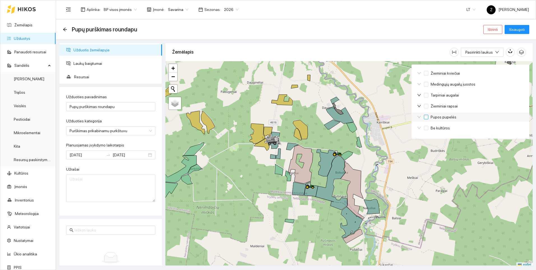
click at [428, 115] on input "Pupos pupelės" at bounding box center [426, 117] width 4 height 4
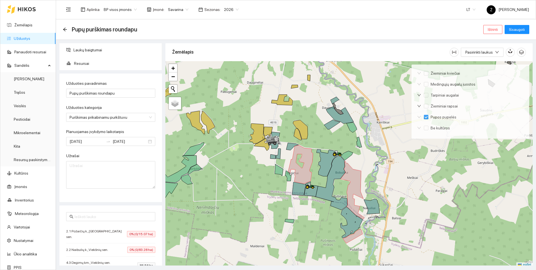
scroll to position [21, 0]
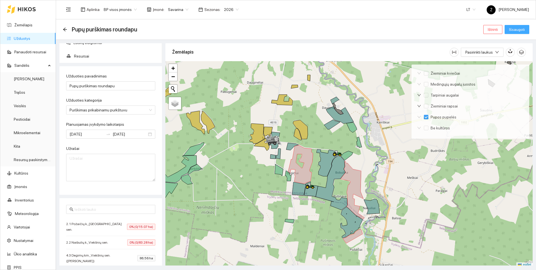
click at [518, 29] on span "Išsaugoti" at bounding box center [517, 29] width 16 height 6
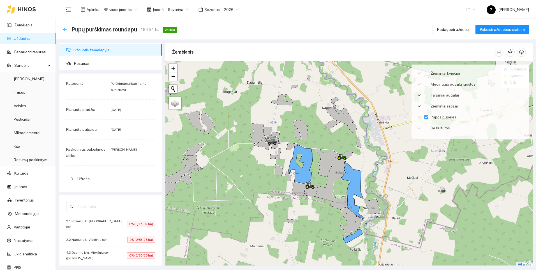
click at [64, 30] on icon "arrow-left" at bounding box center [65, 29] width 4 height 4
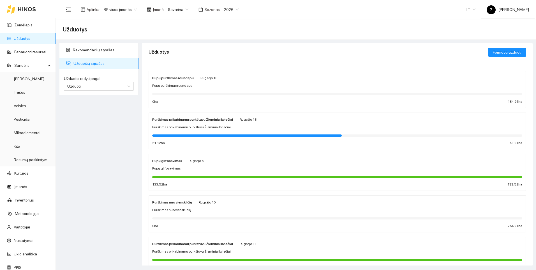
click at [185, 89] on div "Pupų purškimas roundapu Rugsėjo 10 Pupų purškimas roundapu 0 ha 184.91 ha" at bounding box center [337, 90] width 370 height 30
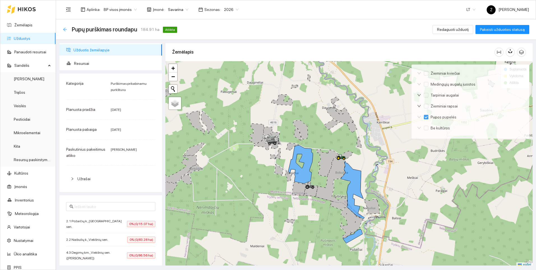
click at [64, 30] on icon "arrow-left" at bounding box center [65, 29] width 4 height 4
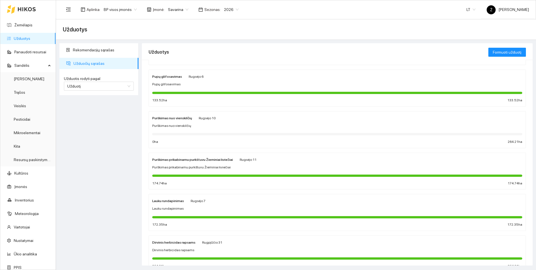
scroll to position [168, 0]
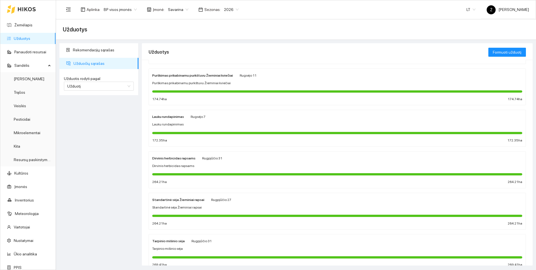
click at [208, 163] on div "Dirvinis herbicidas rapsams Rugpjūčio 31 Dirvinis herbicidas rapsams 264.21 ha …" at bounding box center [337, 170] width 370 height 30
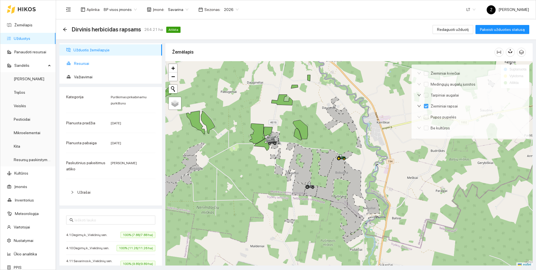
click at [80, 62] on span "Resursai" at bounding box center [116, 63] width 84 height 11
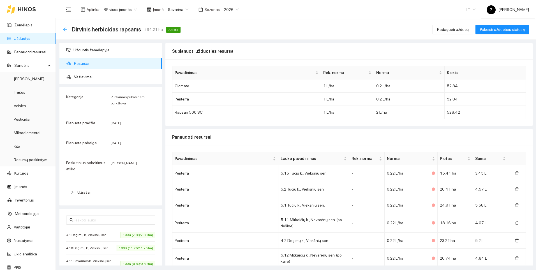
click at [64, 28] on icon "arrow-left" at bounding box center [65, 29] width 4 height 4
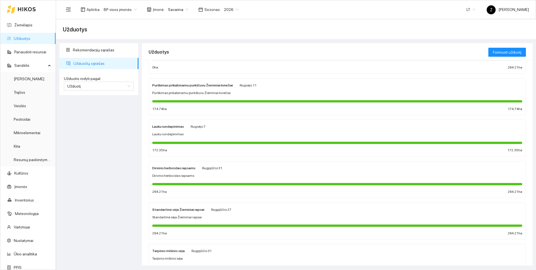
scroll to position [168, 0]
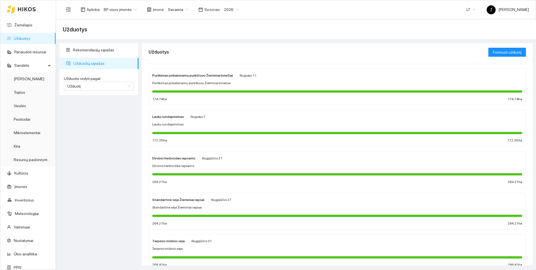
click at [191, 125] on div "Lauku rundapinimas" at bounding box center [337, 124] width 370 height 5
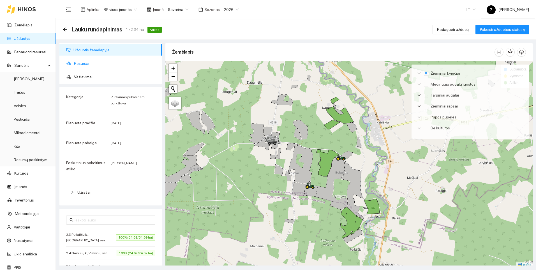
click at [87, 60] on span "Resursai" at bounding box center [116, 63] width 84 height 11
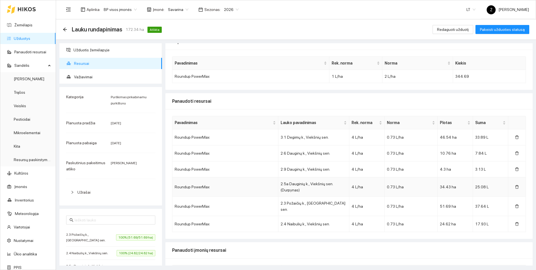
scroll to position [28, 0]
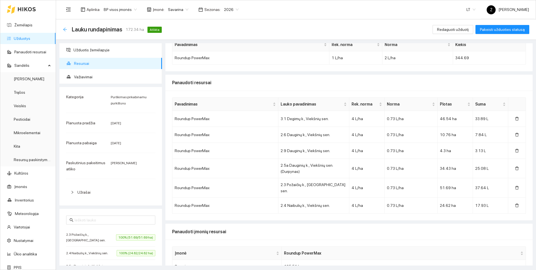
click at [64, 29] on icon "arrow-left" at bounding box center [65, 29] width 4 height 4
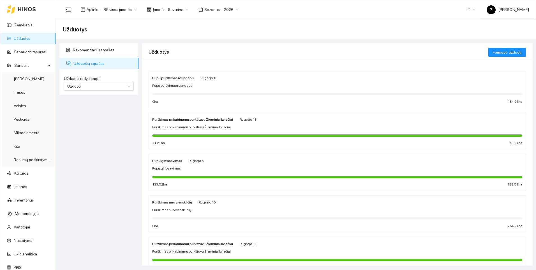
click at [187, 86] on span "Pupų purškimas roundapu" at bounding box center [172, 85] width 40 height 5
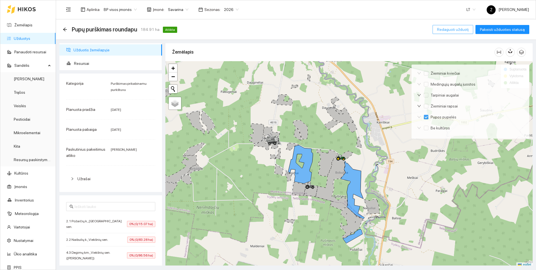
click at [462, 28] on span "Redaguoti užduotį" at bounding box center [453, 29] width 32 height 6
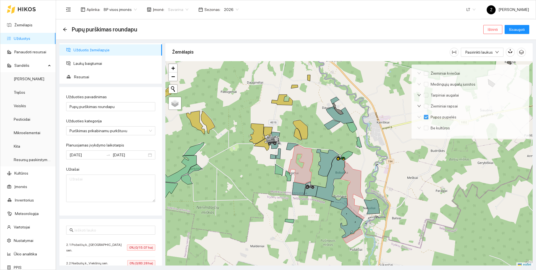
click at [179, 8] on span "Savarina" at bounding box center [178, 9] width 20 height 8
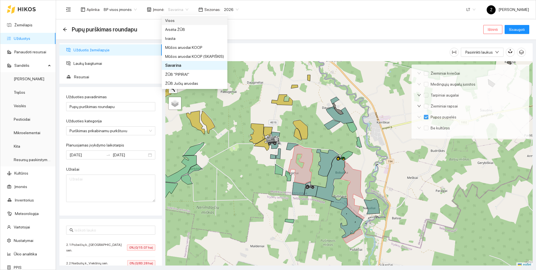
click at [171, 20] on div "Visos" at bounding box center [194, 20] width 59 height 6
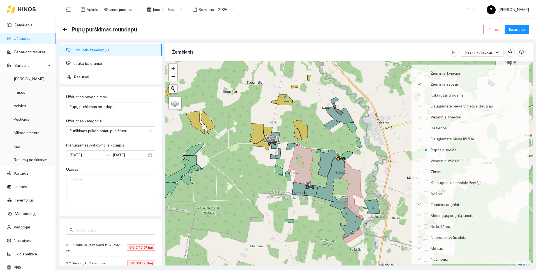
click at [494, 28] on span "Ištrinti" at bounding box center [493, 29] width 10 height 6
click at [491, 56] on span "Taip" at bounding box center [494, 57] width 7 height 6
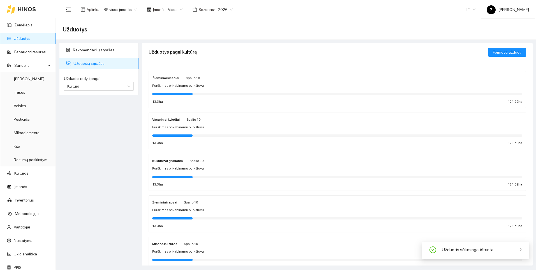
click at [176, 11] on span "Visos" at bounding box center [175, 9] width 15 height 8
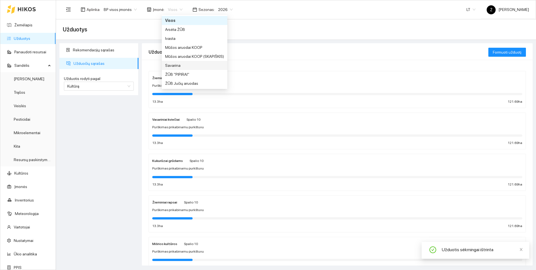
click at [180, 64] on div "Savarina" at bounding box center [194, 65] width 59 height 6
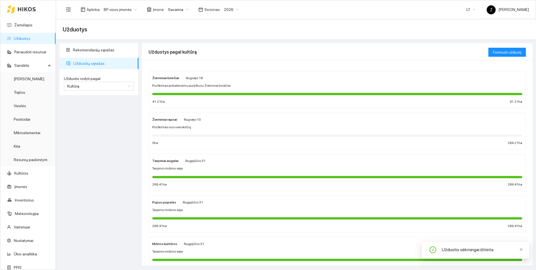
click at [222, 28] on div "Užduotys" at bounding box center [296, 29] width 466 height 11
click at [183, 10] on span "Savarina" at bounding box center [178, 9] width 20 height 8
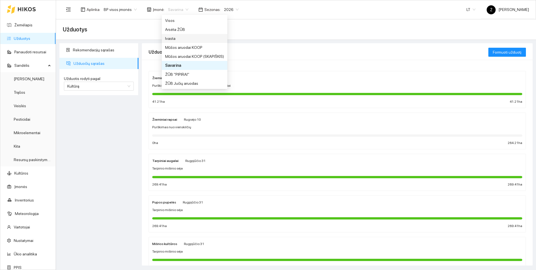
click at [172, 39] on div "Ivasta" at bounding box center [194, 38] width 59 height 6
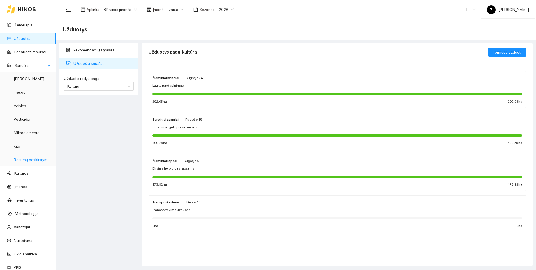
click at [25, 157] on link "Resursų paskirstymas" at bounding box center [33, 159] width 38 height 4
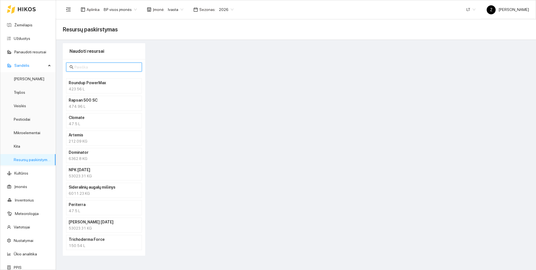
click at [80, 67] on input "text" at bounding box center [107, 67] width 64 height 6
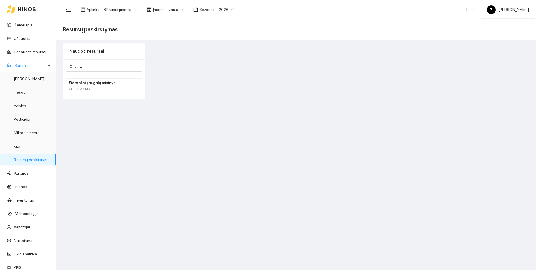
click at [73, 85] on h4 "Sideralinių augalų mišinys" at bounding box center [97, 83] width 56 height 6
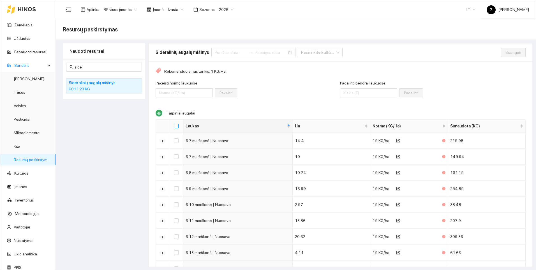
click at [177, 126] on input "Select all" at bounding box center [176, 126] width 4 height 4
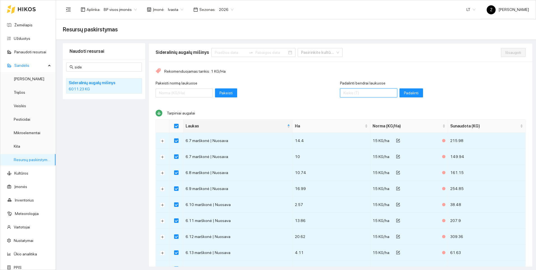
click at [356, 93] on input "Padalinti bendrai laukuose" at bounding box center [368, 92] width 57 height 9
click at [405, 90] on span "Padalinti" at bounding box center [411, 93] width 15 height 6
click at [505, 50] on span "Išsaugoti" at bounding box center [513, 52] width 16 height 6
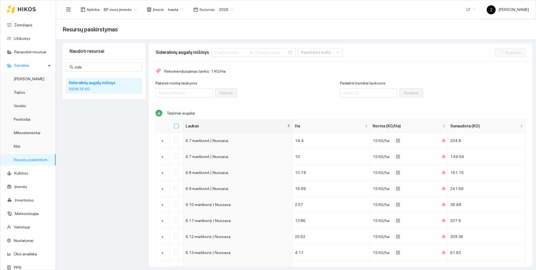
click at [178, 126] on input "Select all" at bounding box center [176, 126] width 4 height 4
drag, startPoint x: 85, startPoint y: 66, endPoint x: 72, endPoint y: 66, distance: 13.2
click at [72, 66] on span "side" at bounding box center [104, 66] width 76 height 9
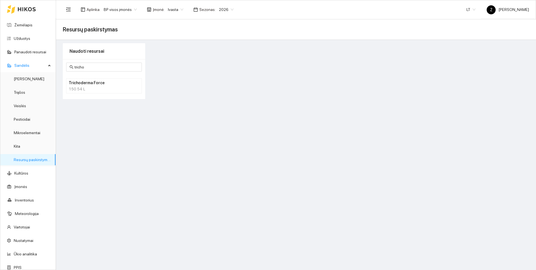
click at [77, 86] on div "150.54 L" at bounding box center [104, 89] width 71 height 6
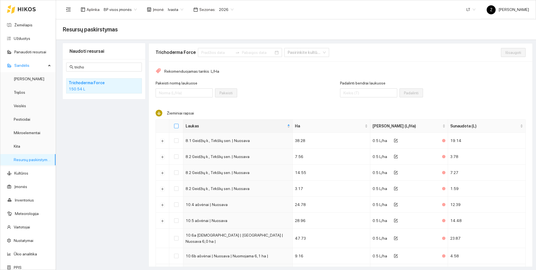
click at [176, 125] on input "Select all" at bounding box center [176, 126] width 4 height 4
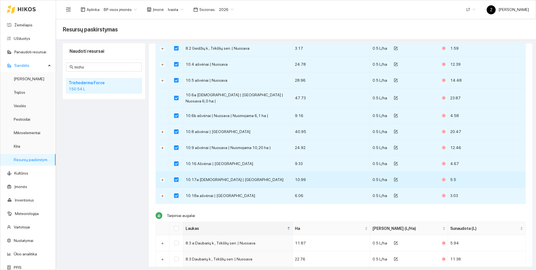
scroll to position [152, 0]
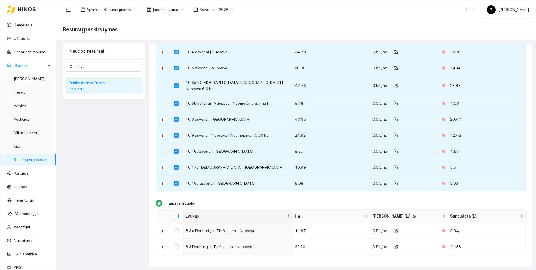
click at [176, 214] on input "Select all" at bounding box center [176, 216] width 4 height 4
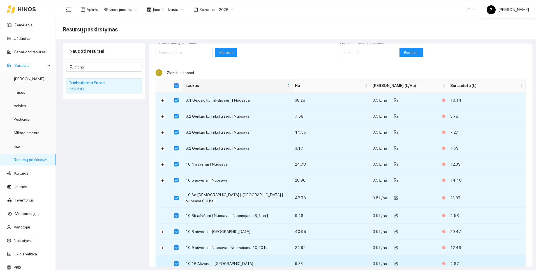
scroll to position [0, 0]
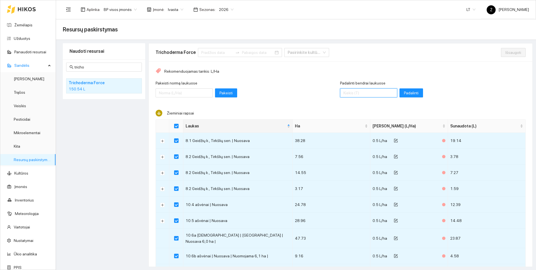
click at [346, 90] on input "Padalinti bendrai laukuose" at bounding box center [368, 92] width 57 height 9
click at [404, 93] on span "Padalinti" at bounding box center [411, 93] width 15 height 6
click at [509, 53] on span "Išsaugoti" at bounding box center [513, 52] width 16 height 6
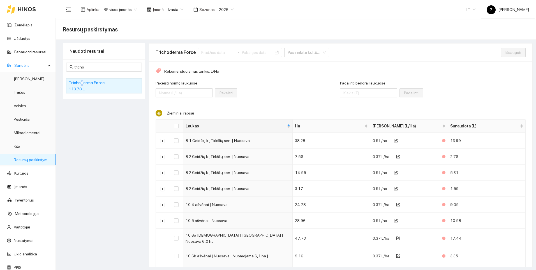
click at [81, 84] on h4 "Trichoderma Force" at bounding box center [97, 83] width 56 height 6
drag, startPoint x: 81, startPoint y: 84, endPoint x: 89, endPoint y: 87, distance: 8.5
click at [89, 87] on div "113.78 L" at bounding box center [104, 89] width 71 height 6
click at [93, 87] on div "113.78 L" at bounding box center [104, 89] width 71 height 6
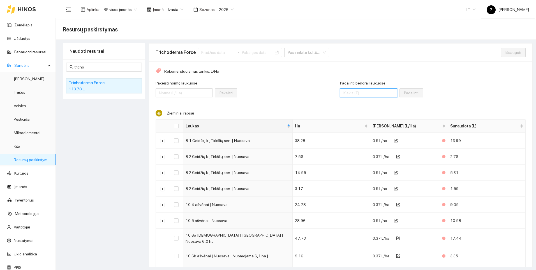
click at [367, 96] on input "Padalinti bendrai laukuose" at bounding box center [368, 92] width 57 height 9
click at [168, 135] on td at bounding box center [162, 141] width 13 height 16
click at [175, 126] on input "Select all" at bounding box center [176, 126] width 4 height 4
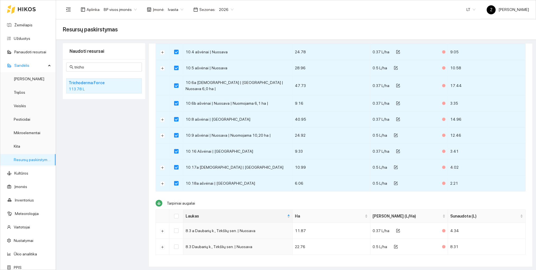
scroll to position [0, 0]
click at [176, 213] on input "Select all" at bounding box center [176, 215] width 4 height 4
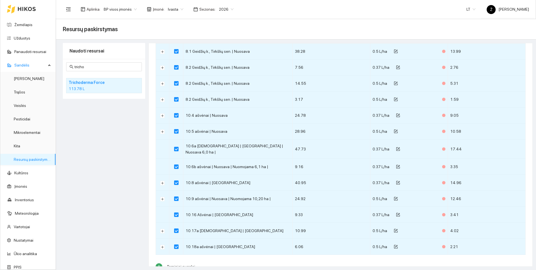
scroll to position [0, 0]
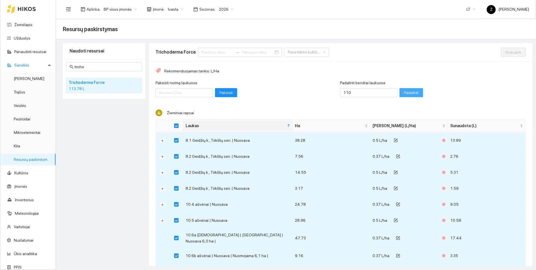
click at [404, 91] on span "Padalinti" at bounding box center [411, 92] width 15 height 6
click at [501, 52] on button "Išsaugoti" at bounding box center [513, 52] width 25 height 9
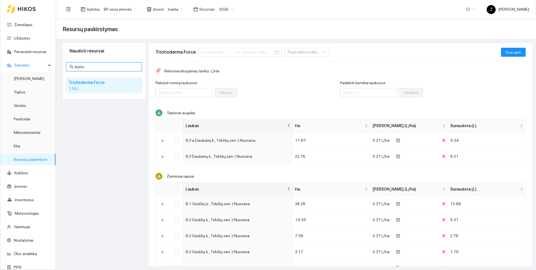
drag, startPoint x: 91, startPoint y: 66, endPoint x: 69, endPoint y: 64, distance: 21.9
click at [69, 64] on span "tricho" at bounding box center [104, 66] width 76 height 9
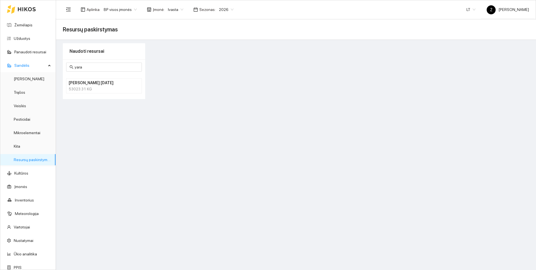
click at [82, 85] on h4 "[PERSON_NAME] [DATE]" at bounding box center [97, 83] width 56 height 6
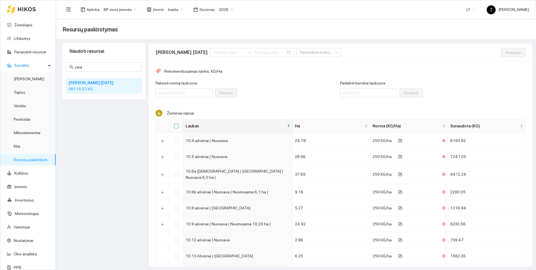
click at [177, 125] on input "Select all" at bounding box center [176, 126] width 4 height 4
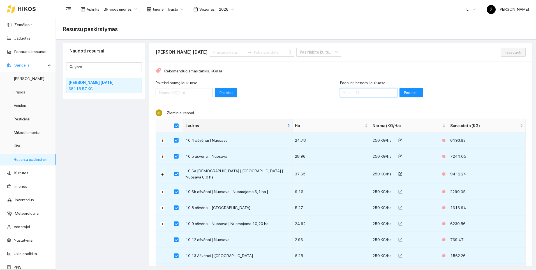
click at [360, 89] on input "Padalinti bendrai laukuose" at bounding box center [368, 92] width 57 height 9
click at [404, 92] on span "Padalinti" at bounding box center [411, 92] width 15 height 6
click at [505, 50] on span "Išsaugoti" at bounding box center [513, 52] width 16 height 6
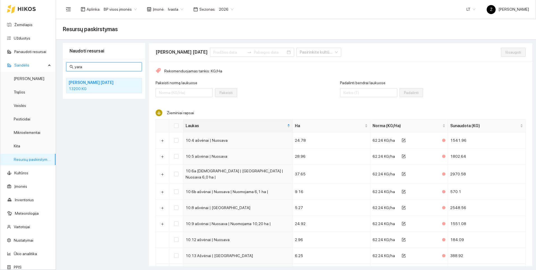
drag, startPoint x: 85, startPoint y: 66, endPoint x: 73, endPoint y: 67, distance: 12.4
click at [73, 67] on span "yara" at bounding box center [104, 66] width 76 height 9
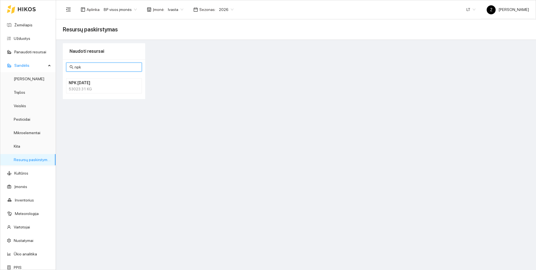
click at [82, 86] on div "53023.31 KG" at bounding box center [104, 89] width 71 height 6
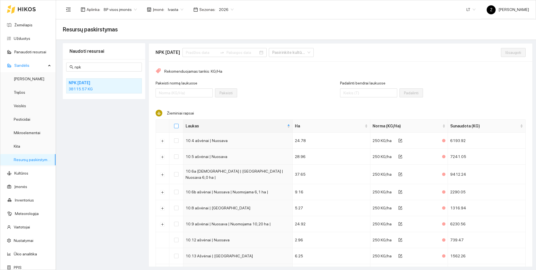
click at [175, 125] on input "Select all" at bounding box center [176, 126] width 4 height 4
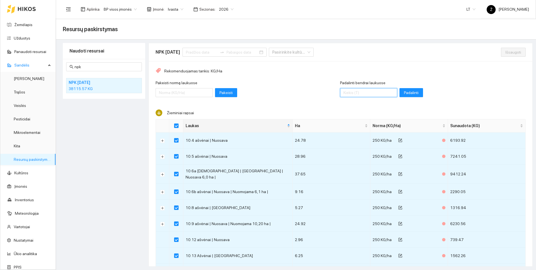
click at [360, 93] on input "Padalinti bendrai laukuose" at bounding box center [368, 92] width 57 height 9
click at [404, 91] on span "Padalinti" at bounding box center [411, 92] width 15 height 6
click at [505, 52] on span "Išsaugoti" at bounding box center [513, 52] width 16 height 6
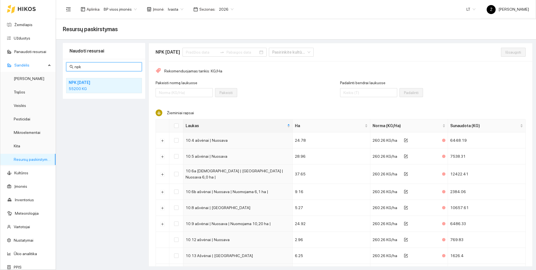
drag, startPoint x: 101, startPoint y: 67, endPoint x: 66, endPoint y: 66, distance: 35.0
click at [66, 66] on div "npk NPK [DATE] 55200 KG" at bounding box center [104, 79] width 82 height 40
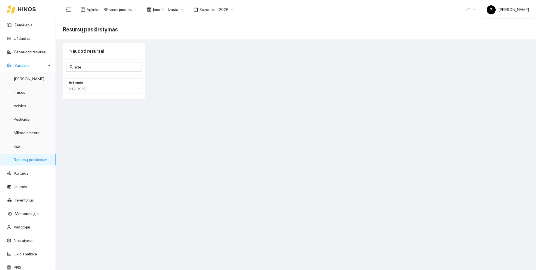
click at [82, 85] on h4 "Artemis" at bounding box center [97, 83] width 56 height 6
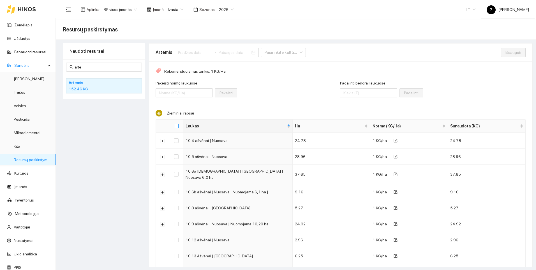
click at [177, 126] on input "Select all" at bounding box center [176, 126] width 4 height 4
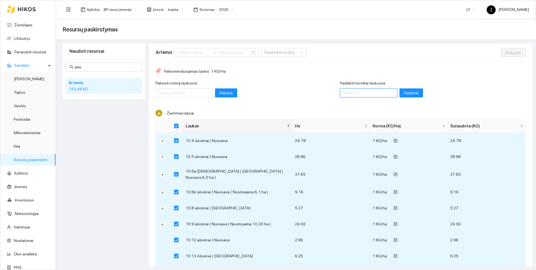
click at [363, 91] on input "Padalinti bendrai laukuose" at bounding box center [368, 92] width 57 height 9
click at [404, 94] on span "Padalinti" at bounding box center [411, 93] width 15 height 6
click at [501, 53] on button "Išsaugoti" at bounding box center [513, 52] width 25 height 9
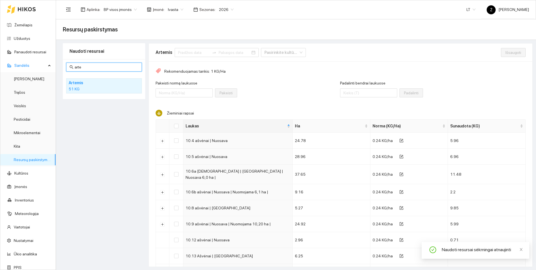
drag, startPoint x: 86, startPoint y: 67, endPoint x: 71, endPoint y: 66, distance: 14.6
click at [71, 66] on span "arte" at bounding box center [104, 66] width 76 height 9
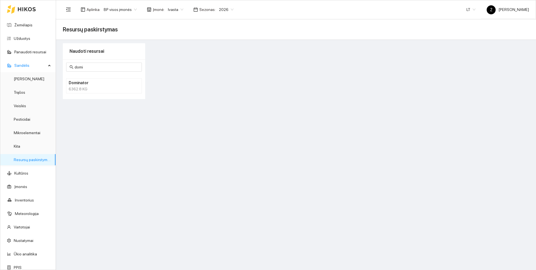
click at [85, 87] on div "6362.8 KG" at bounding box center [104, 89] width 71 height 6
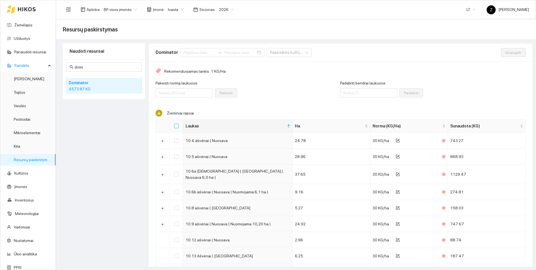
click at [174, 126] on input "Select all" at bounding box center [176, 126] width 4 height 4
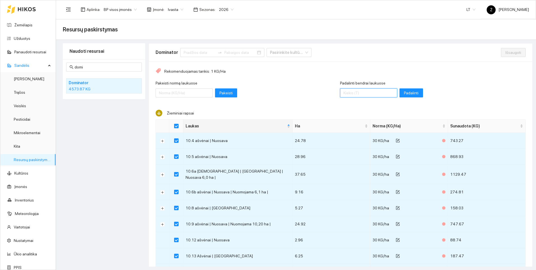
click at [361, 94] on input "Padalinti bendrai laukuose" at bounding box center [368, 92] width 57 height 9
click at [404, 94] on span "Padalinti" at bounding box center [411, 93] width 15 height 6
click at [506, 54] on span "Išsaugoti" at bounding box center [513, 52] width 16 height 6
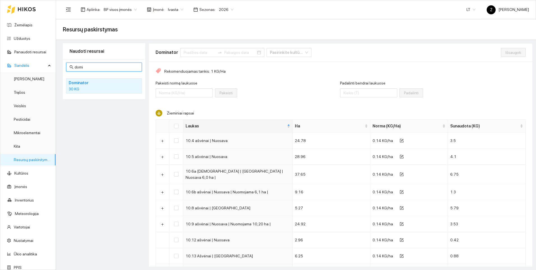
drag, startPoint x: 87, startPoint y: 68, endPoint x: 79, endPoint y: 61, distance: 10.3
click at [76, 64] on input "domi" at bounding box center [107, 67] width 64 height 6
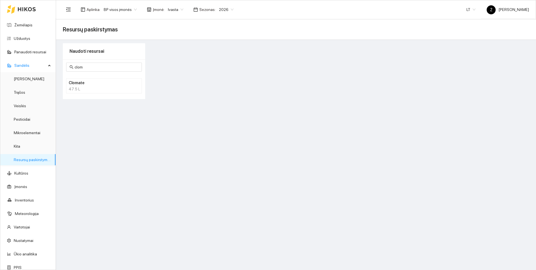
click at [96, 89] on div "47.5 L" at bounding box center [104, 89] width 71 height 6
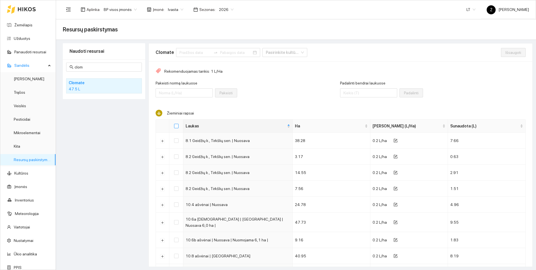
click at [177, 124] on input "Select all" at bounding box center [176, 126] width 4 height 4
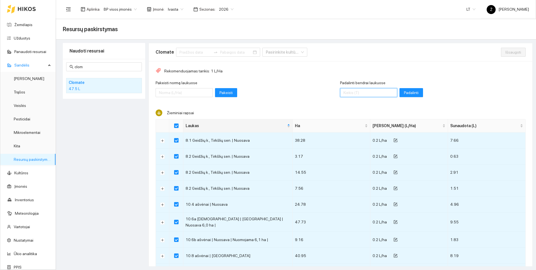
click at [345, 93] on input "Padalinti bendrai laukuose" at bounding box center [368, 92] width 57 height 9
click at [404, 94] on span "Padalinti" at bounding box center [411, 92] width 15 height 6
click at [505, 52] on span "Išsaugoti" at bounding box center [513, 52] width 16 height 6
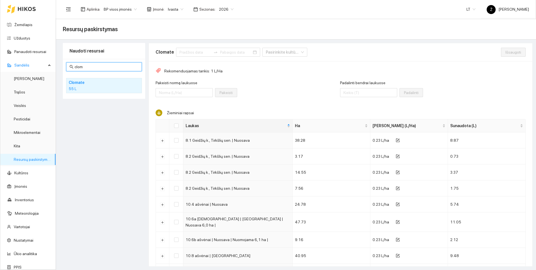
drag, startPoint x: 87, startPoint y: 68, endPoint x: 75, endPoint y: 68, distance: 11.8
click at [75, 68] on input "clom" at bounding box center [107, 67] width 64 height 6
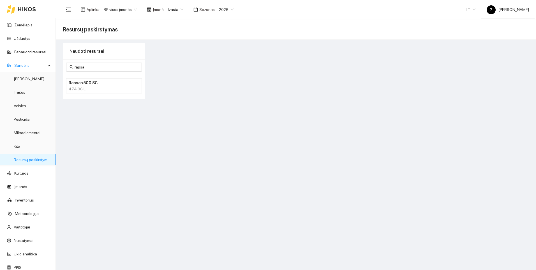
click at [87, 82] on h4 "Rapsan 500 SC" at bounding box center [97, 83] width 56 height 6
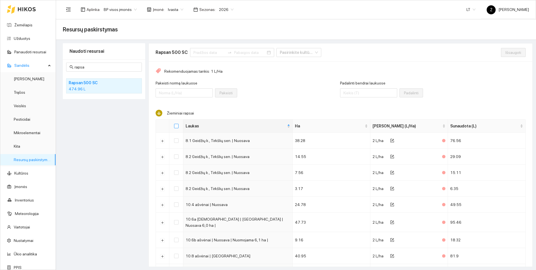
click at [176, 125] on input "Select all" at bounding box center [176, 126] width 4 height 4
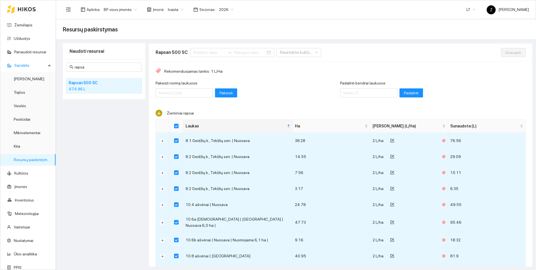
click at [349, 98] on div "Padalinti bendrai laukuose" at bounding box center [368, 92] width 57 height 24
click at [350, 96] on input "Padalinti bendrai laukuose" at bounding box center [368, 92] width 57 height 9
click at [404, 92] on span "Padalinti" at bounding box center [411, 93] width 15 height 6
click at [506, 49] on span "Išsaugoti" at bounding box center [513, 52] width 16 height 6
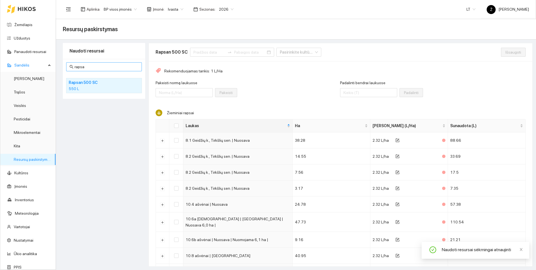
click at [92, 66] on input "rapsa" at bounding box center [107, 67] width 64 height 6
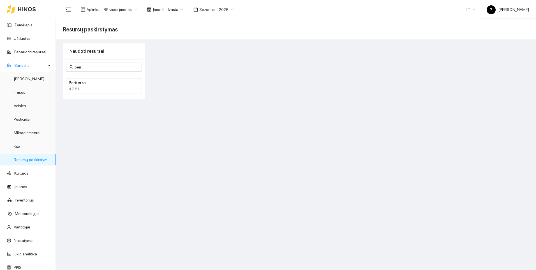
click at [113, 81] on h4 "Periterra" at bounding box center [97, 83] width 56 height 6
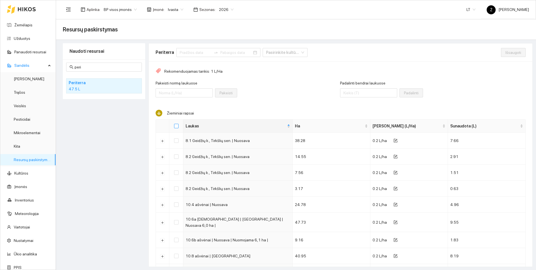
click at [177, 126] on input "Select all" at bounding box center [176, 126] width 4 height 4
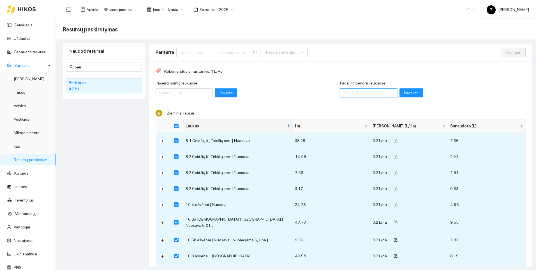
click at [370, 91] on input "Padalinti bendrai laukuose" at bounding box center [368, 92] width 57 height 9
click at [404, 91] on span "Padalinti" at bounding box center [411, 93] width 15 height 6
click at [506, 51] on span "Išsaugoti" at bounding box center [513, 52] width 16 height 6
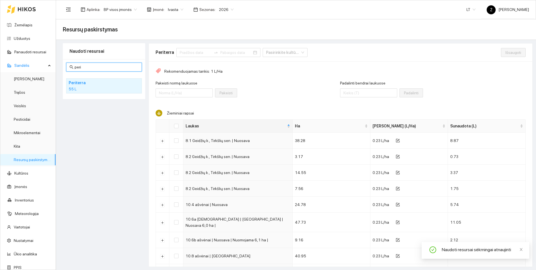
drag, startPoint x: 85, startPoint y: 69, endPoint x: 75, endPoint y: 65, distance: 11.1
click at [75, 65] on input "peri" at bounding box center [107, 67] width 64 height 6
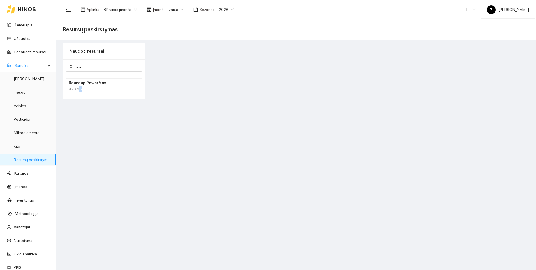
click at [80, 86] on div "423.56 L" at bounding box center [104, 89] width 71 height 6
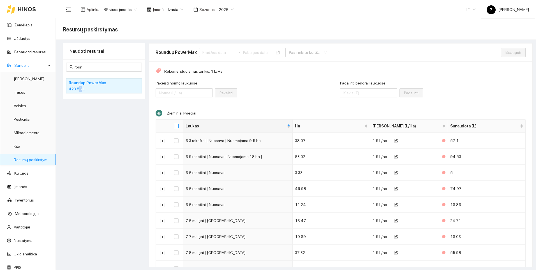
click at [177, 127] on input "Select all" at bounding box center [176, 126] width 4 height 4
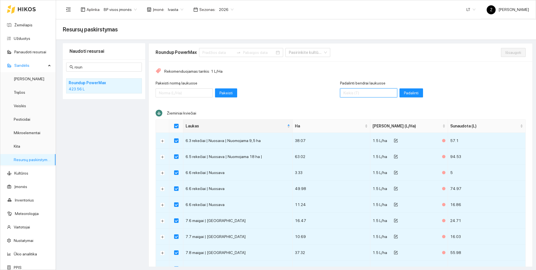
click at [354, 93] on input "Padalinti bendrai laukuose" at bounding box center [368, 92] width 57 height 9
click at [404, 93] on span "Padalinti" at bounding box center [411, 93] width 15 height 6
click at [505, 53] on span "Išsaugoti" at bounding box center [513, 52] width 16 height 6
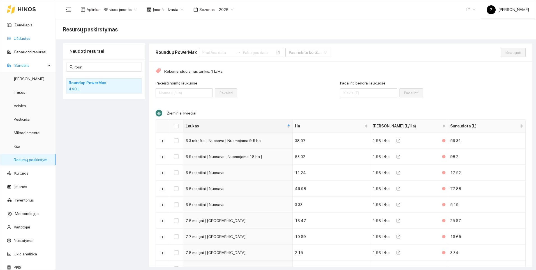
click at [25, 39] on link "Užduotys" at bounding box center [22, 38] width 17 height 4
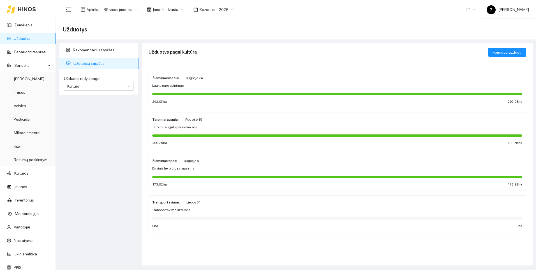
click at [205, 89] on div "Žieminiai kviečiai [PERSON_NAME] 24 Lauku rundapinimas 292.03 ha 292.03 ha" at bounding box center [337, 90] width 370 height 30
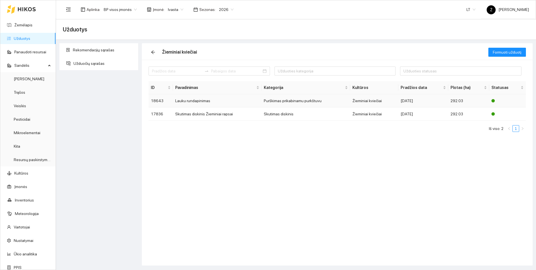
click at [203, 99] on td "Lauku rundapinimas" at bounding box center [217, 100] width 89 height 13
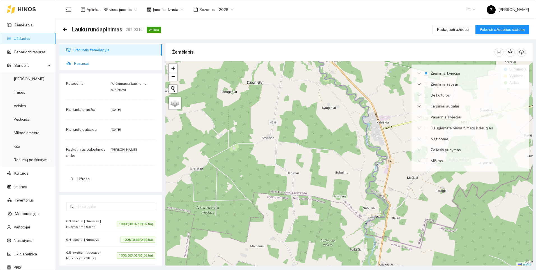
click at [84, 63] on span "Resursai" at bounding box center [116, 63] width 84 height 11
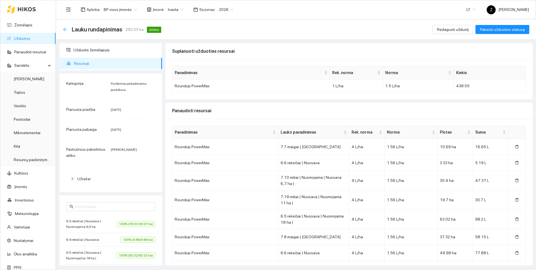
click at [66, 30] on icon "arrow-left" at bounding box center [65, 29] width 4 height 4
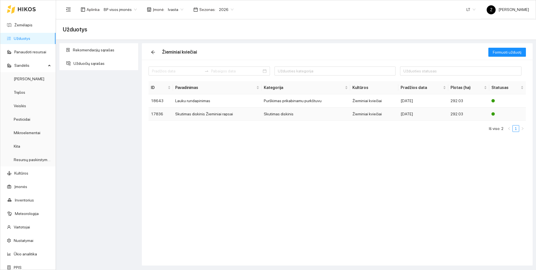
click at [191, 114] on td "Skutimas diskinis Žieminiai rapsai" at bounding box center [217, 113] width 89 height 13
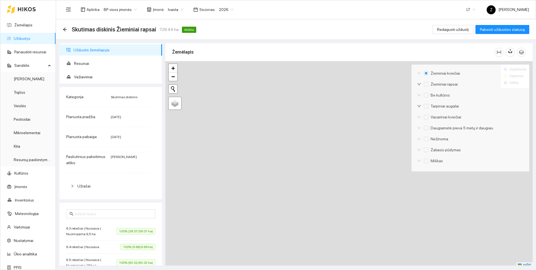
click at [26, 41] on link "Užduotys" at bounding box center [22, 38] width 17 height 4
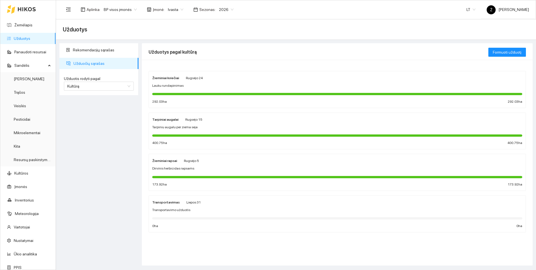
click at [182, 129] on span "Tarpiniu augalu per ziema seja" at bounding box center [174, 126] width 45 height 5
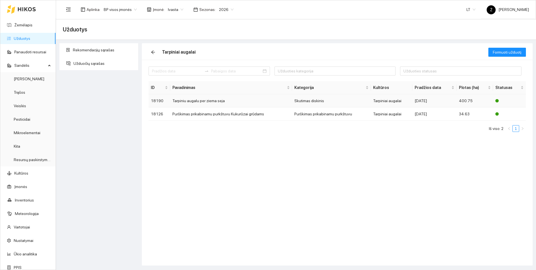
click at [196, 101] on td "Tarpiniu augalu per ziema seja" at bounding box center [231, 100] width 122 height 13
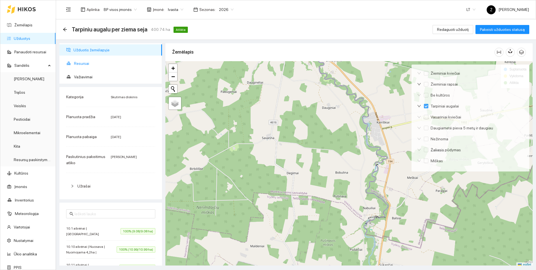
click at [88, 62] on span "Resursai" at bounding box center [116, 63] width 84 height 11
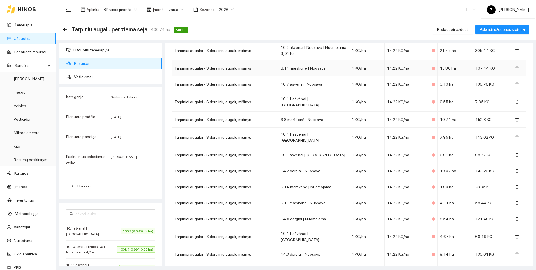
scroll to position [236, 0]
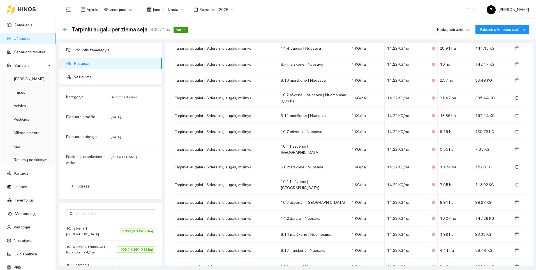
click at [66, 29] on icon "arrow-left" at bounding box center [65, 29] width 4 height 4
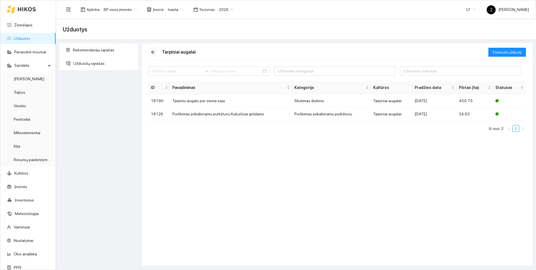
click at [151, 51] on icon "arrow-left" at bounding box center [153, 52] width 4 height 4
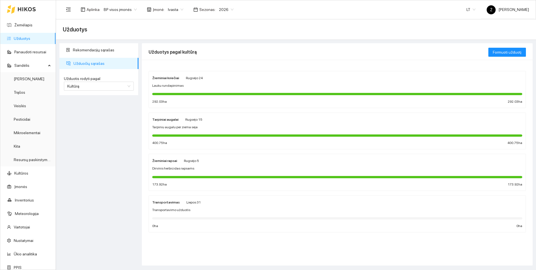
click at [178, 9] on span "Ivasta" at bounding box center [175, 9] width 15 height 8
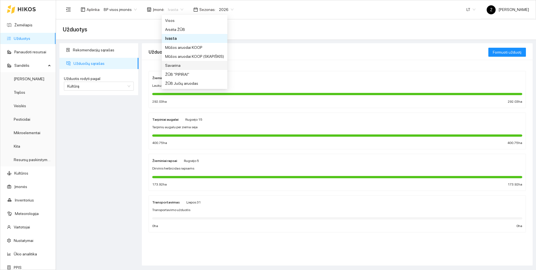
click at [172, 63] on div "Savarina" at bounding box center [194, 65] width 59 height 6
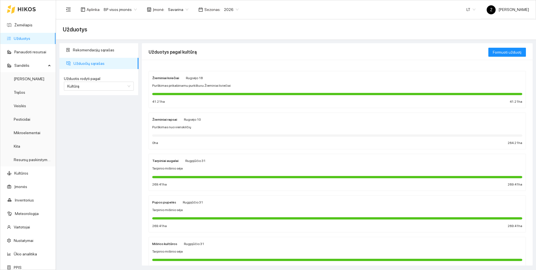
click at [199, 127] on div "Purškimas nuo vienskilčių" at bounding box center [337, 126] width 370 height 5
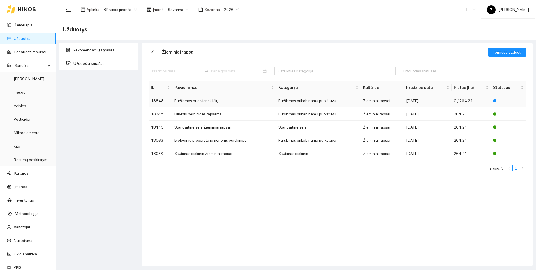
click at [201, 100] on td "Purškimas nuo vienskilčių" at bounding box center [224, 100] width 104 height 13
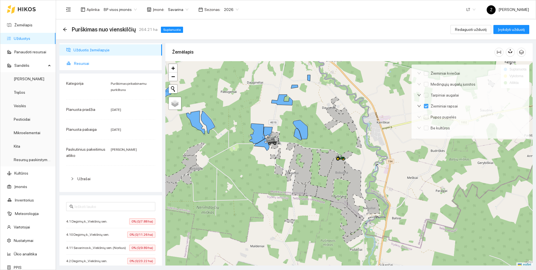
click at [75, 62] on span "Resursai" at bounding box center [116, 63] width 84 height 11
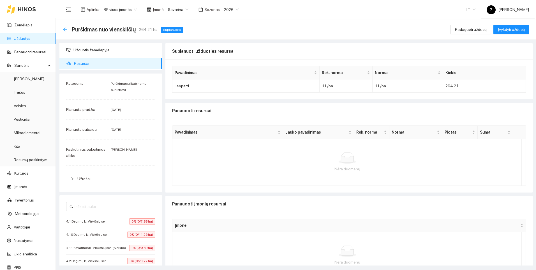
click at [65, 31] on icon "arrow-left" at bounding box center [65, 29] width 4 height 4
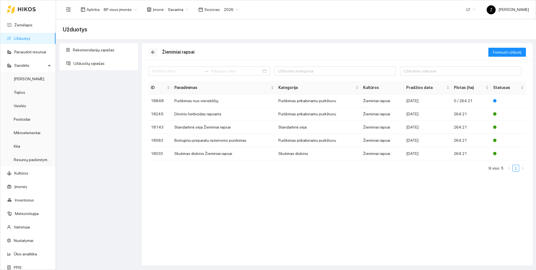
click at [153, 52] on icon "arrow-left" at bounding box center [153, 52] width 4 height 4
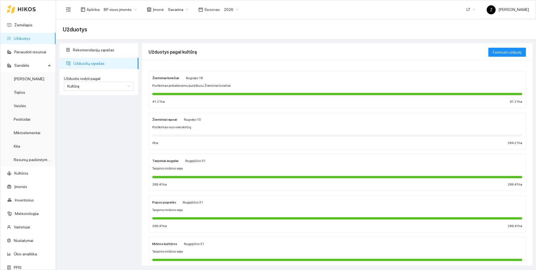
click at [175, 127] on span "Purškimas nuo vienskilčių" at bounding box center [171, 126] width 39 height 5
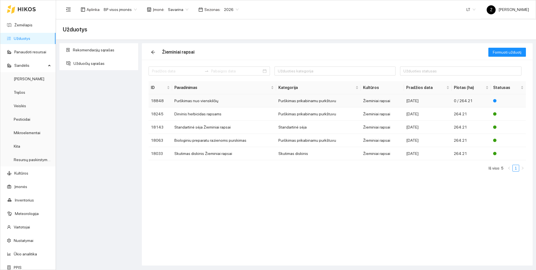
click at [195, 102] on td "Purškimas nuo vienskilčių" at bounding box center [224, 100] width 104 height 13
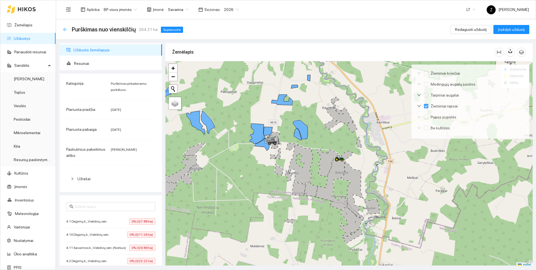
click at [65, 31] on icon "arrow-left" at bounding box center [65, 29] width 4 height 4
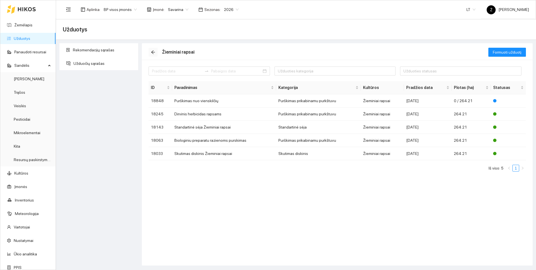
click at [153, 52] on icon "arrow-left" at bounding box center [153, 52] width 4 height 4
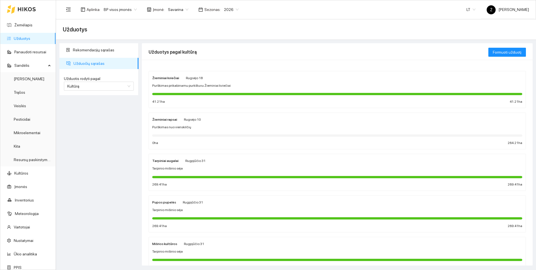
click at [98, 109] on div "Rekomendacijų sąrašas Užduočių sąrašas Užduotis rodyti pagal Kultūrą Užduotis r…" at bounding box center [99, 154] width 82 height 222
click at [185, 130] on div "Žieminiai rapsai [PERSON_NAME] 10 Purškimas nuo vienskilčių 0 ha 264.21 ha" at bounding box center [337, 131] width 370 height 30
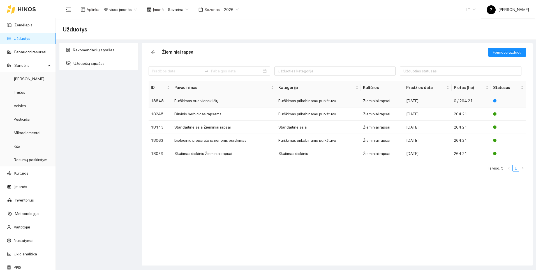
click at [199, 101] on td "Purškimas nuo vienskilčių" at bounding box center [224, 100] width 104 height 13
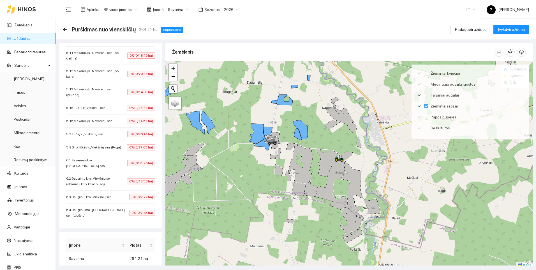
scroll to position [224, 0]
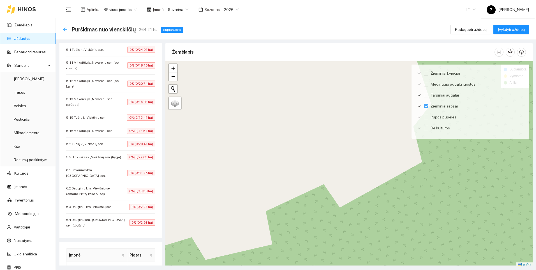
click at [66, 31] on icon "arrow-left" at bounding box center [65, 29] width 4 height 4
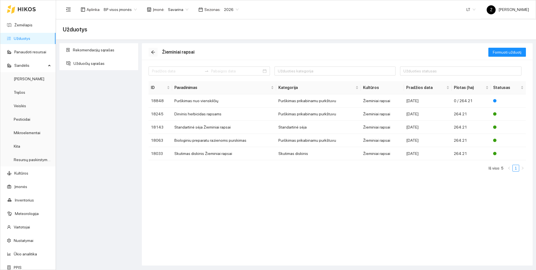
click at [154, 53] on icon "arrow-left" at bounding box center [153, 52] width 4 height 4
